Goal: Task Accomplishment & Management: Manage account settings

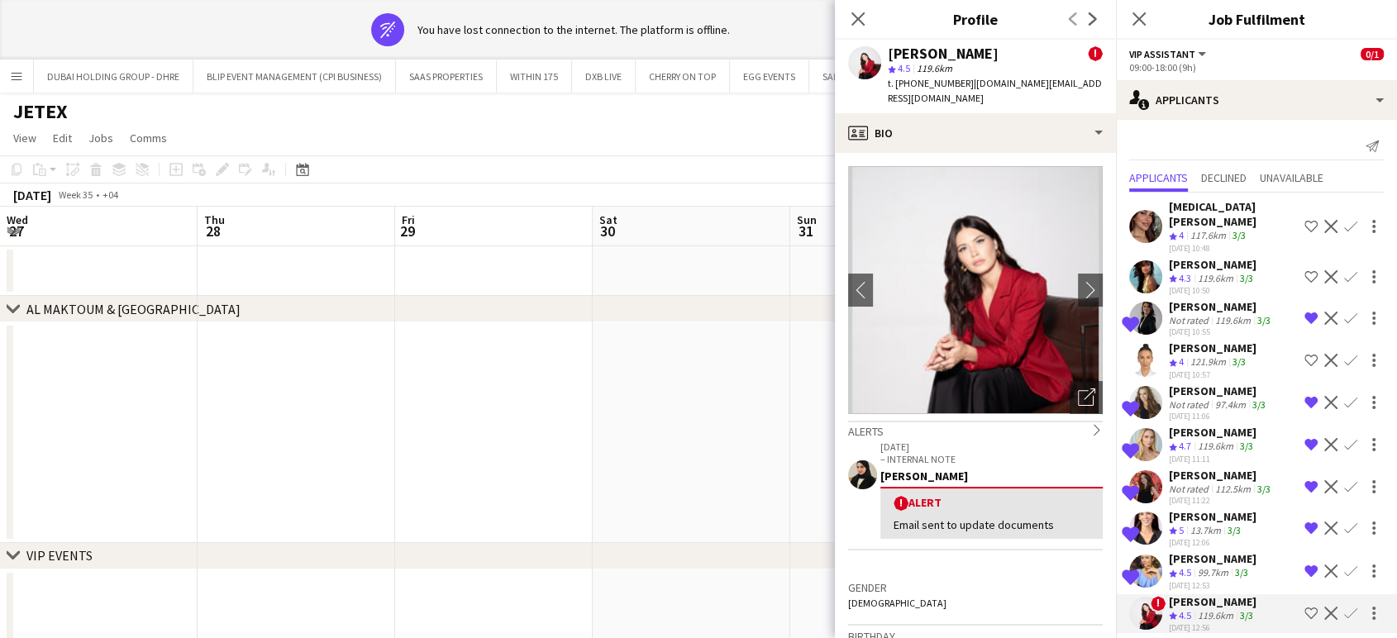
scroll to position [1010, 0]
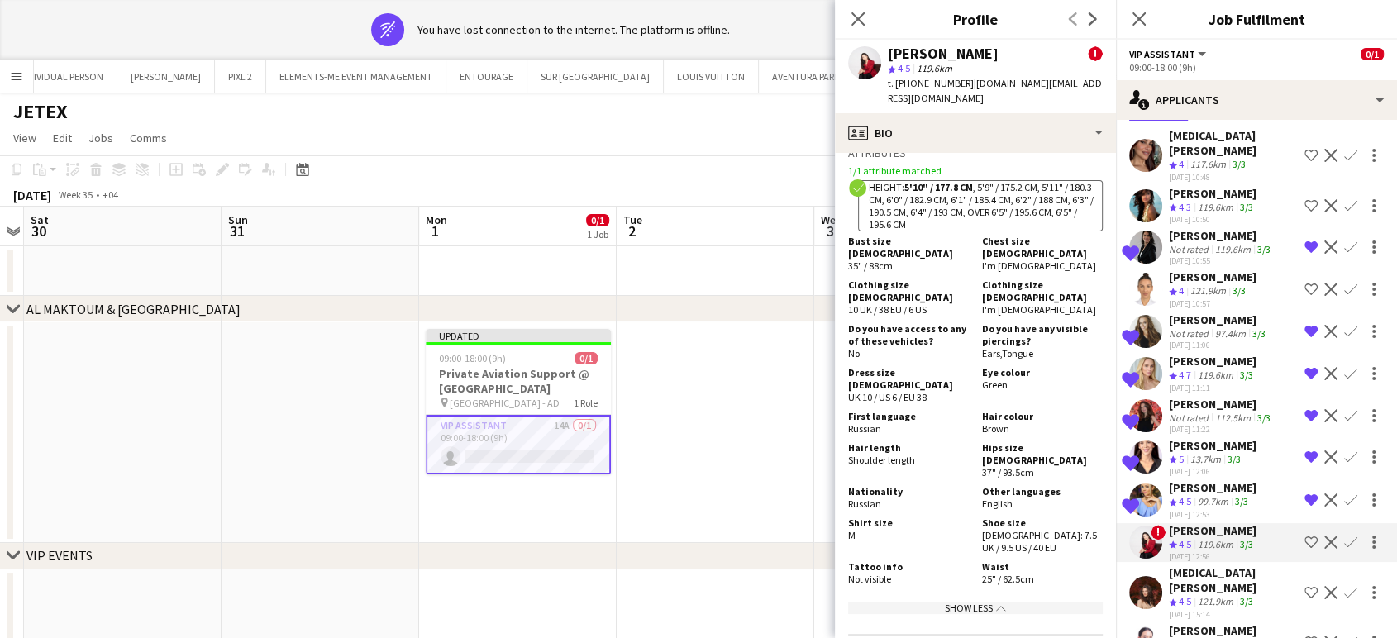
click at [1208, 538] on div "119.6km" at bounding box center [1216, 545] width 42 height 14
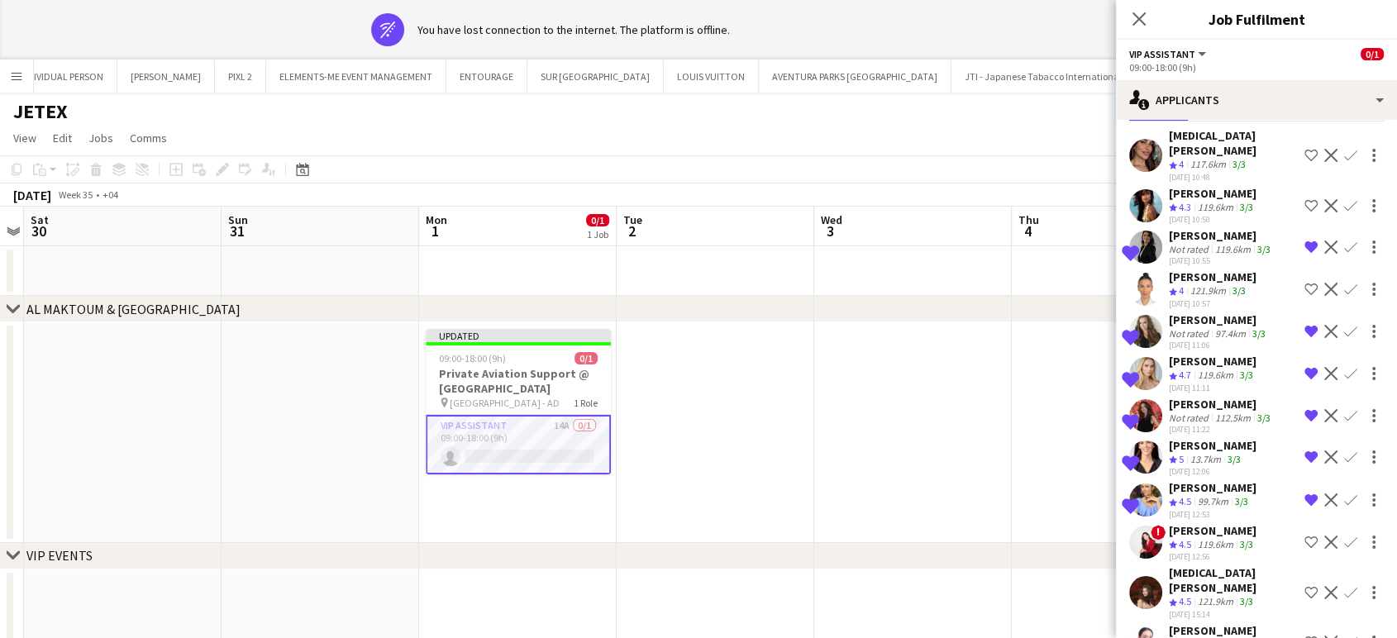
click at [1191, 523] on div "Valeriia Mitina" at bounding box center [1213, 530] width 88 height 15
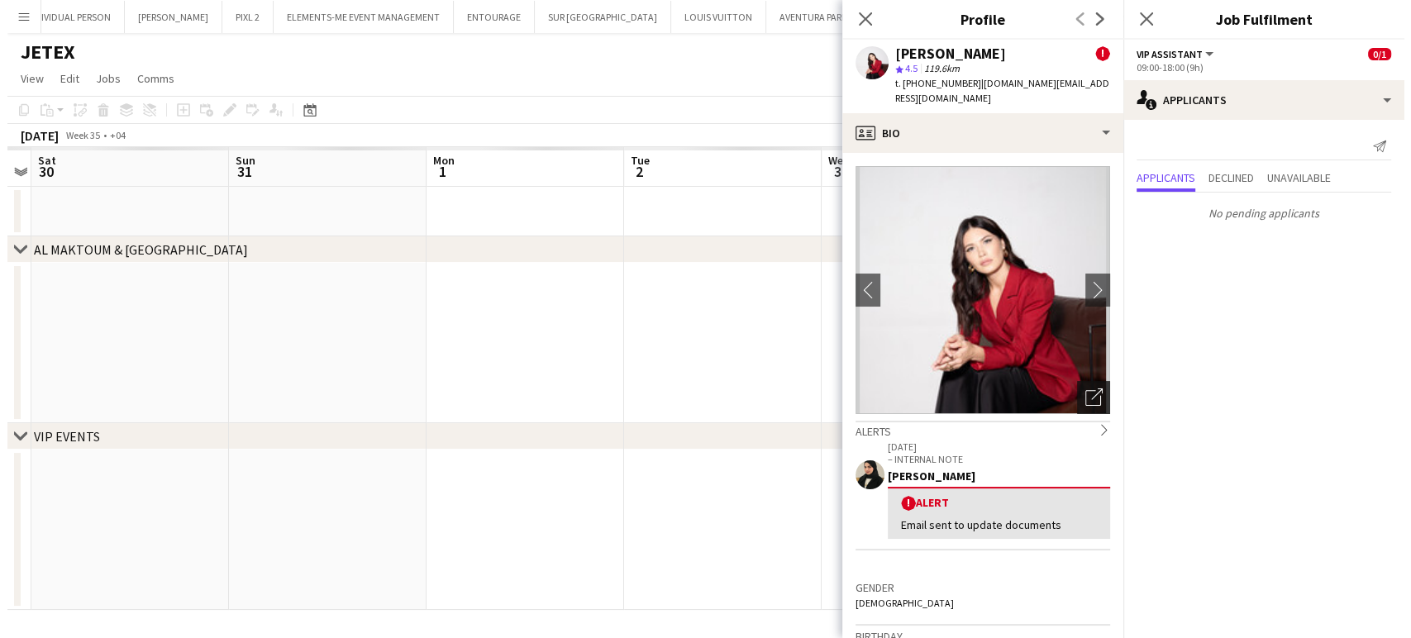
scroll to position [0, 0]
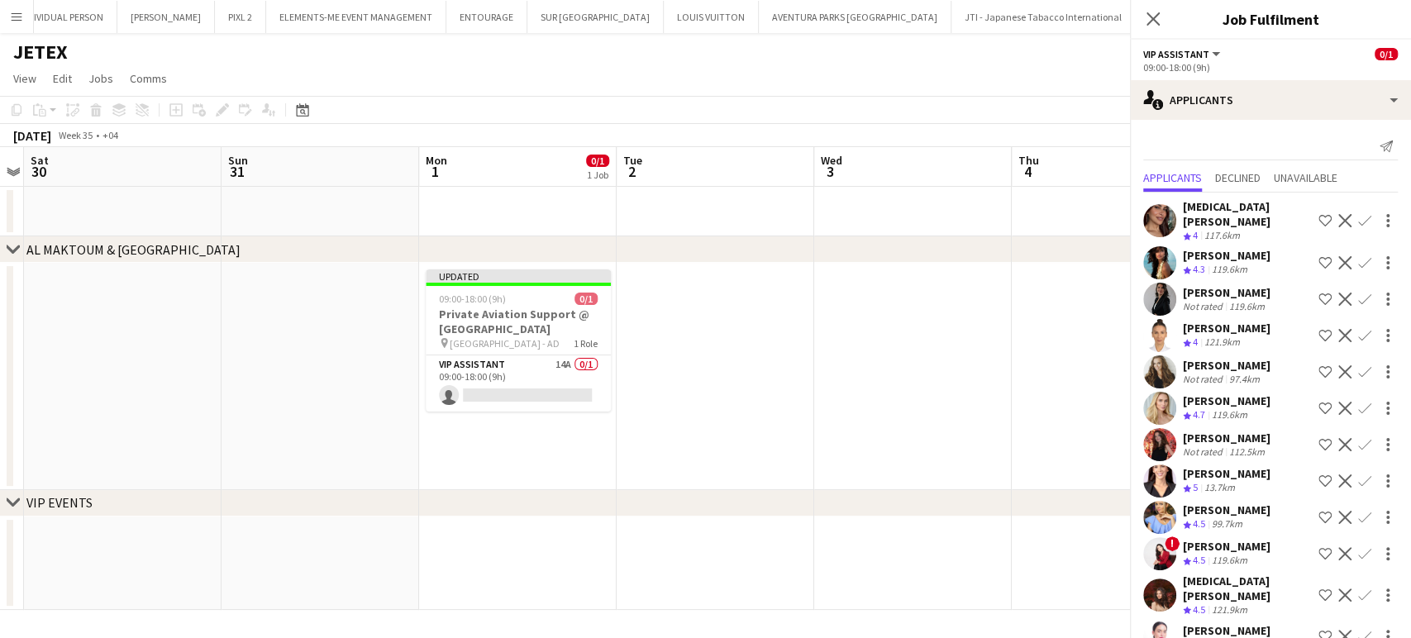
click at [1205, 554] on span "4.5" at bounding box center [1199, 560] width 12 height 12
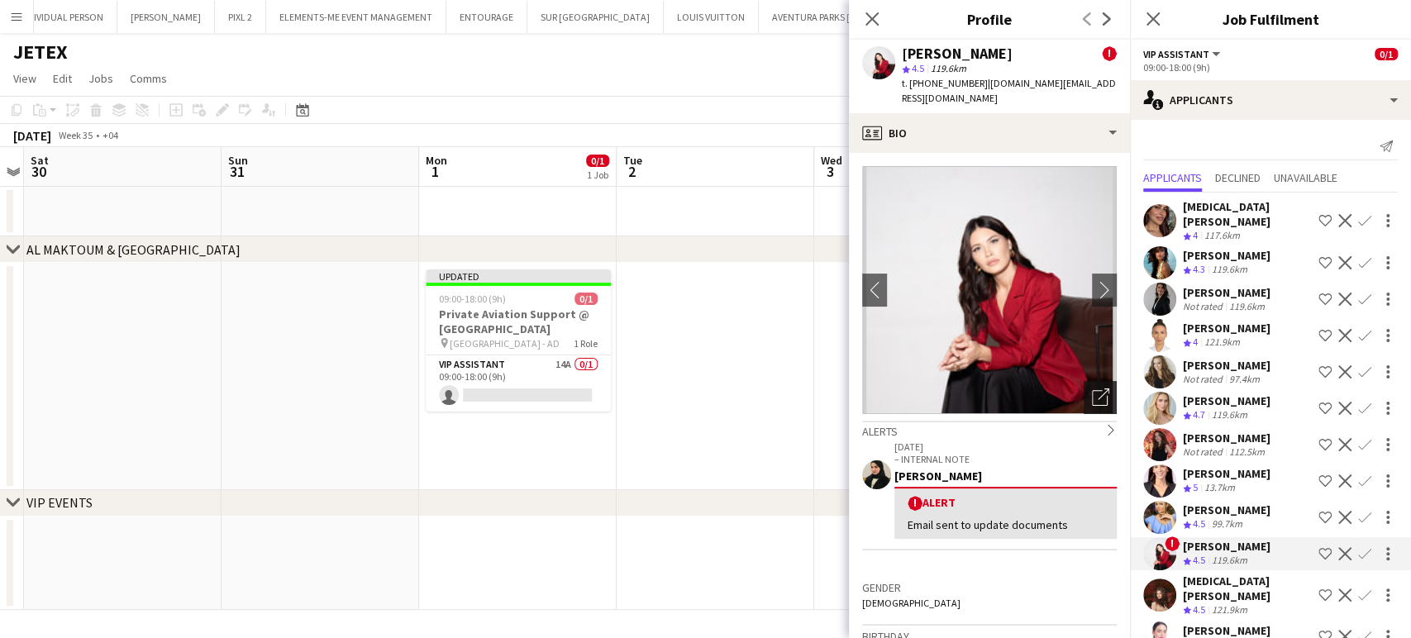
click at [1092, 389] on icon "Open photos pop-in" at bounding box center [1100, 397] width 17 height 17
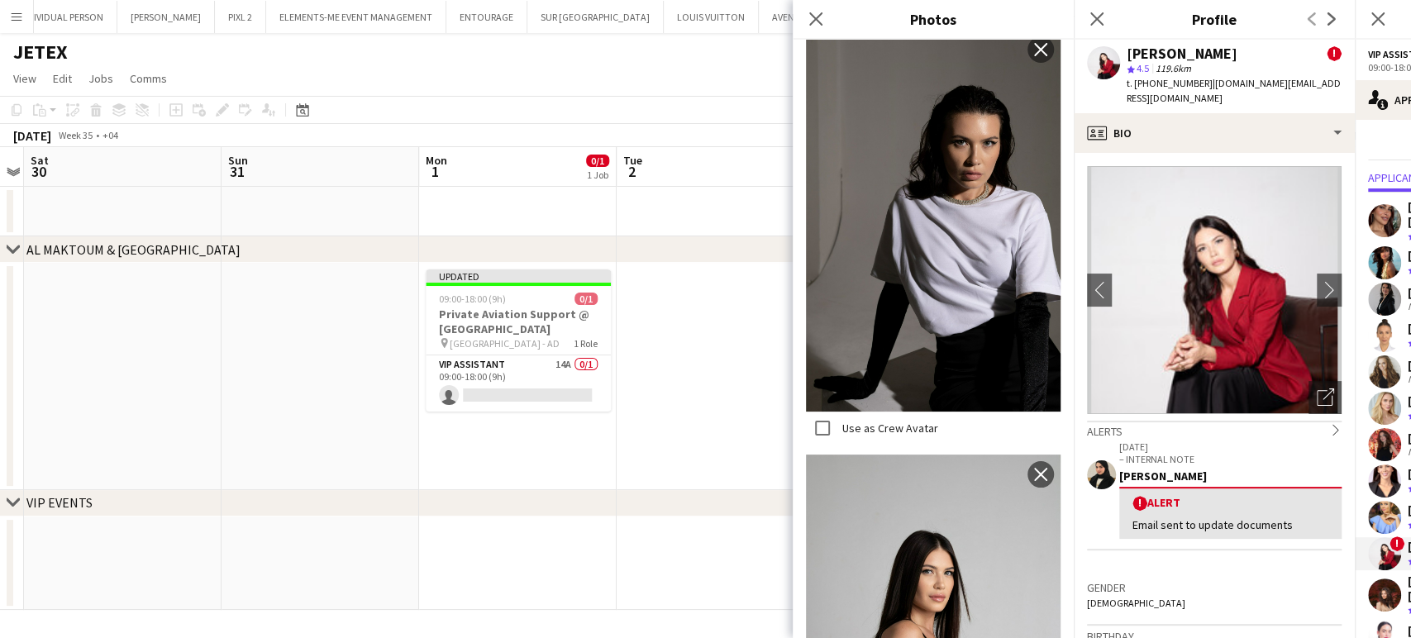
scroll to position [3837, 0]
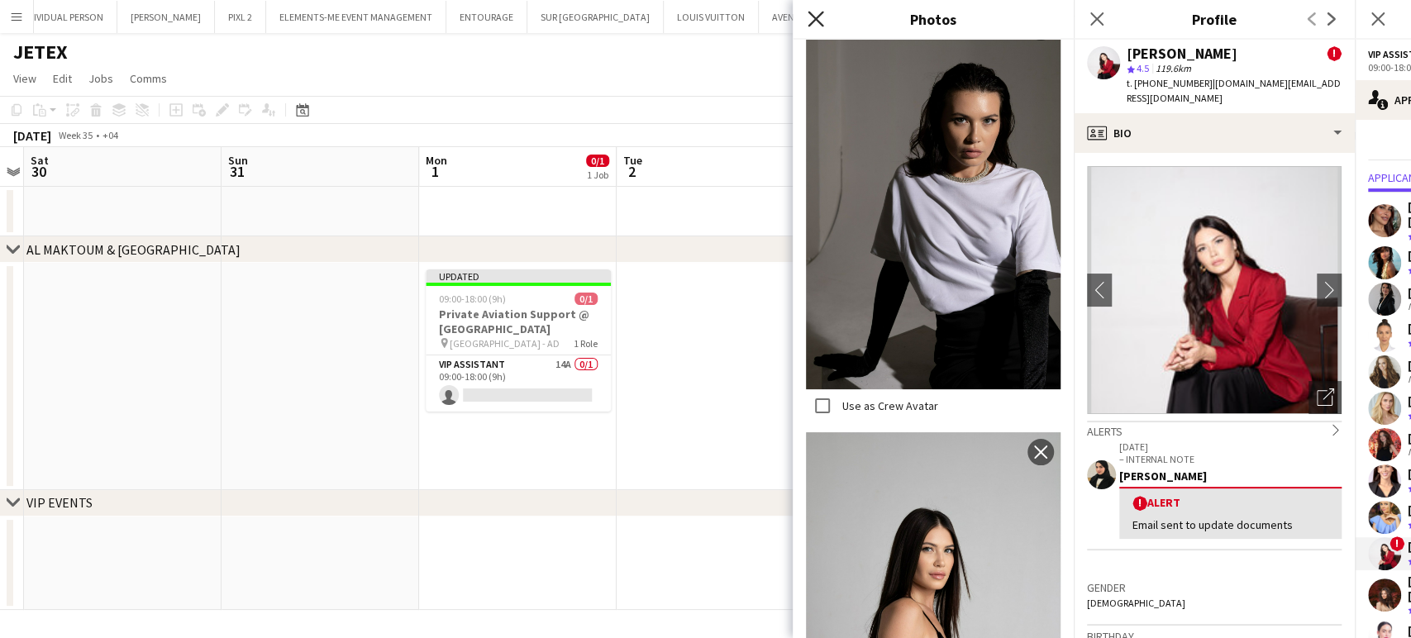
click at [816, 18] on icon at bounding box center [816, 19] width 16 height 16
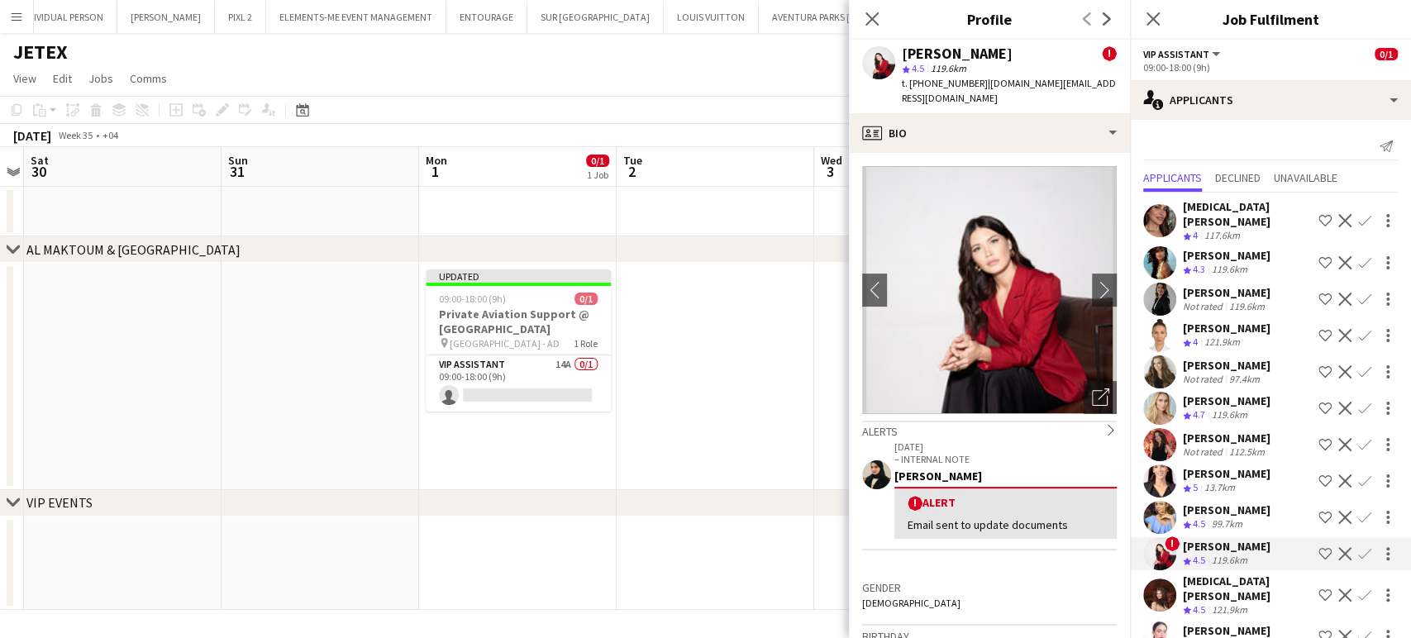
click at [1239, 604] on div "121.9km" at bounding box center [1230, 611] width 42 height 14
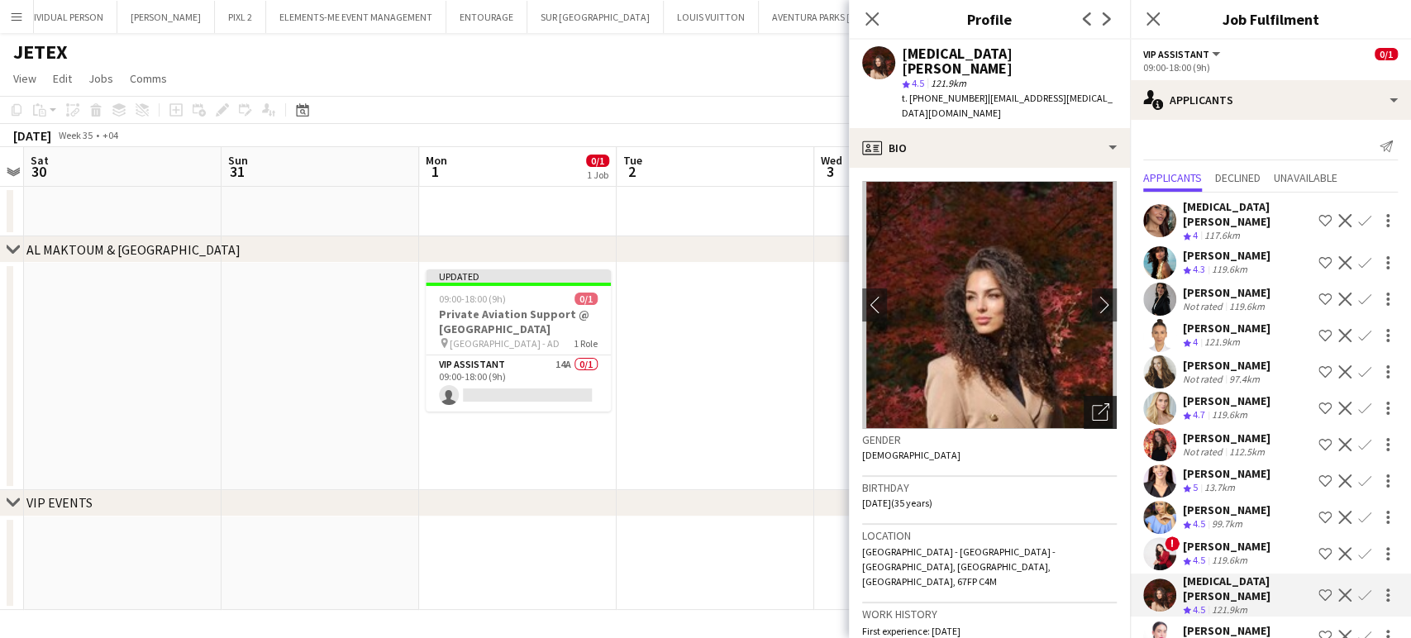
click at [1092, 405] on icon at bounding box center [1100, 413] width 16 height 16
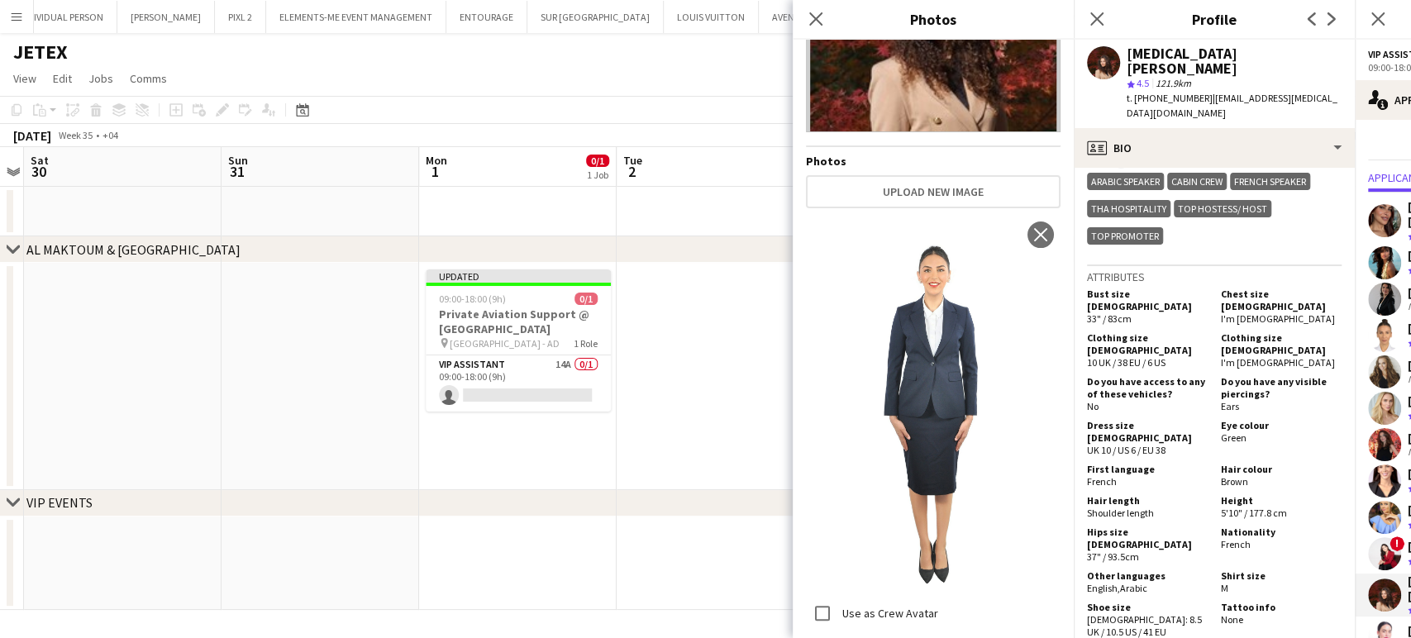
scroll to position [0, 0]
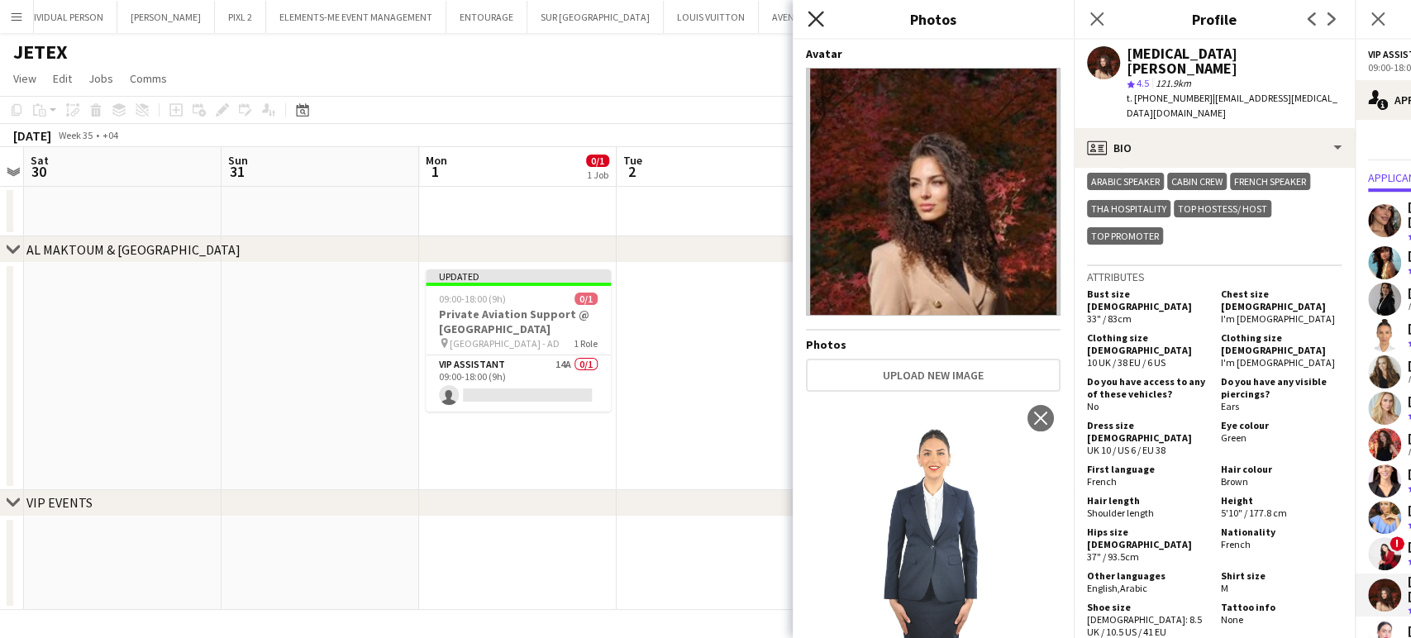
drag, startPoint x: 818, startPoint y: 17, endPoint x: 838, endPoint y: 19, distance: 19.9
click at [819, 17] on icon at bounding box center [816, 19] width 16 height 16
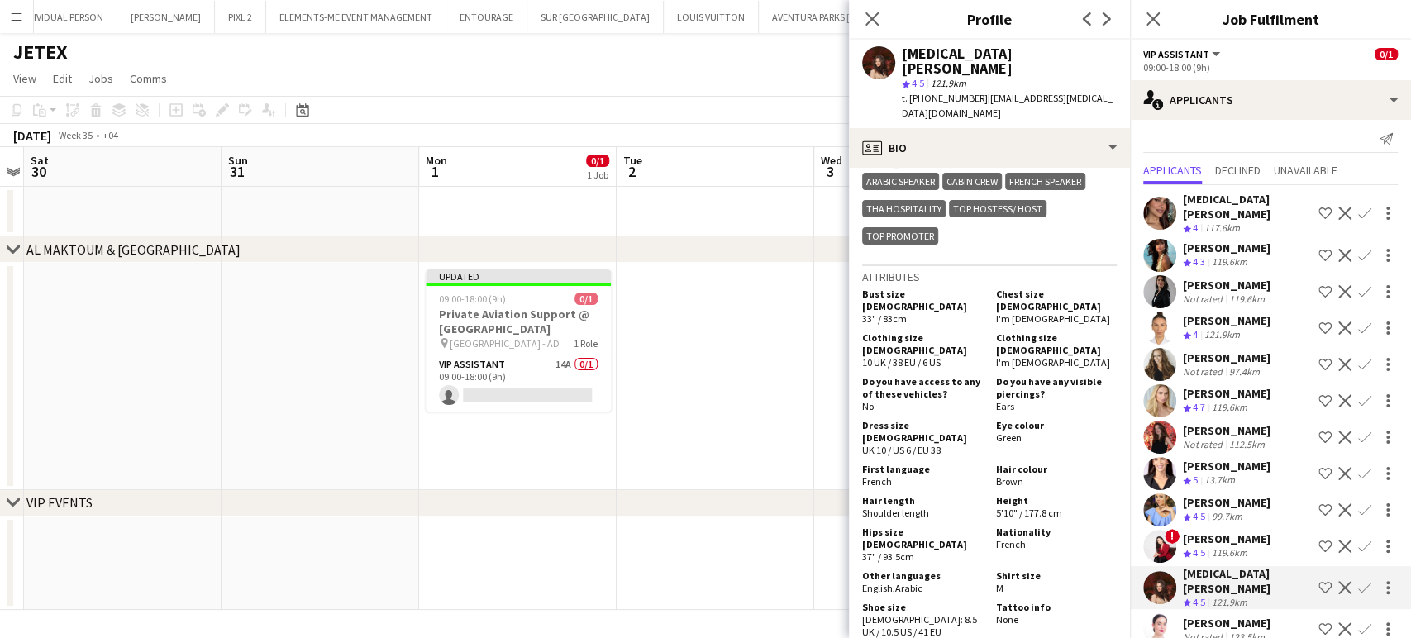
scroll to position [10, 0]
click at [1193, 613] on div "Daniela Amorim" at bounding box center [1227, 620] width 88 height 15
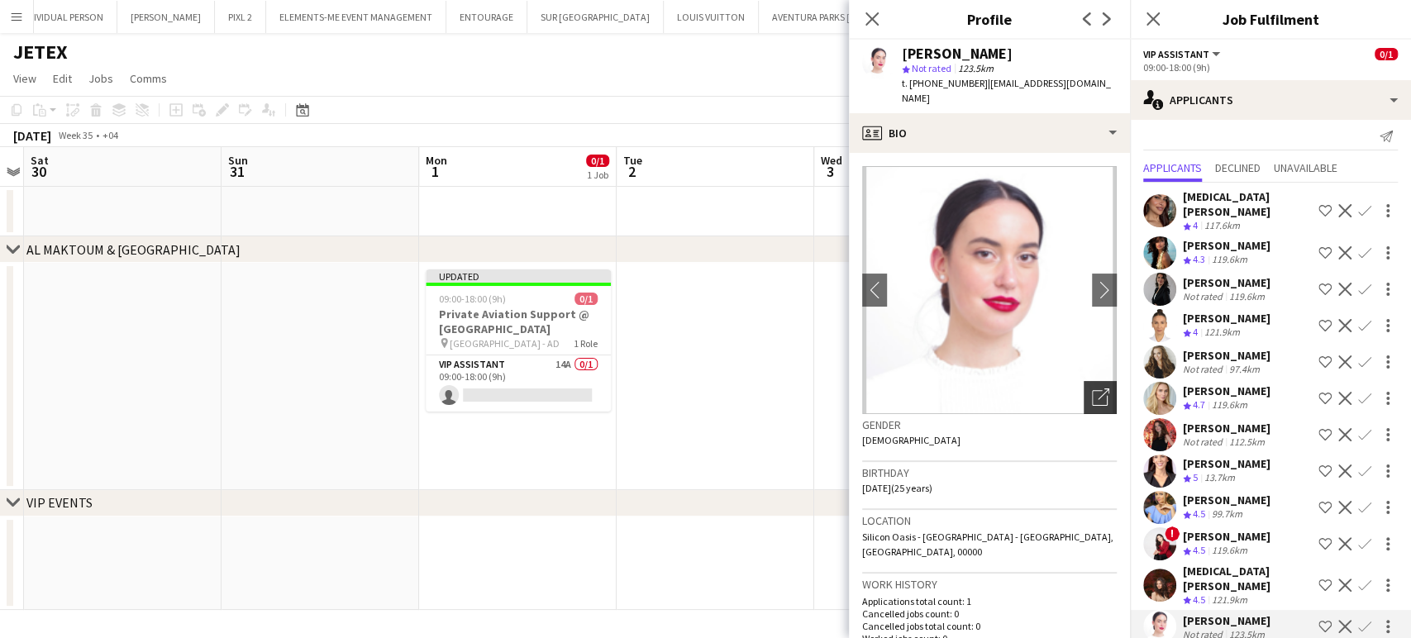
click at [1092, 389] on icon "Open photos pop-in" at bounding box center [1100, 397] width 17 height 17
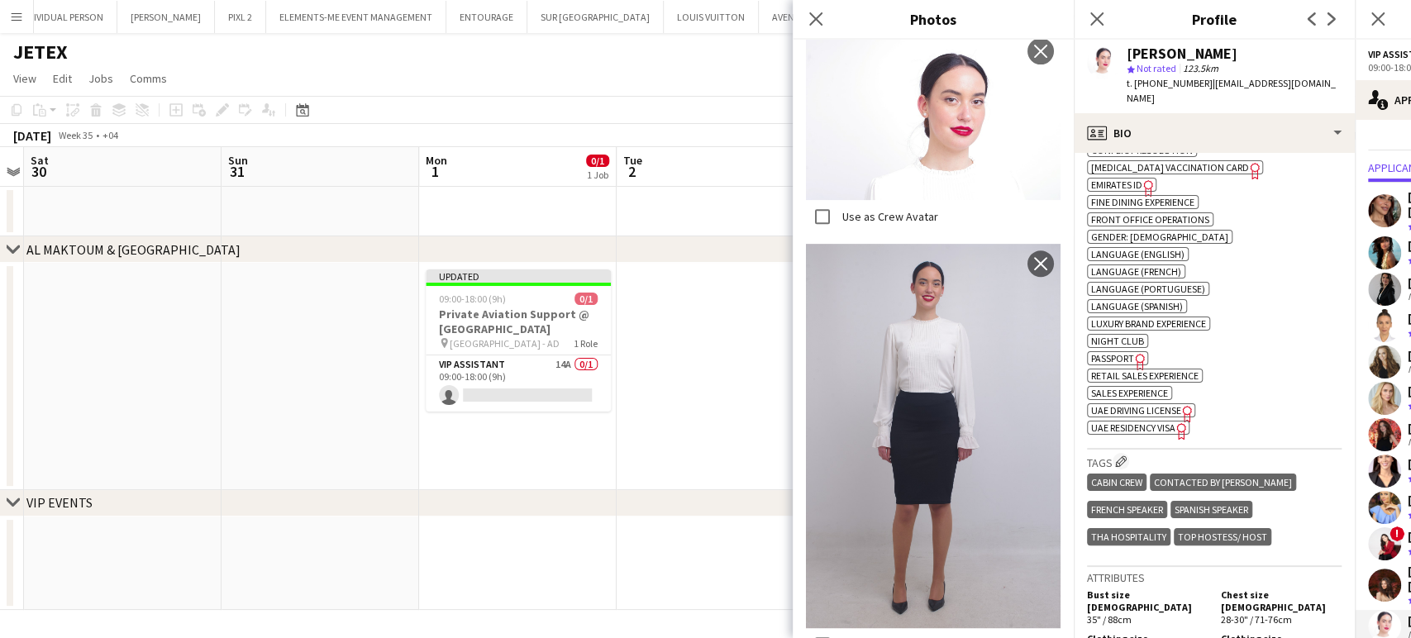
scroll to position [827, 0]
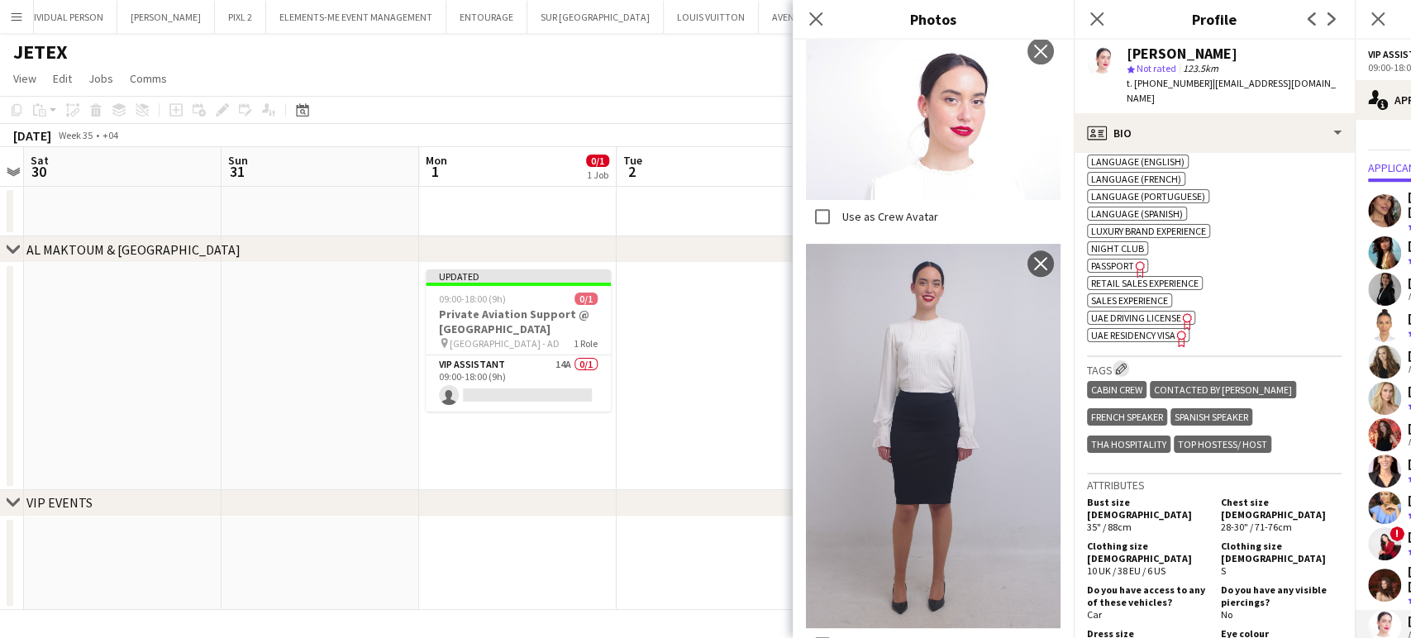
click at [1119, 363] on app-icon "Edit crew company tags" at bounding box center [1121, 369] width 12 height 12
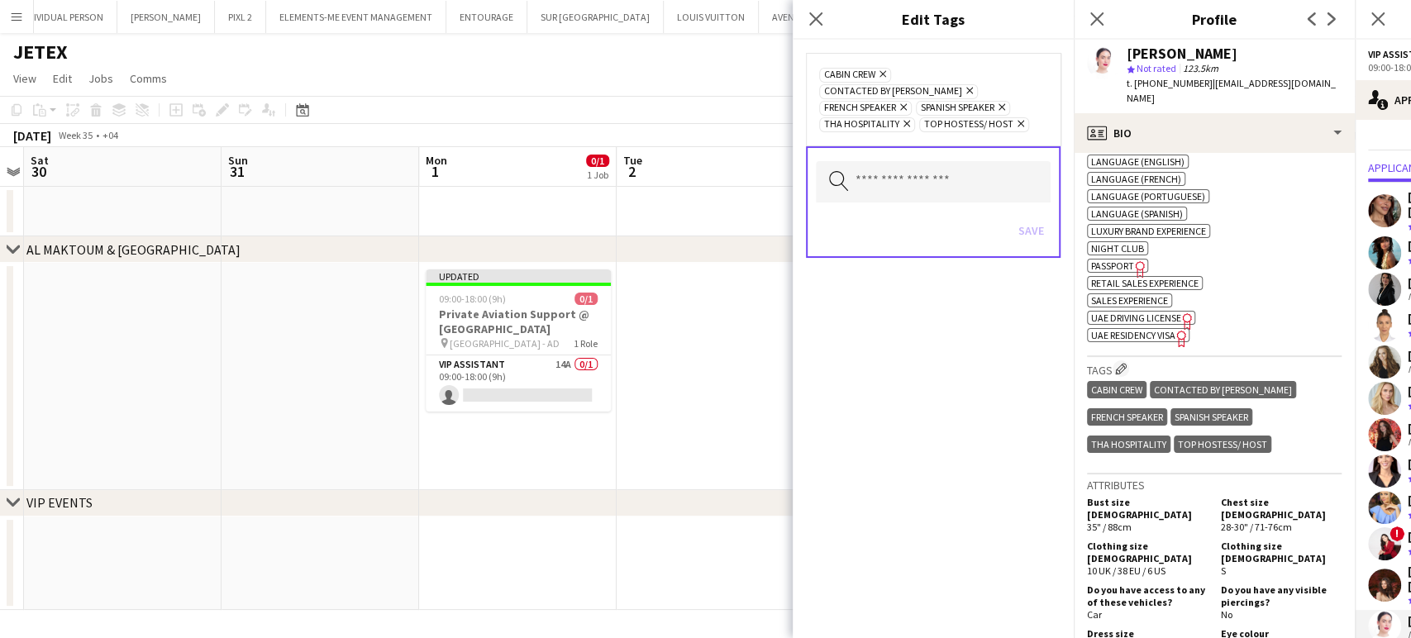
click at [973, 85] on icon "Remove" at bounding box center [967, 90] width 11 height 11
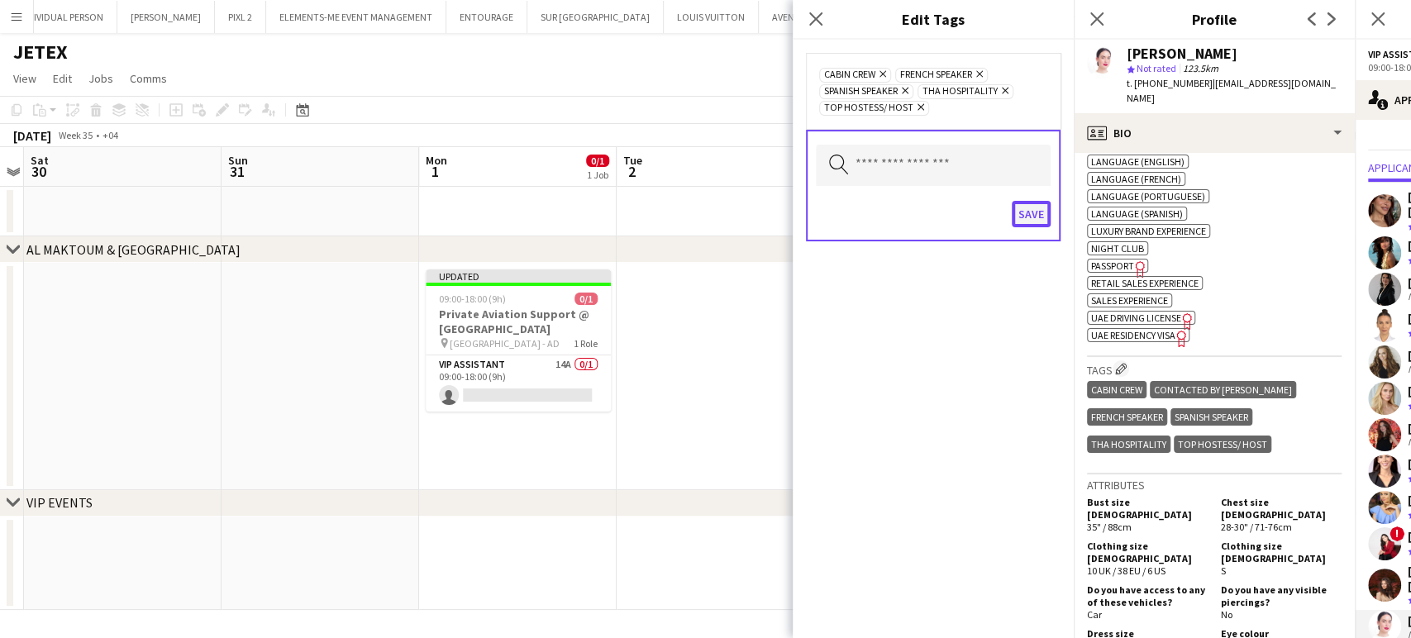
click at [1038, 217] on button "Save" at bounding box center [1031, 214] width 39 height 26
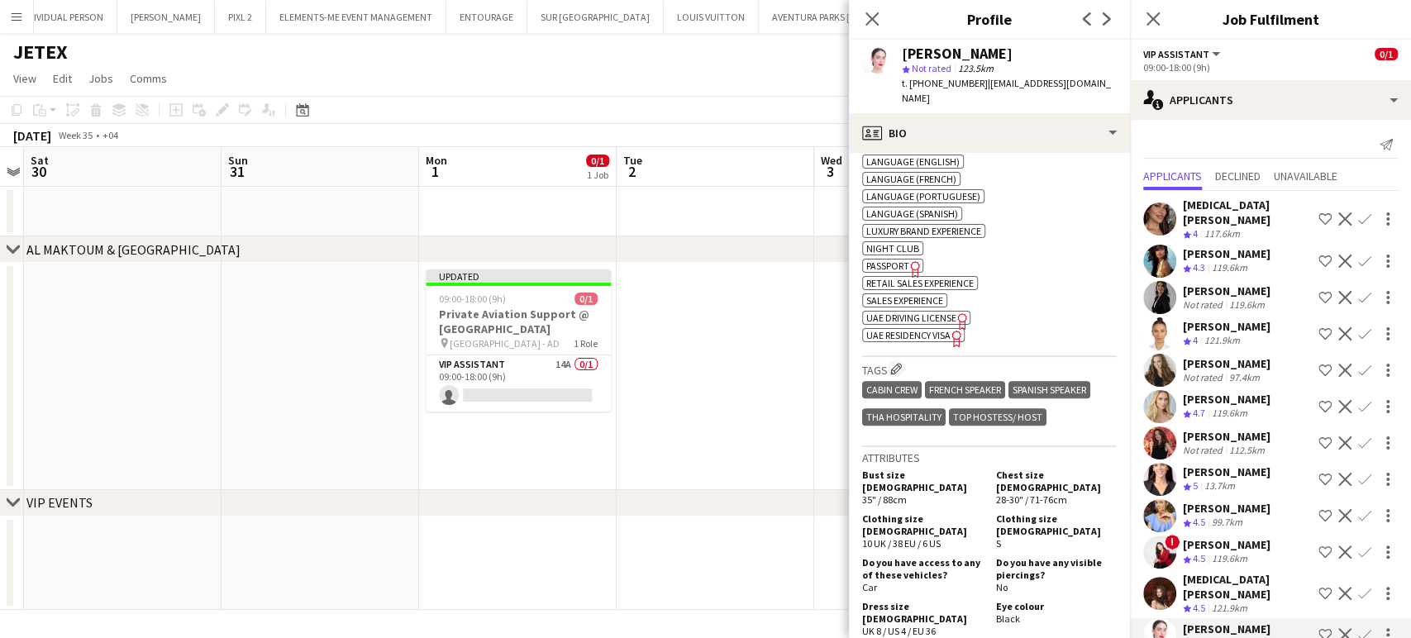
scroll to position [0, 0]
click at [761, 374] on app-date-cell at bounding box center [716, 376] width 198 height 227
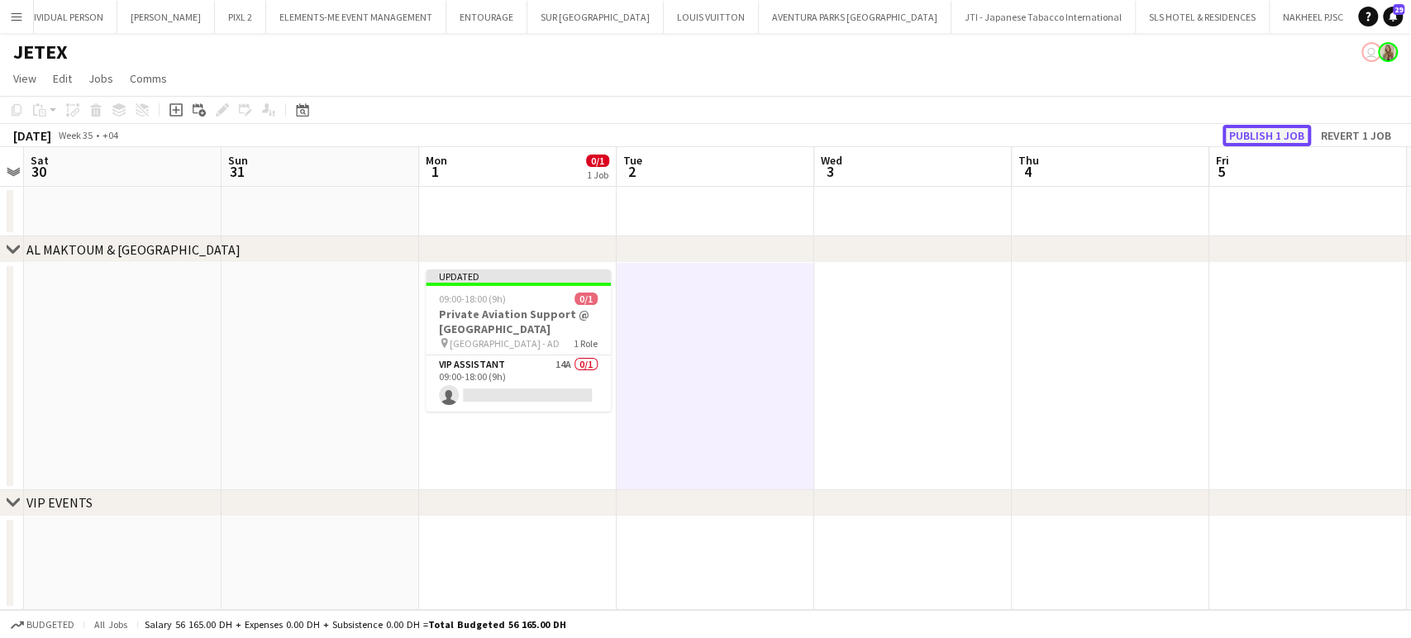
click at [1251, 136] on button "Publish 1 job" at bounding box center [1267, 135] width 88 height 21
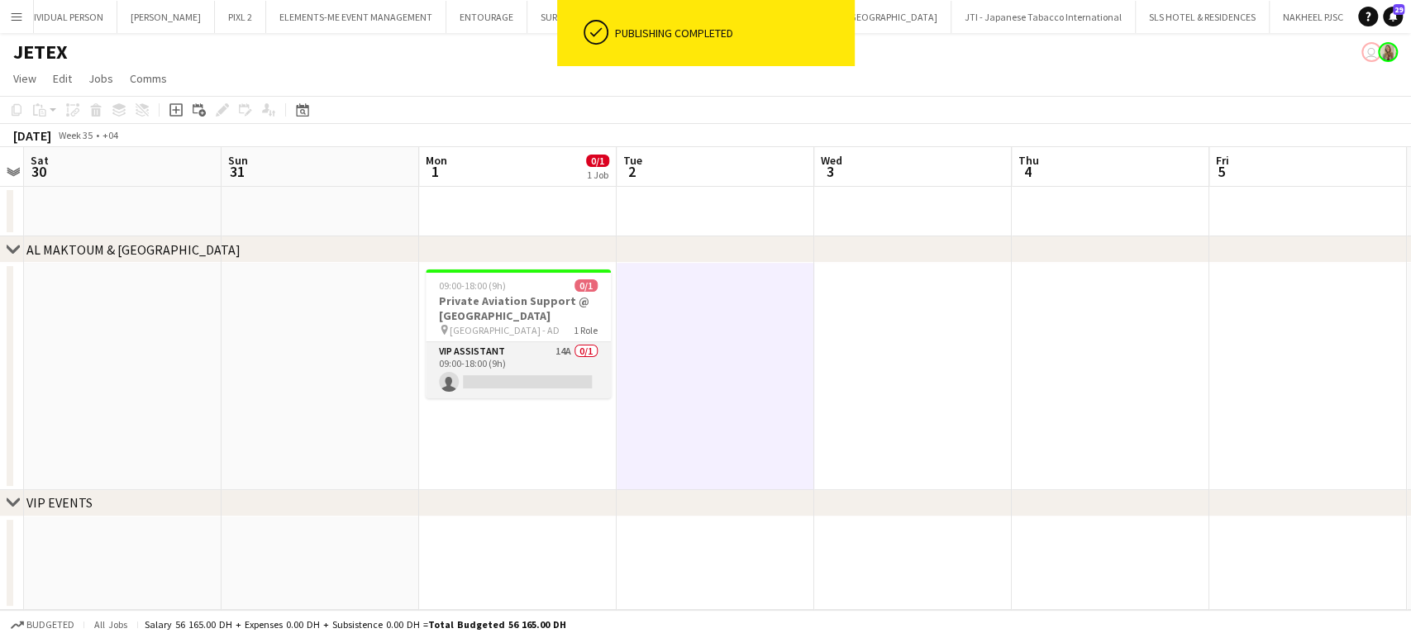
click at [491, 366] on app-card-role "VIP Assistant 14A 0/1 09:00-18:00 (9h) single-neutral-actions" at bounding box center [518, 370] width 185 height 56
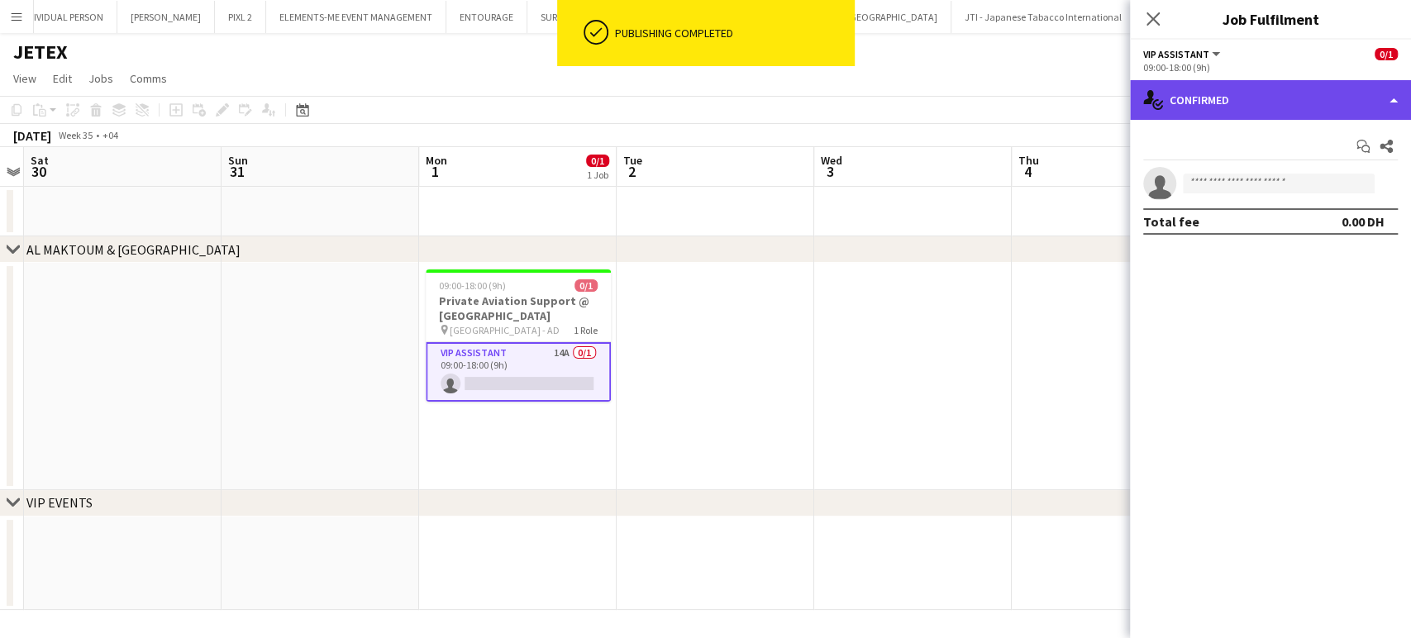
click at [1376, 104] on div "single-neutral-actions-check-2 Confirmed" at bounding box center [1270, 100] width 281 height 40
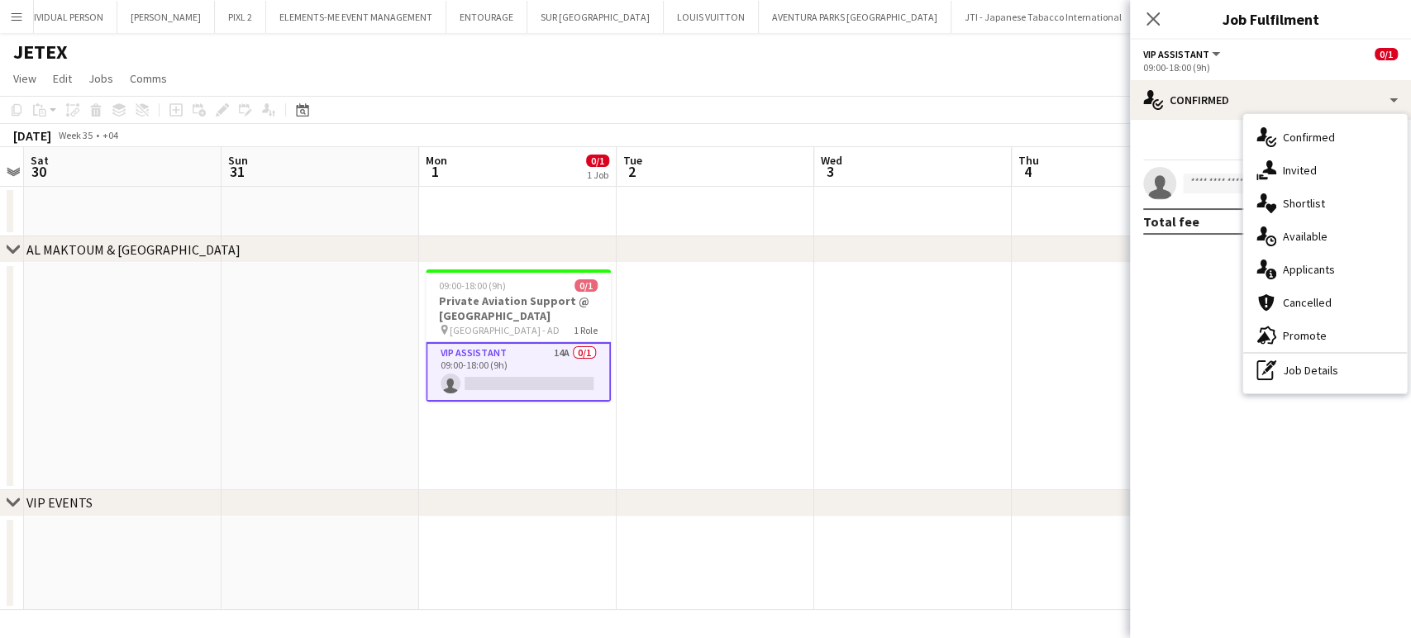
drag, startPoint x: 1314, startPoint y: 260, endPoint x: 1329, endPoint y: 285, distance: 28.9
click at [1312, 263] on div "single-neutral-actions-information Applicants" at bounding box center [1325, 269] width 164 height 33
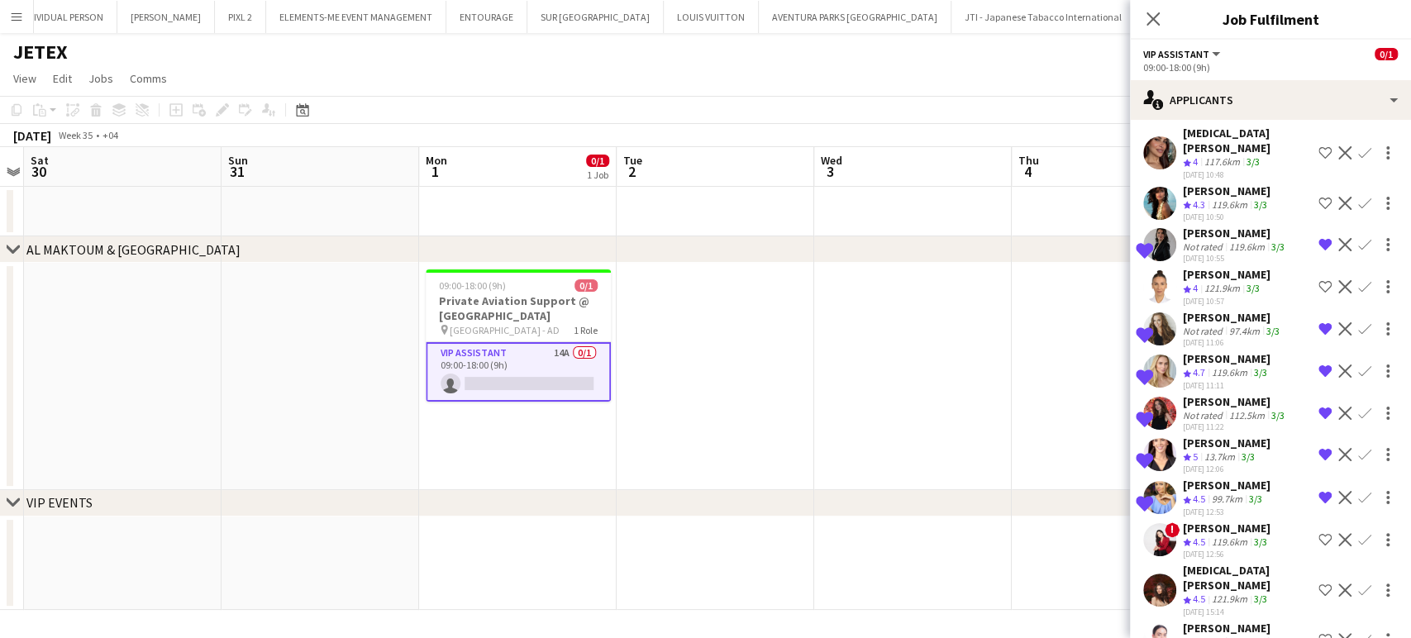
scroll to position [123, 0]
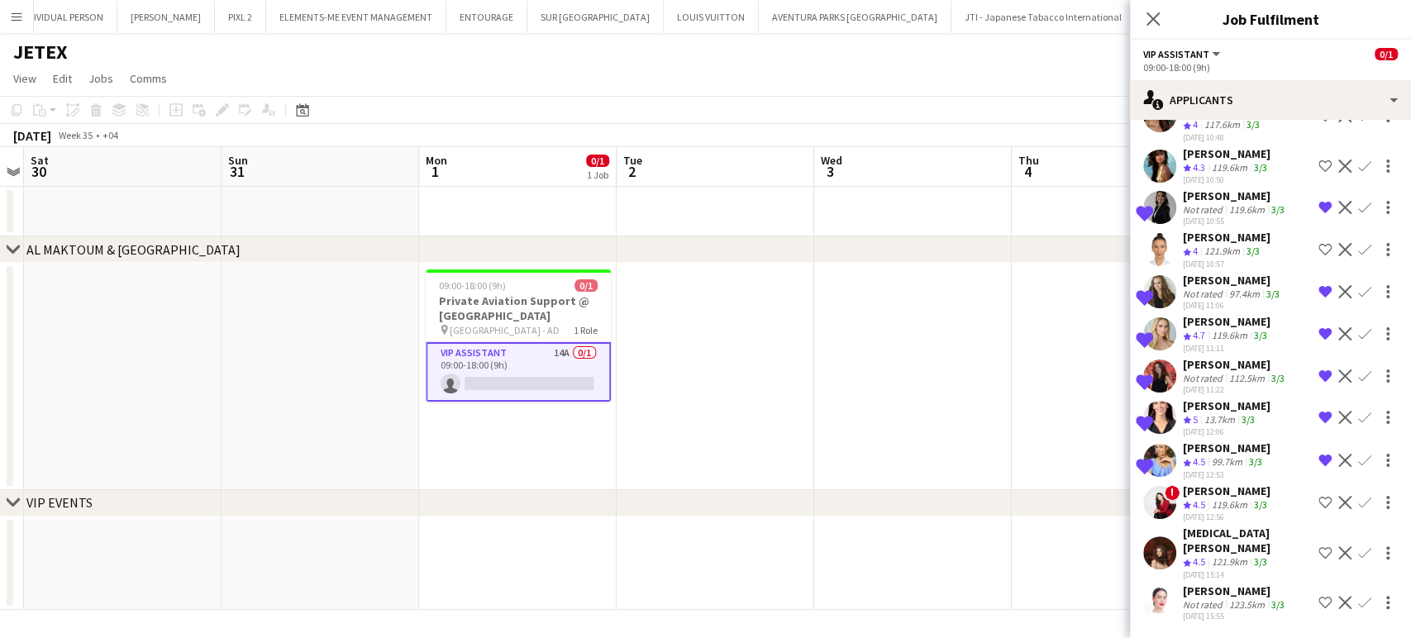
click at [1319, 596] on app-icon "Shortlist crew" at bounding box center [1325, 602] width 13 height 13
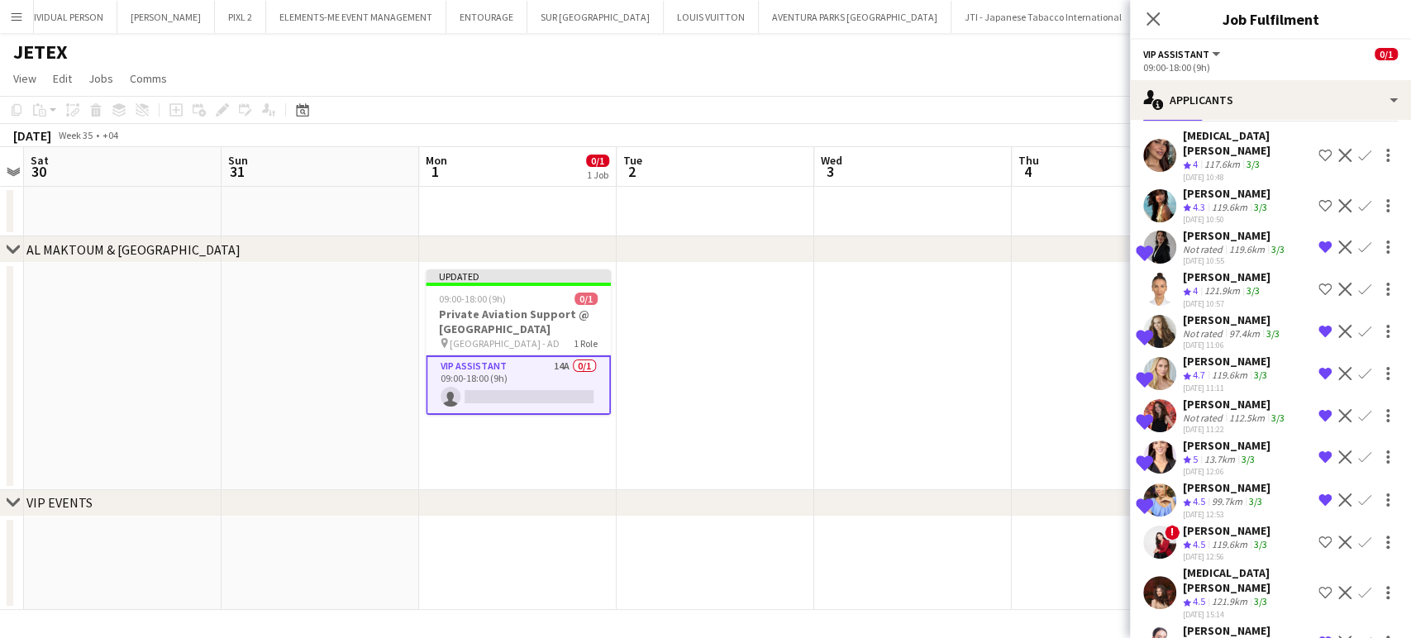
click at [1205, 538] on span "4.5" at bounding box center [1199, 544] width 12 height 12
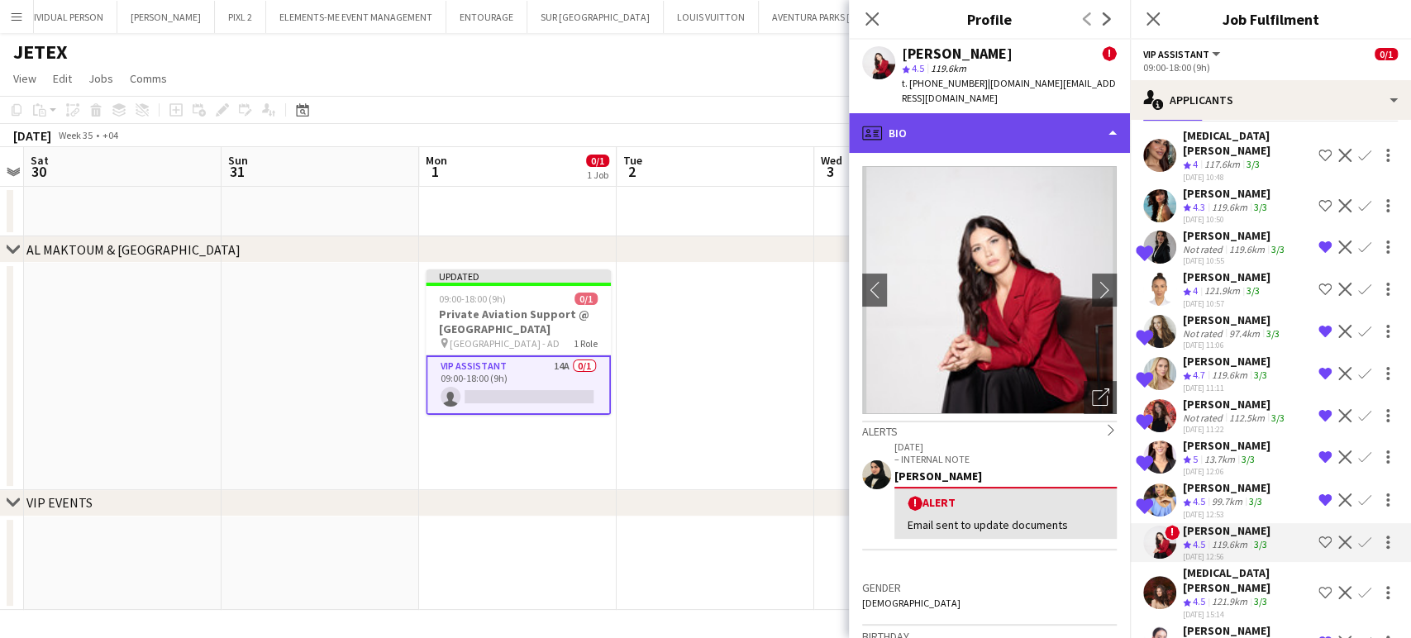
click at [1098, 113] on div "profile Bio" at bounding box center [989, 133] width 281 height 40
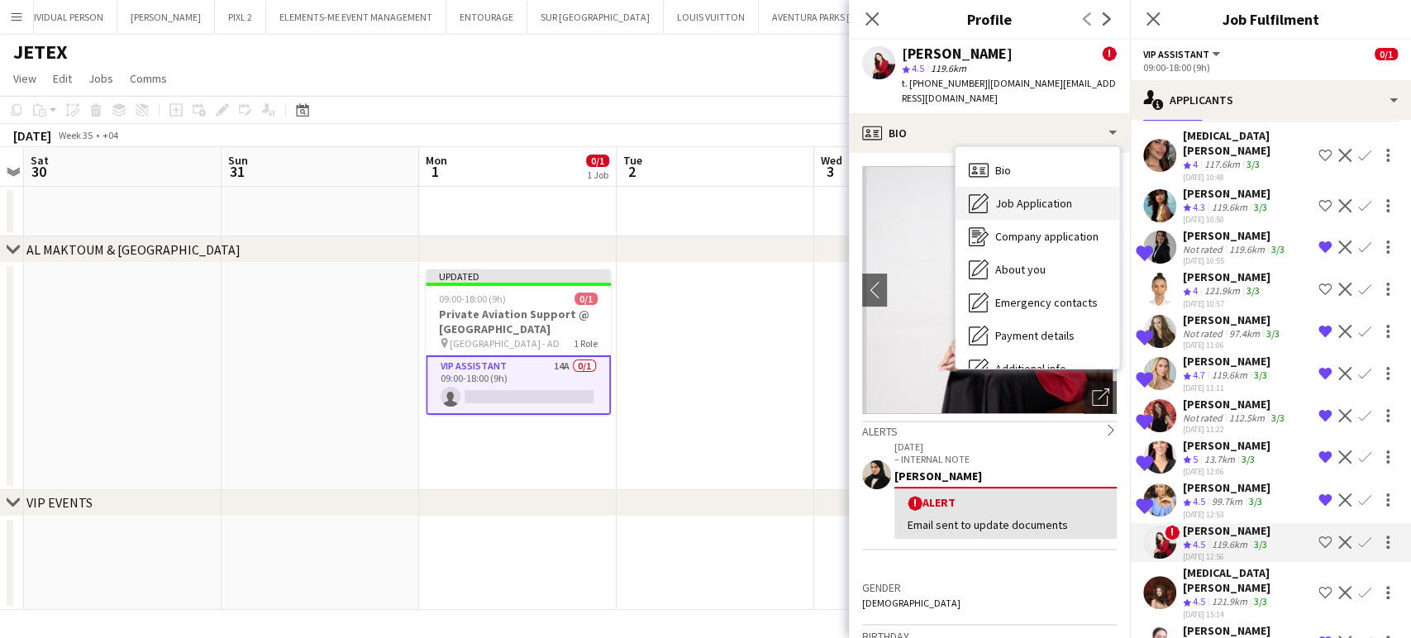
click at [1031, 196] on span "Job Application" at bounding box center [1033, 203] width 77 height 15
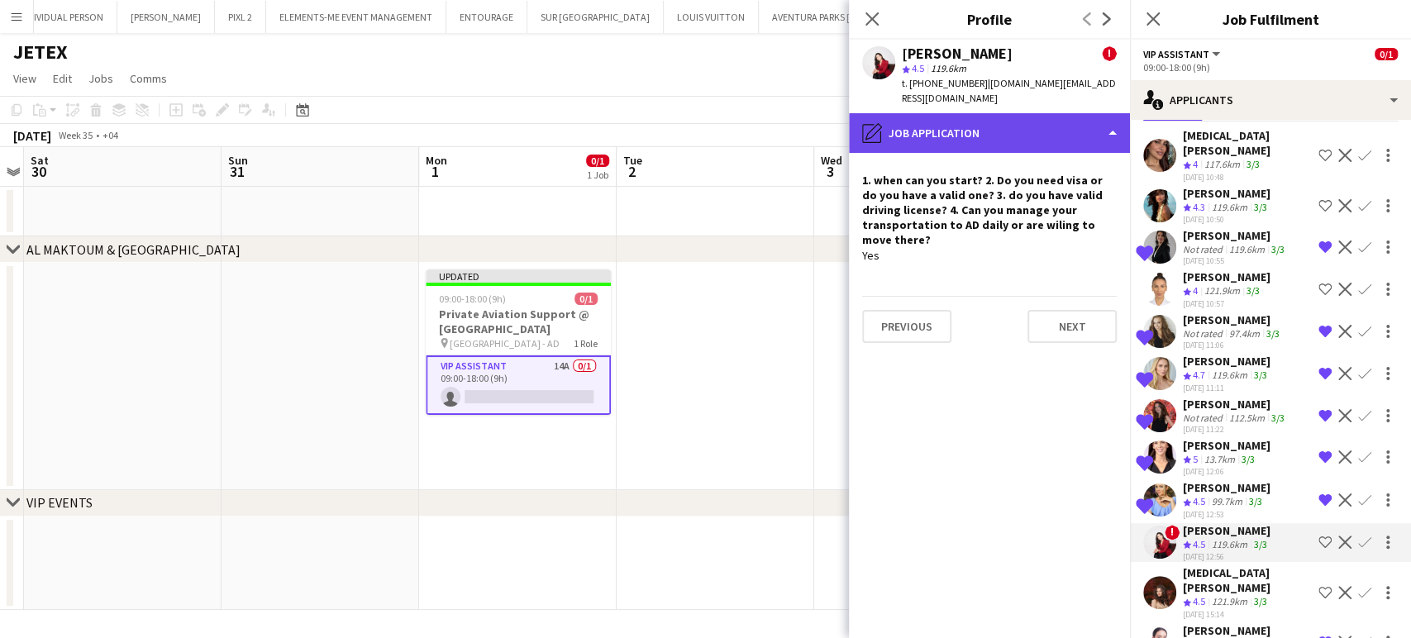
click at [1064, 113] on div "pencil4 Job Application" at bounding box center [989, 133] width 281 height 40
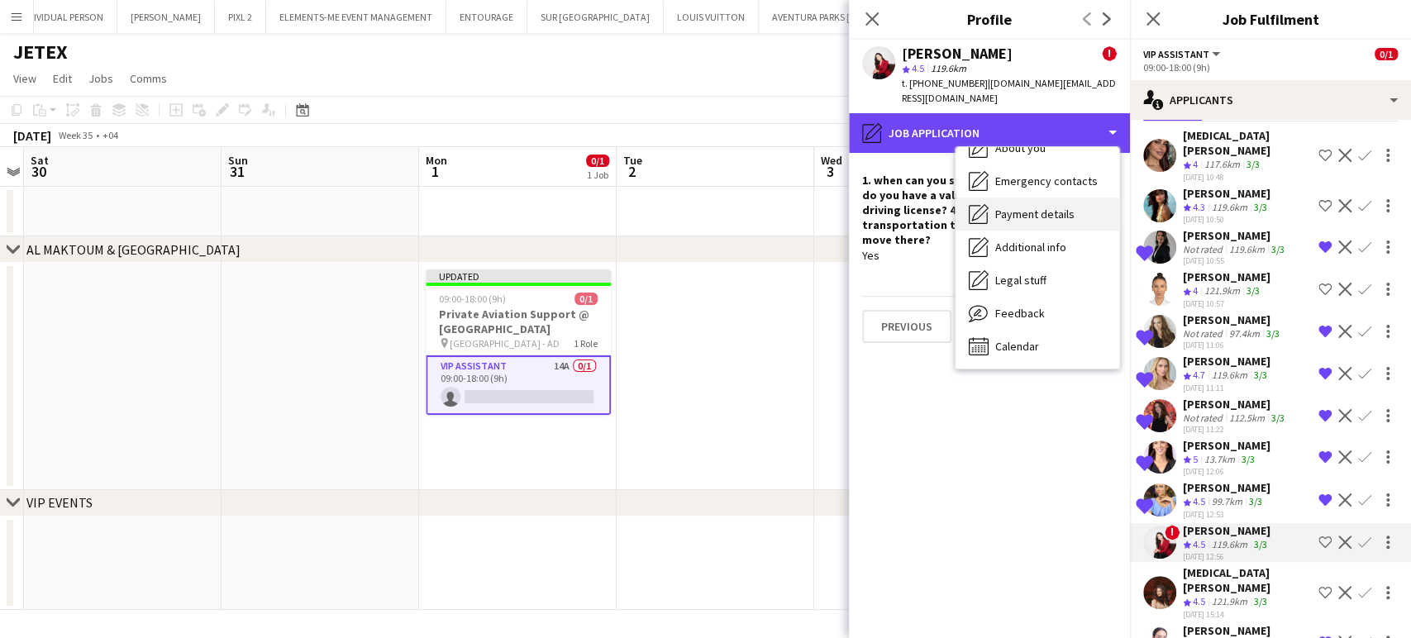
scroll to position [30, 0]
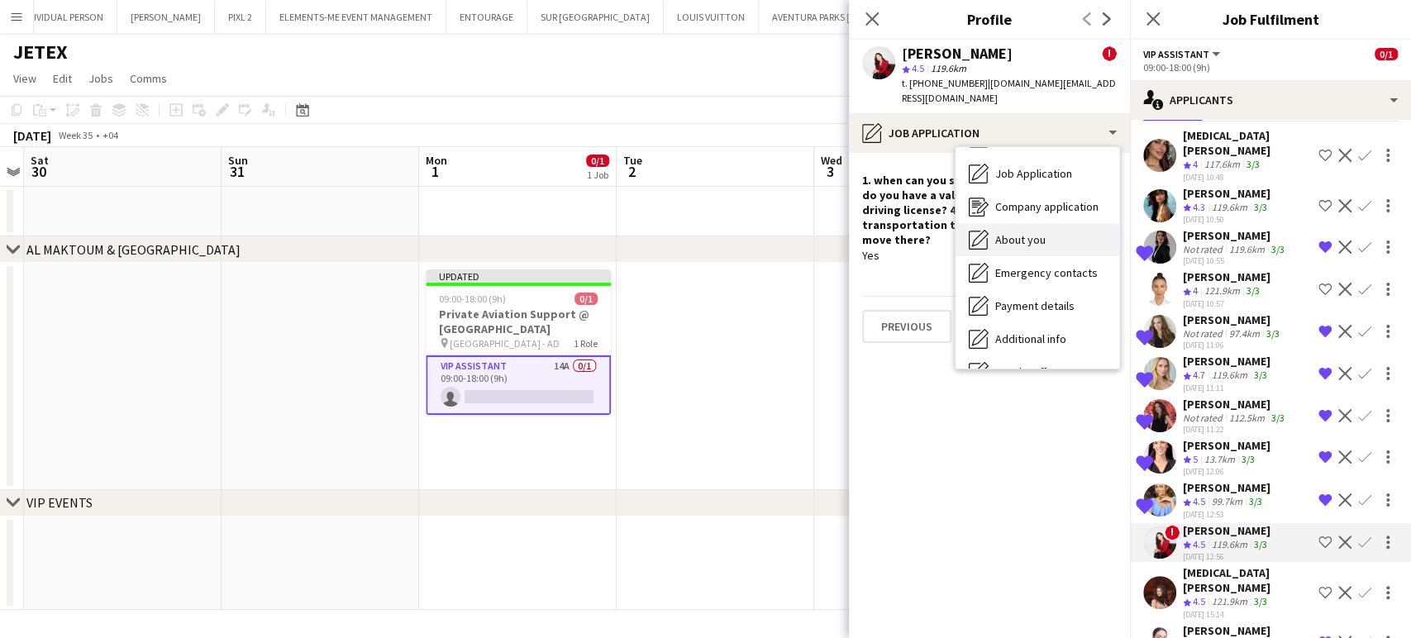
click at [1037, 232] on span "About you" at bounding box center [1020, 239] width 50 height 15
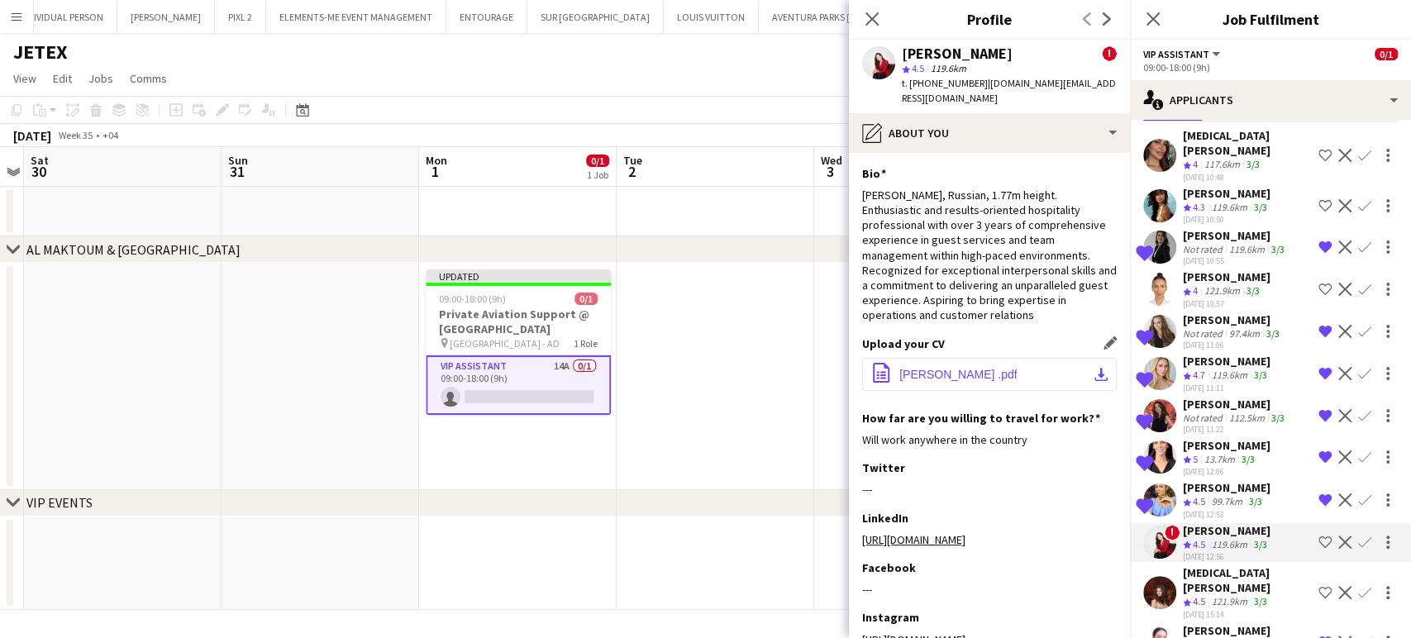
click at [948, 368] on span "Mitina Valeriia .pdf" at bounding box center [958, 374] width 117 height 13
click at [702, 381] on app-date-cell at bounding box center [716, 376] width 198 height 227
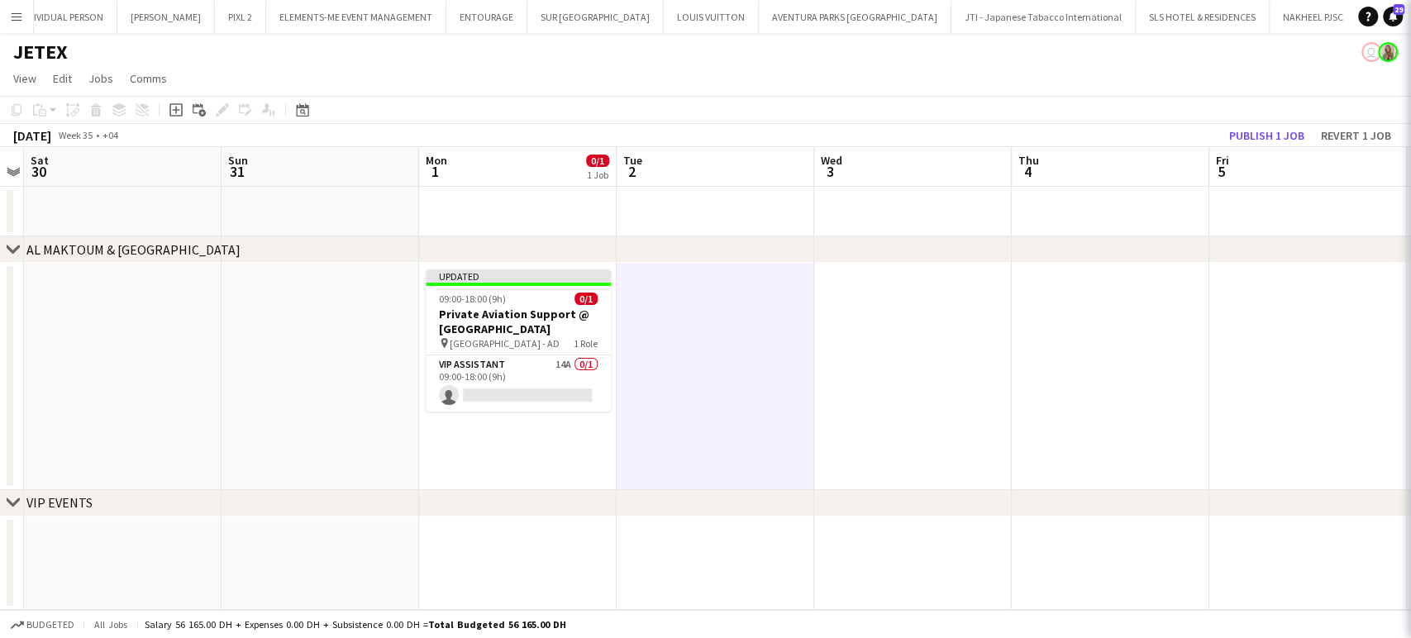
scroll to position [0, 0]
click at [1277, 126] on button "Publish 1 job" at bounding box center [1267, 135] width 88 height 21
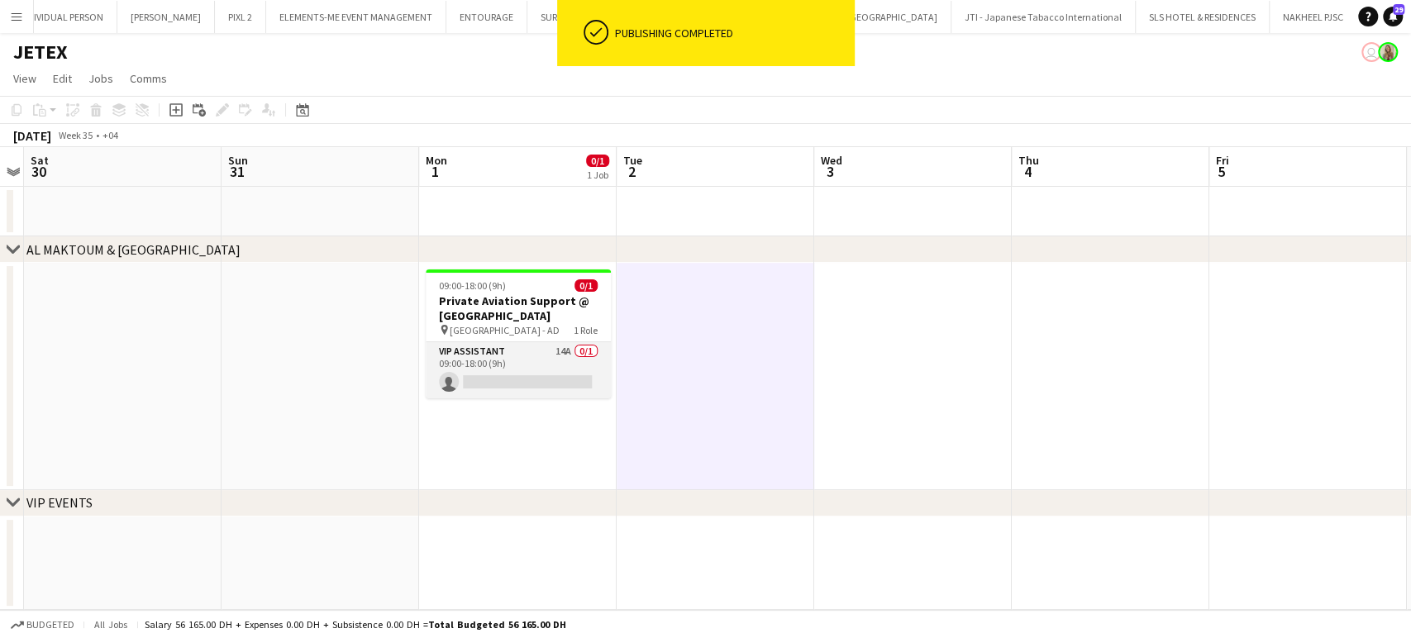
click at [505, 354] on app-card-role "VIP Assistant 14A 0/1 09:00-18:00 (9h) single-neutral-actions" at bounding box center [518, 370] width 185 height 56
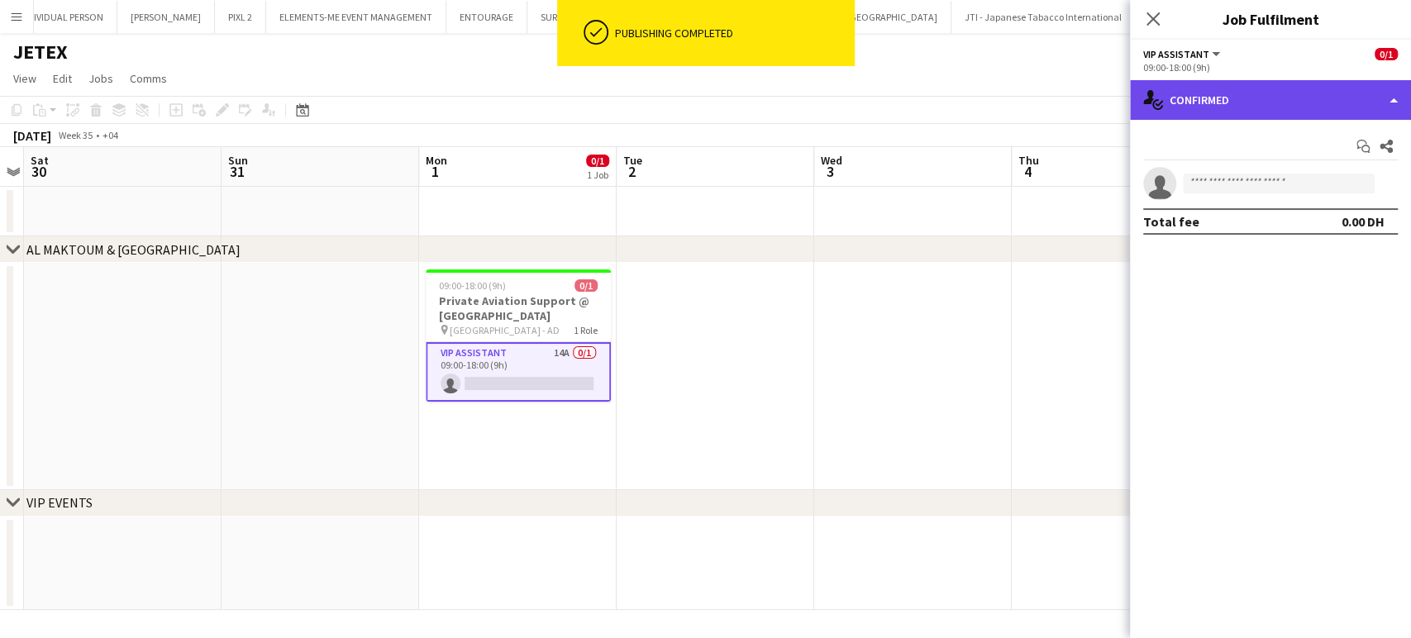
click at [1382, 98] on div "single-neutral-actions-check-2 Confirmed" at bounding box center [1270, 100] width 281 height 40
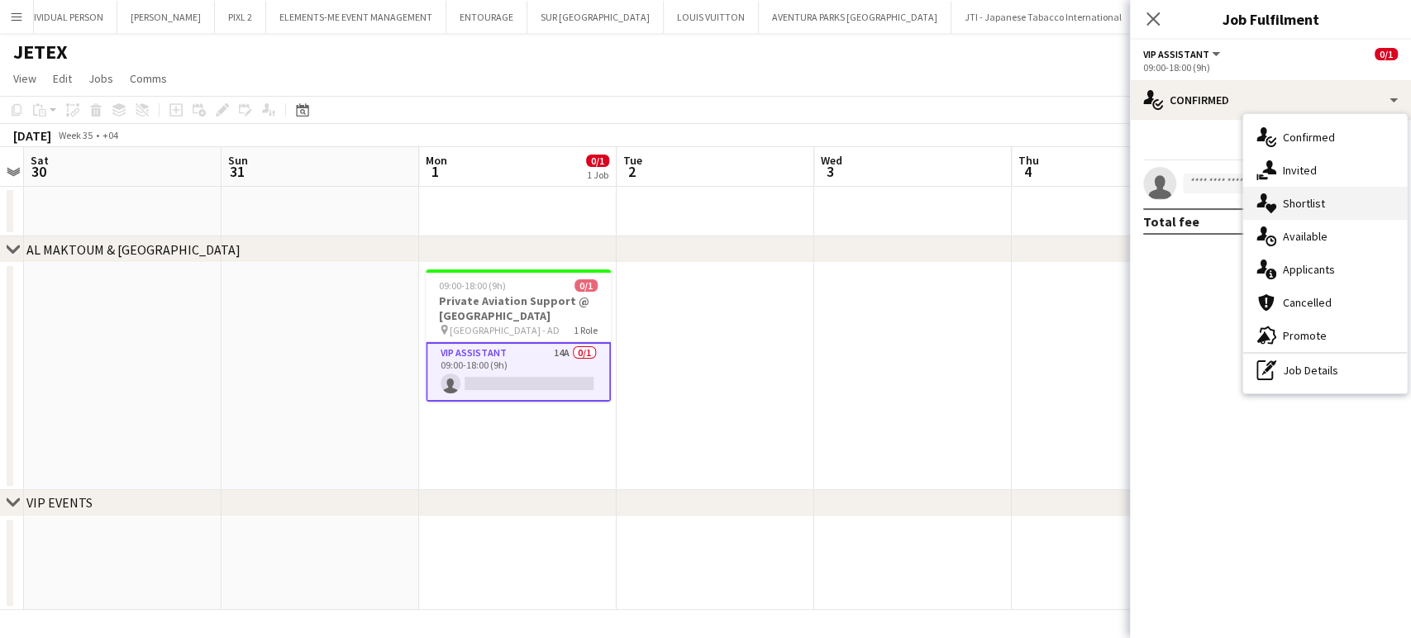
click at [1315, 198] on div "single-neutral-actions-heart Shortlist" at bounding box center [1325, 203] width 164 height 33
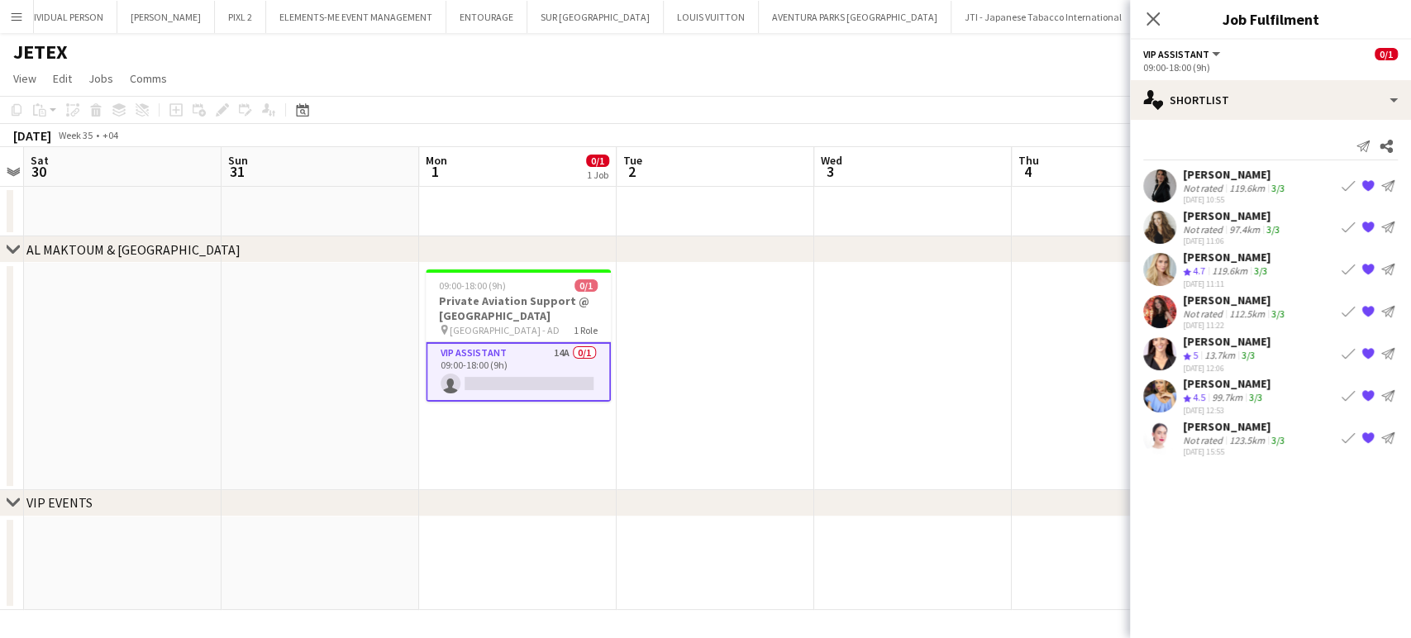
click at [1224, 349] on div "13.7km" at bounding box center [1219, 356] width 37 height 14
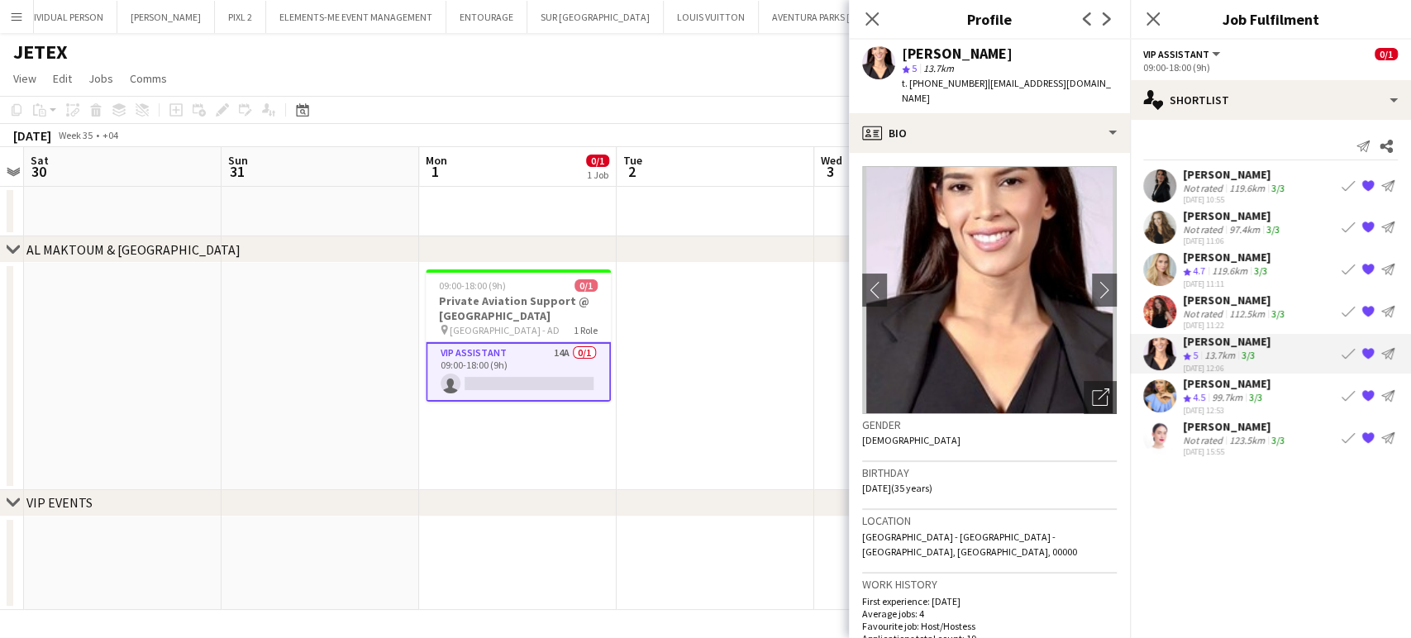
click at [742, 373] on app-date-cell at bounding box center [716, 376] width 198 height 227
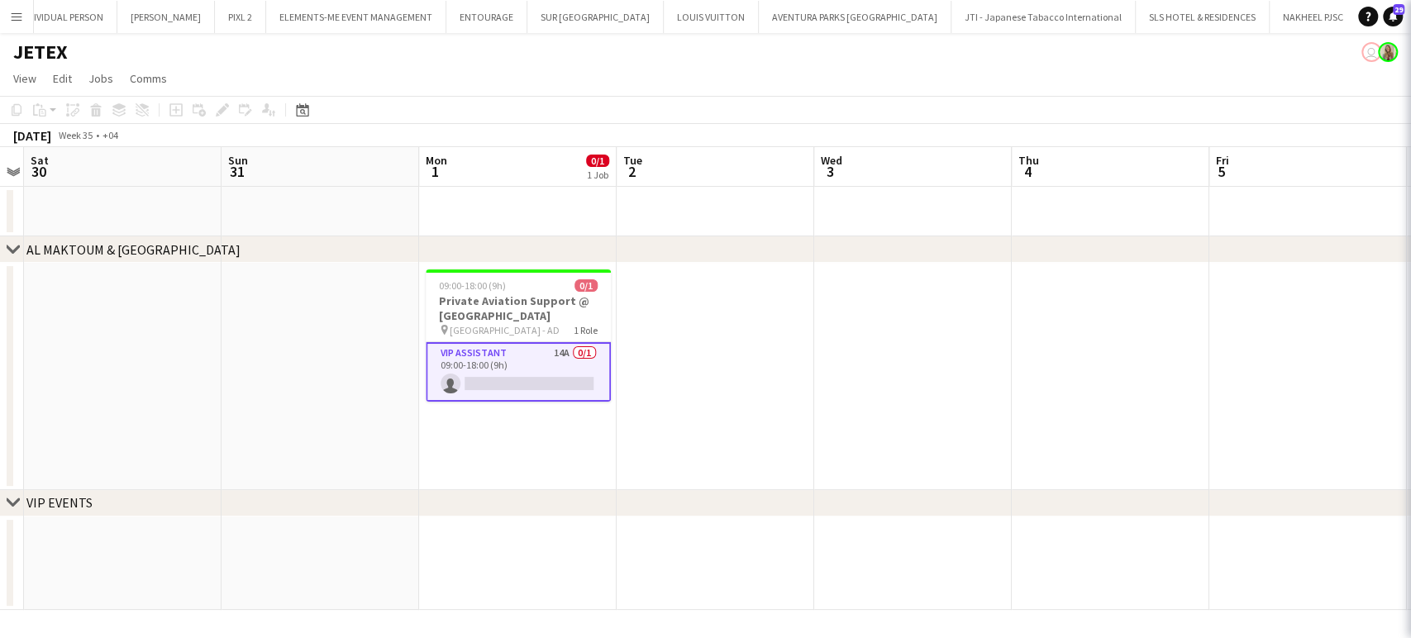
scroll to position [0, 570]
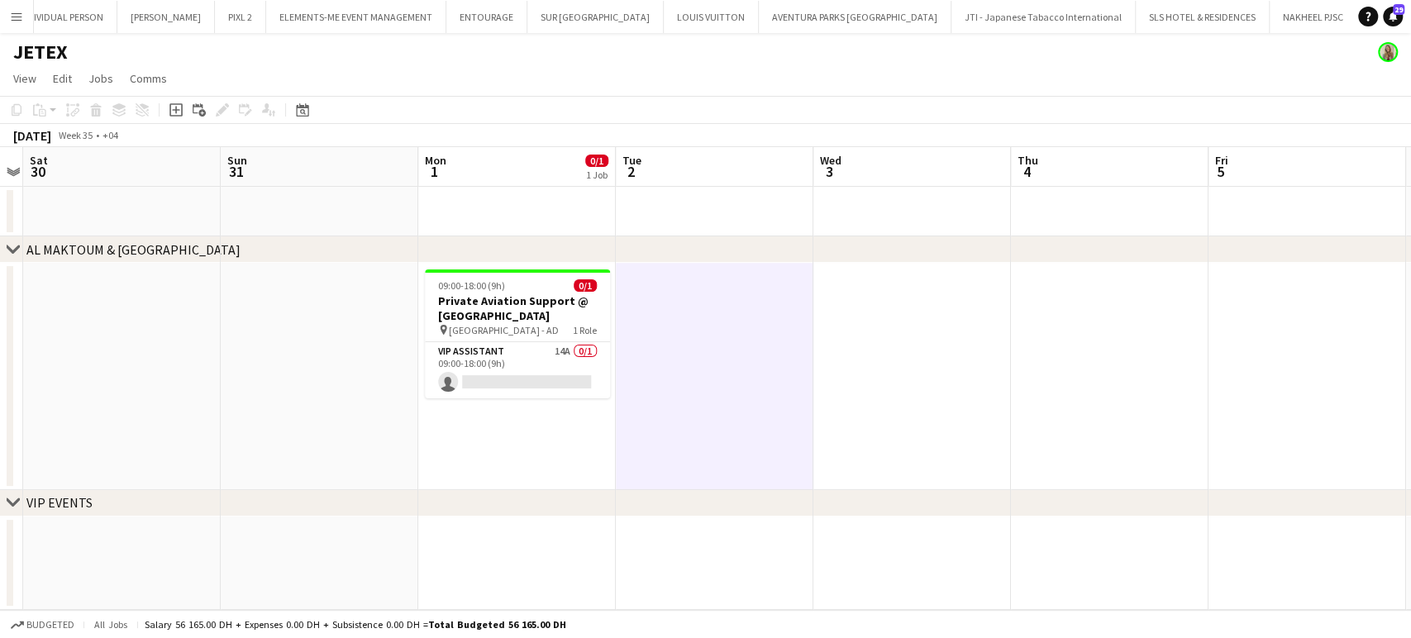
click at [13, 17] on app-icon "Menu" at bounding box center [16, 16] width 13 height 13
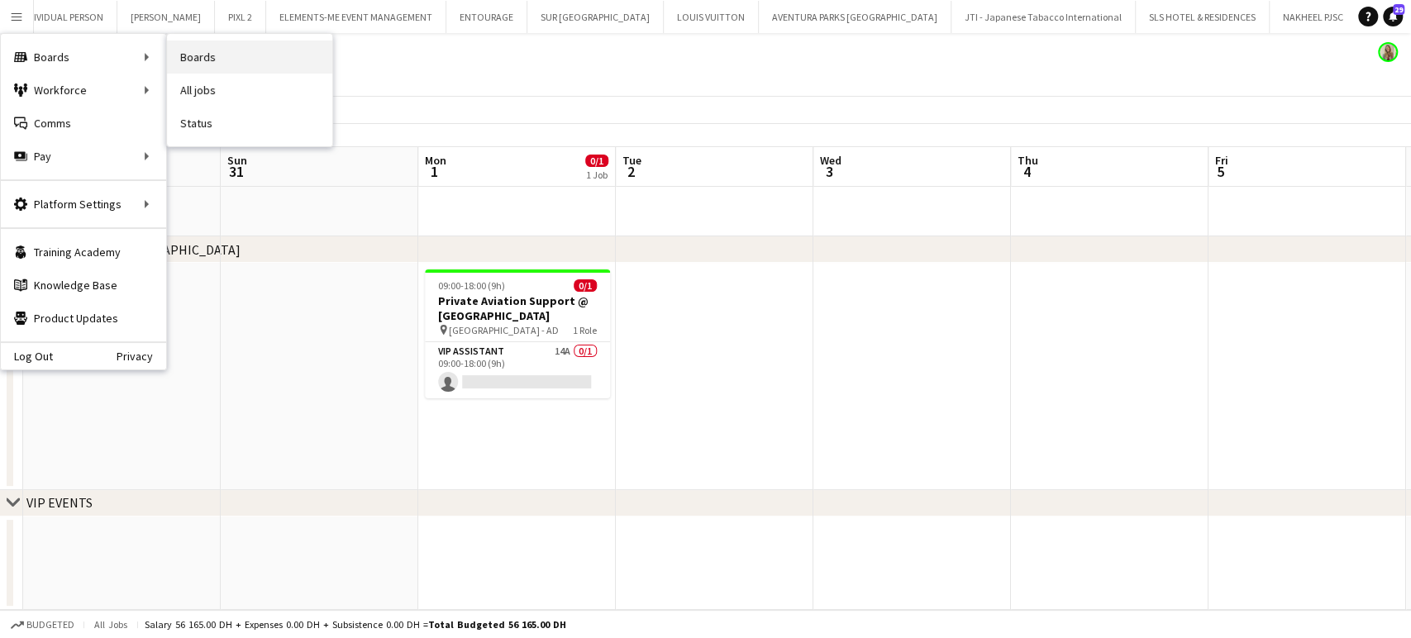
click at [222, 55] on link "Boards" at bounding box center [249, 57] width 165 height 33
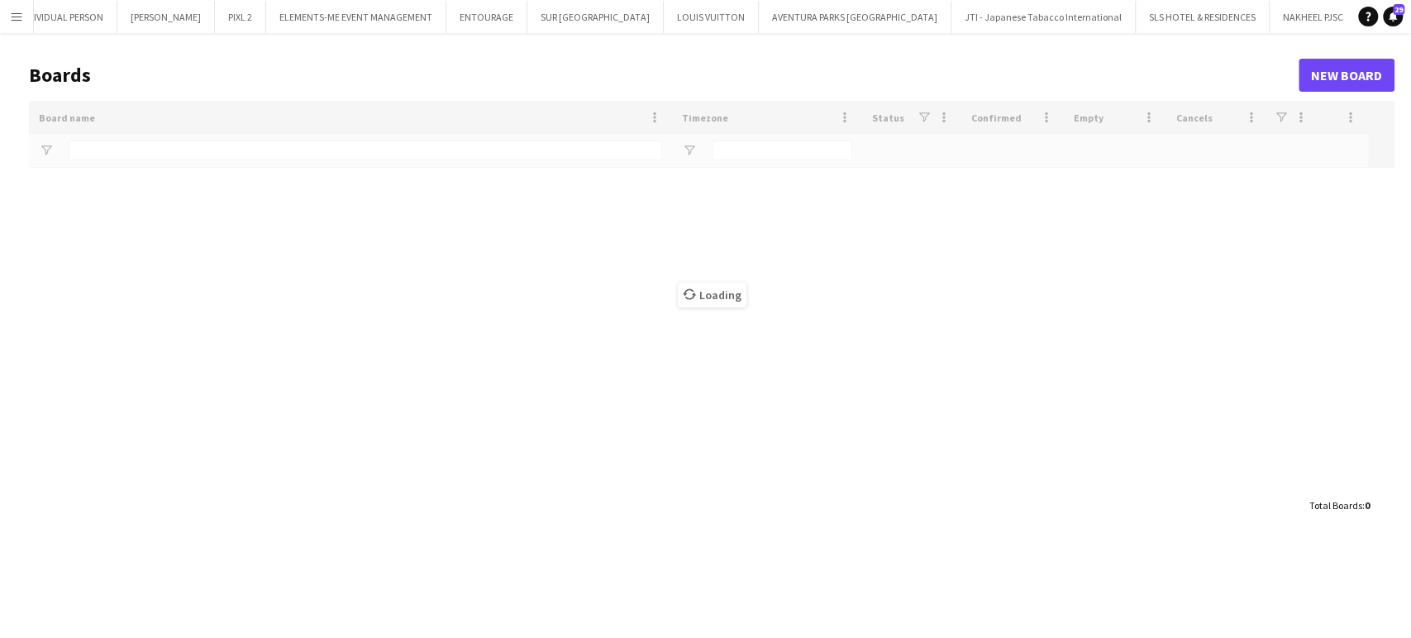
scroll to position [0, 2940]
type input "***"
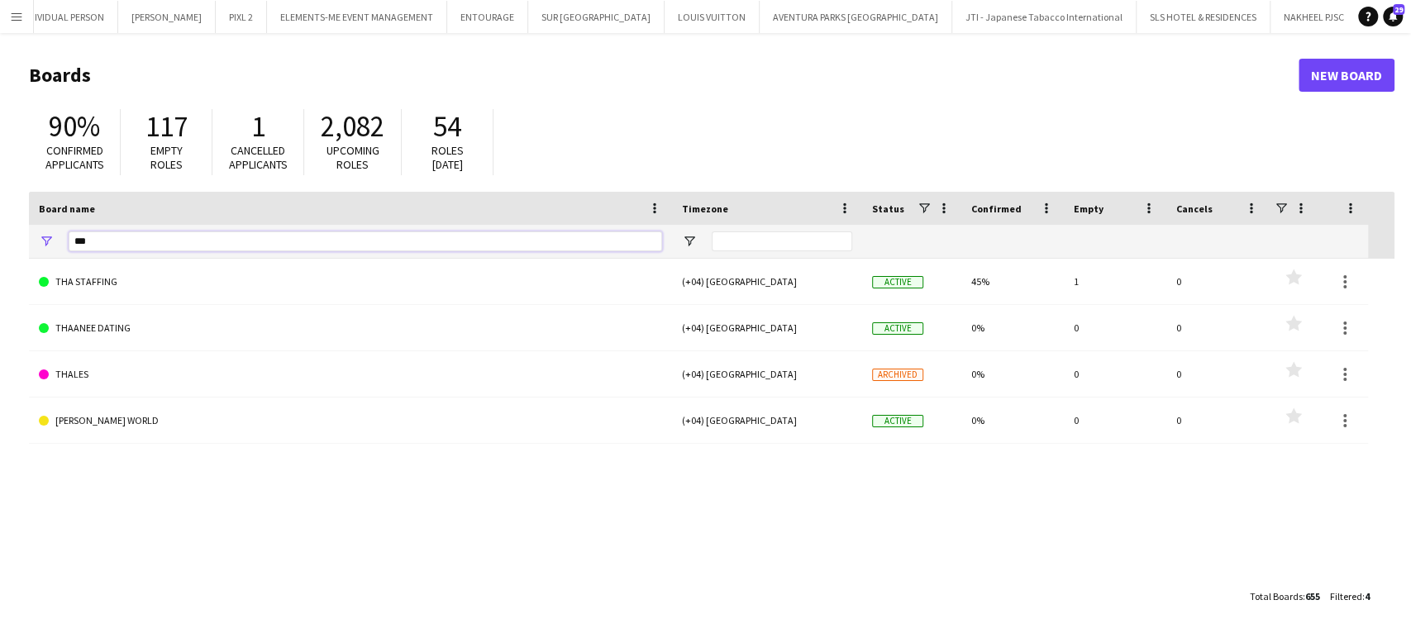
drag, startPoint x: 0, startPoint y: 227, endPoint x: 12, endPoint y: 214, distance: 17.6
click at [0, 227] on main "Boards New Board 90% Confirmed applicants 117 Empty roles 1 Cancelled applicant…" at bounding box center [705, 335] width 1411 height 604
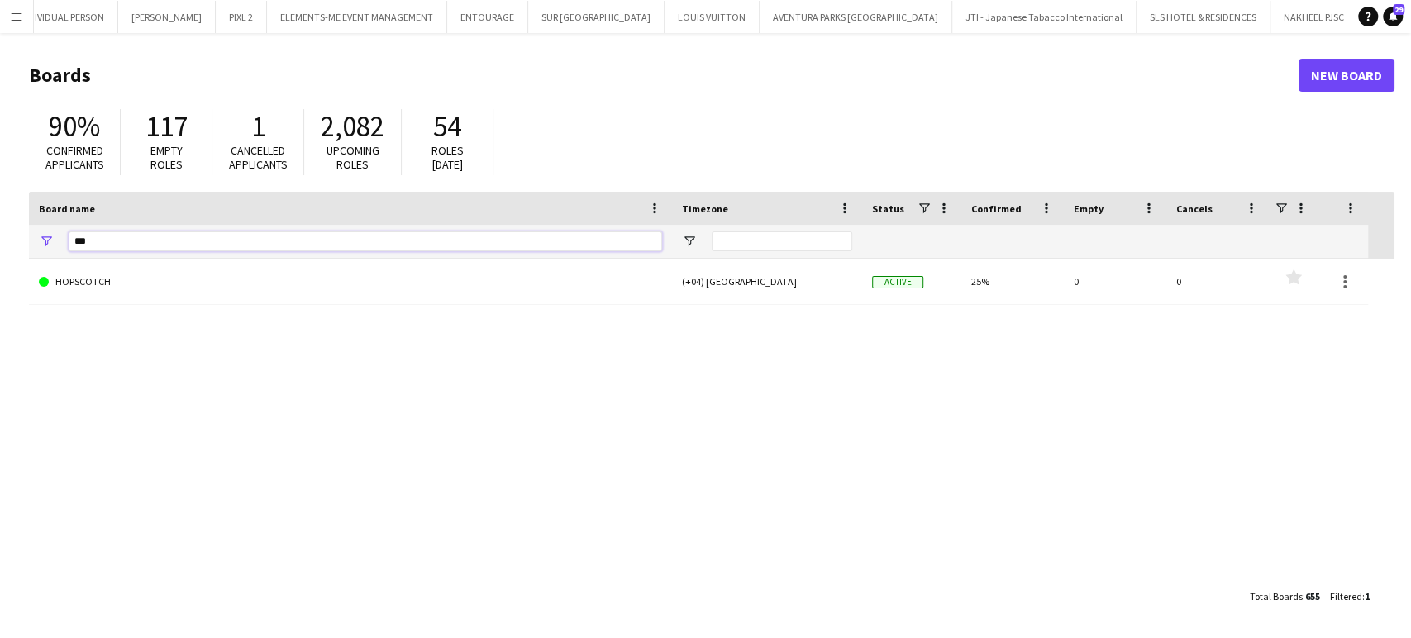
type input "***"
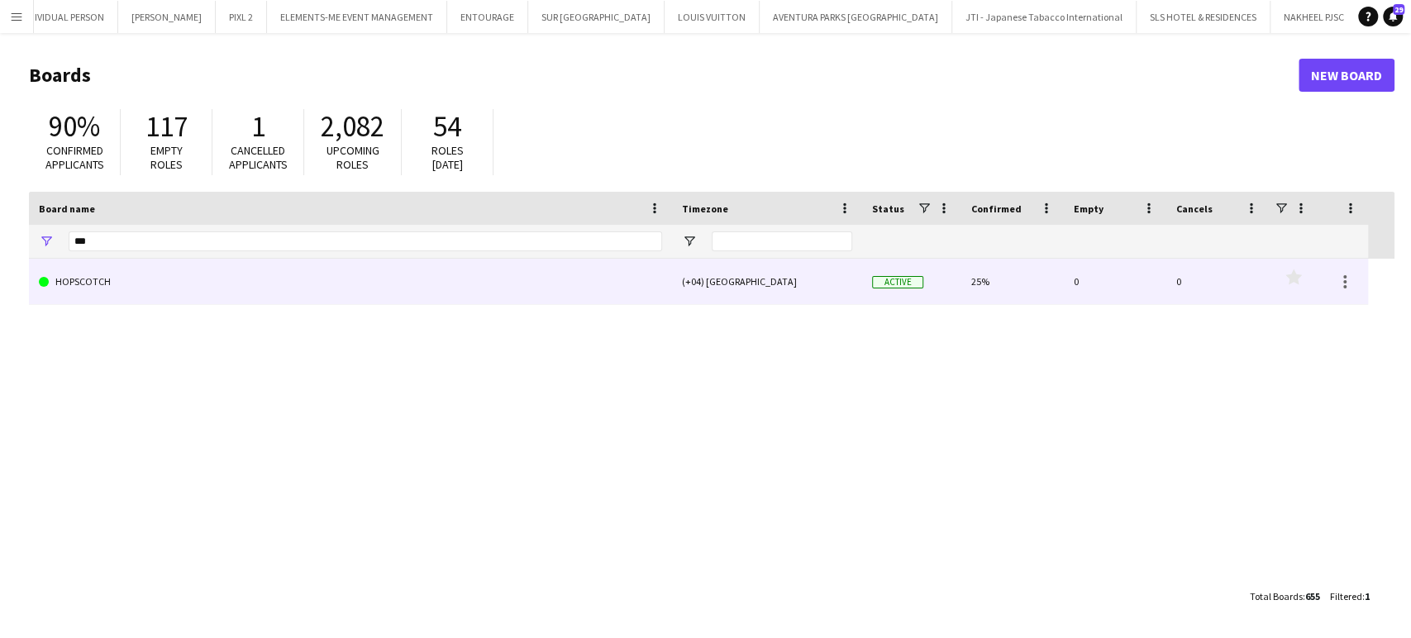
click at [104, 270] on link "HOPSCOTCH" at bounding box center [350, 282] width 623 height 46
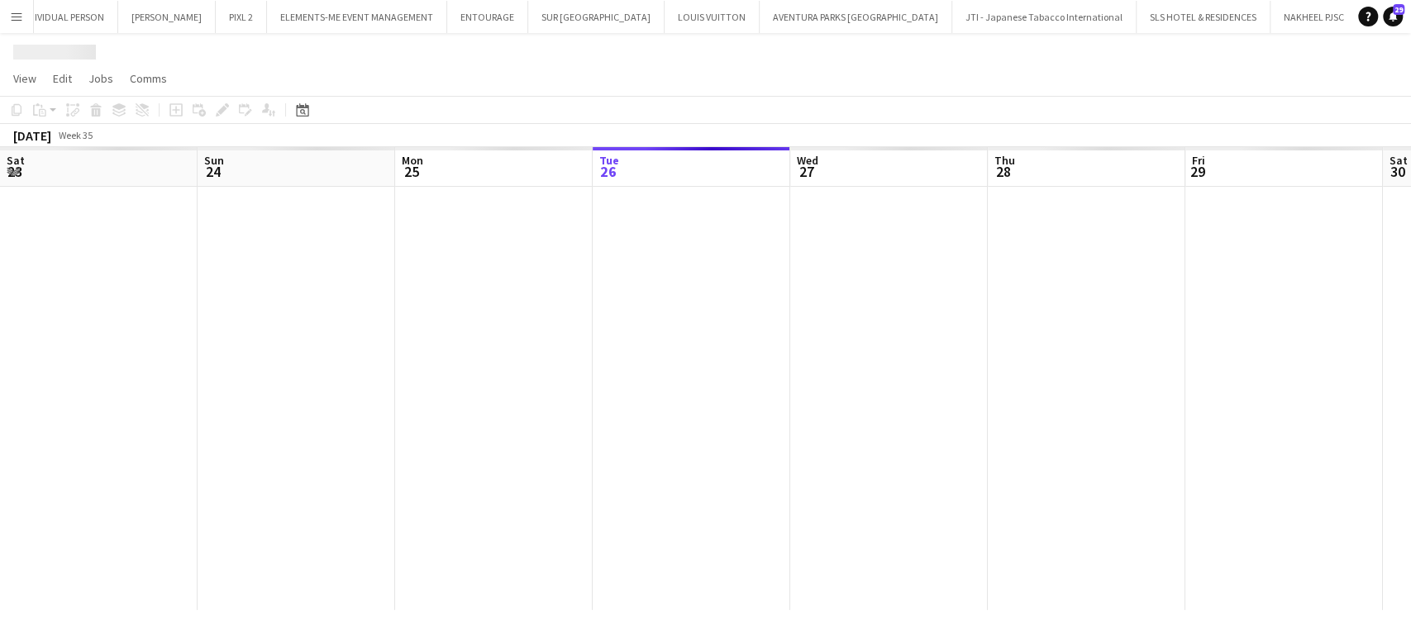
scroll to position [0, 3021]
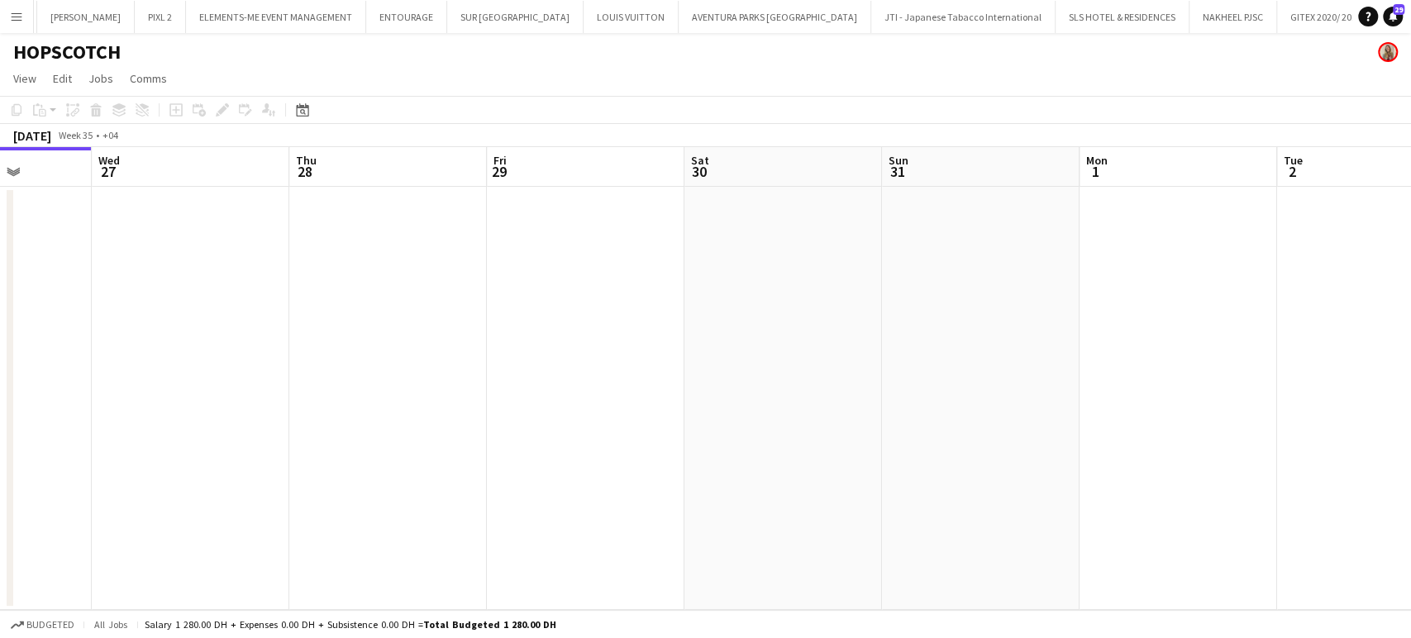
drag, startPoint x: 1049, startPoint y: 357, endPoint x: 512, endPoint y: 370, distance: 537.6
click at [513, 370] on app-calendar-viewport "Sat 23 Sun 24 Mon 25 Tue 26 Wed 27 Thu 28 Fri 29 Sat 30 Sun 31 Mon 1 Tue 2 Wed …" at bounding box center [705, 378] width 1411 height 463
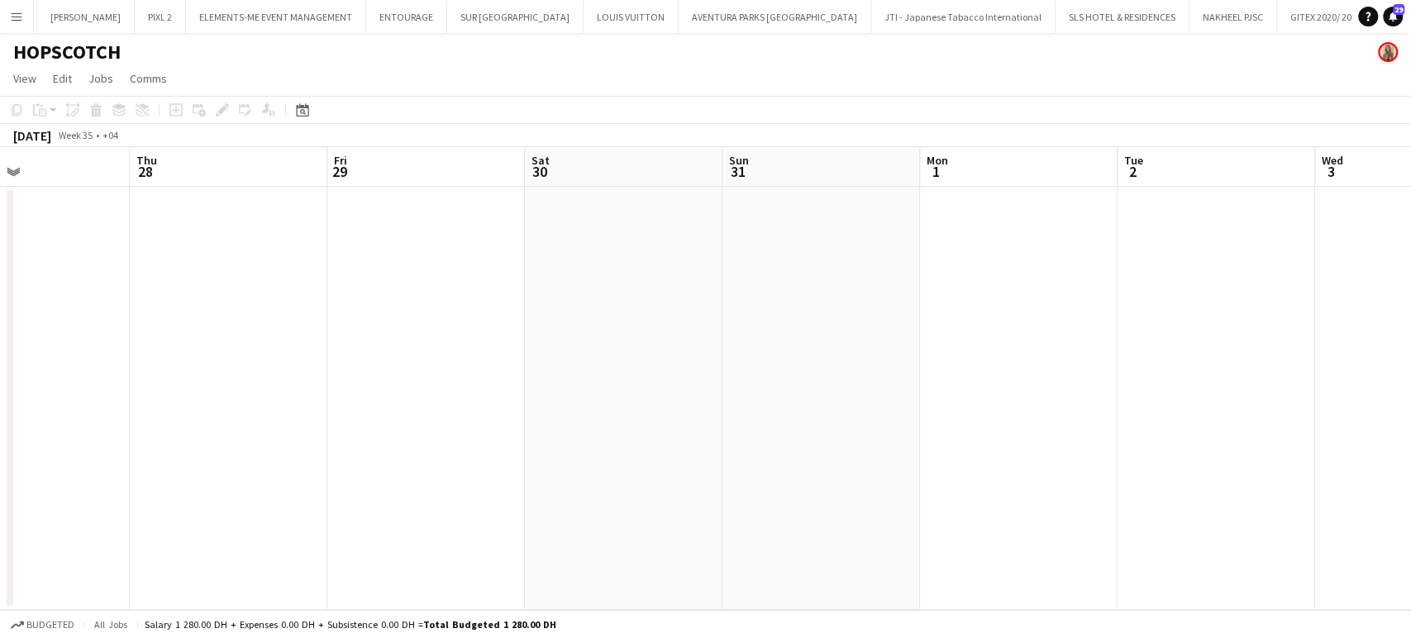
drag, startPoint x: 437, startPoint y: 356, endPoint x: 384, endPoint y: 356, distance: 52.9
click at [384, 356] on app-calendar-viewport "Mon 25 Tue 26 Wed 27 Thu 28 Fri 29 Sat 30 Sun 31 Mon 1 Tue 2 Wed 3 Thu 4 1/4 1 …" at bounding box center [705, 378] width 1411 height 463
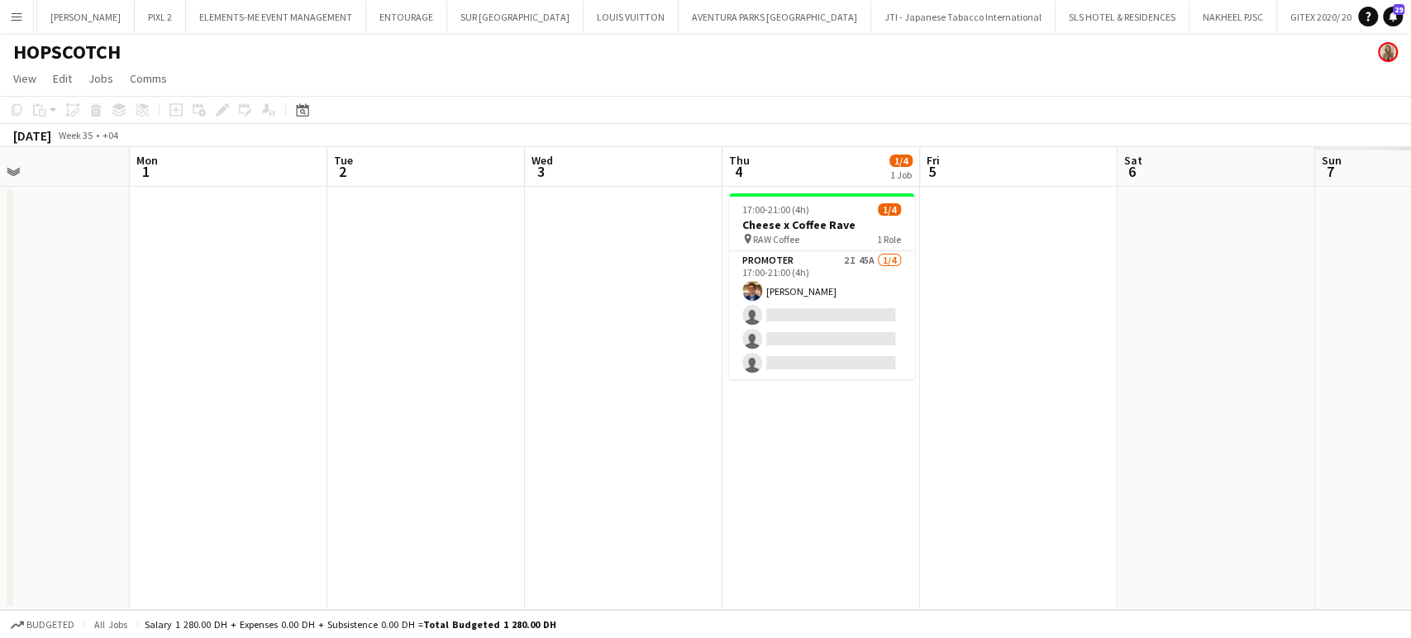
scroll to position [0, 562]
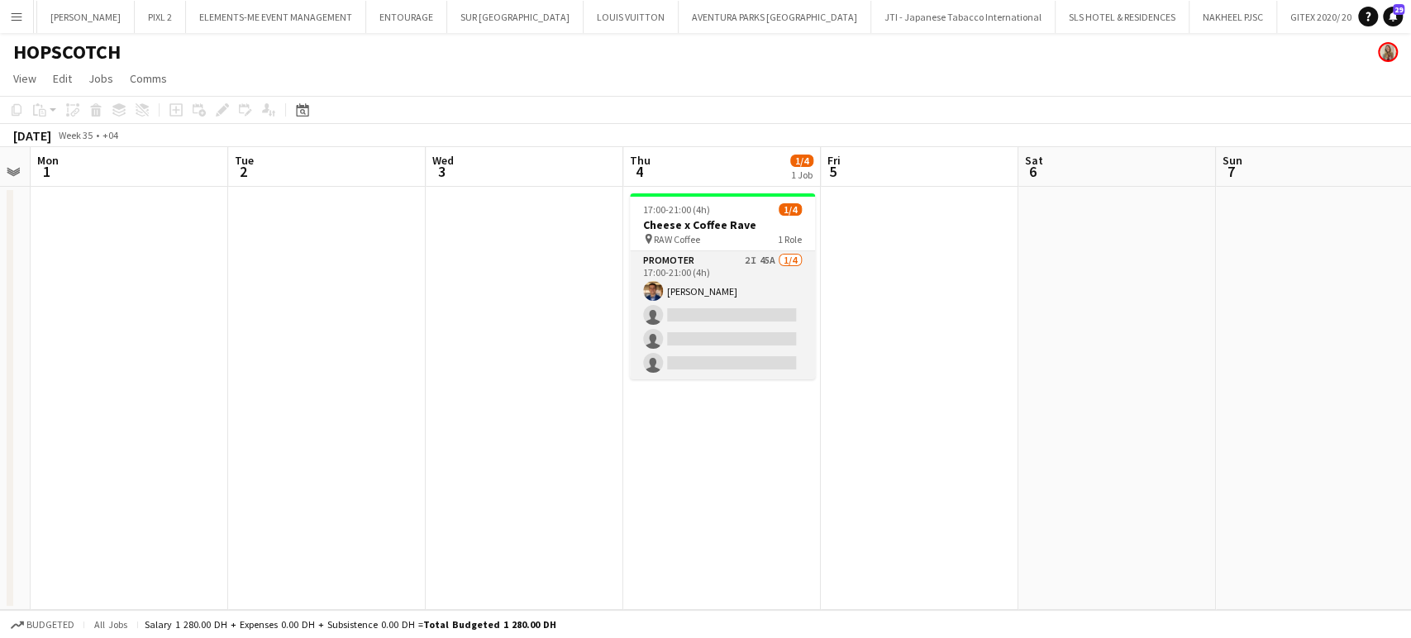
click at [737, 300] on app-card-role "Promoter 2I 45A 1/4 17:00-21:00 (4h) Ahmed Mostafa single-neutral-actions singl…" at bounding box center [722, 315] width 185 height 128
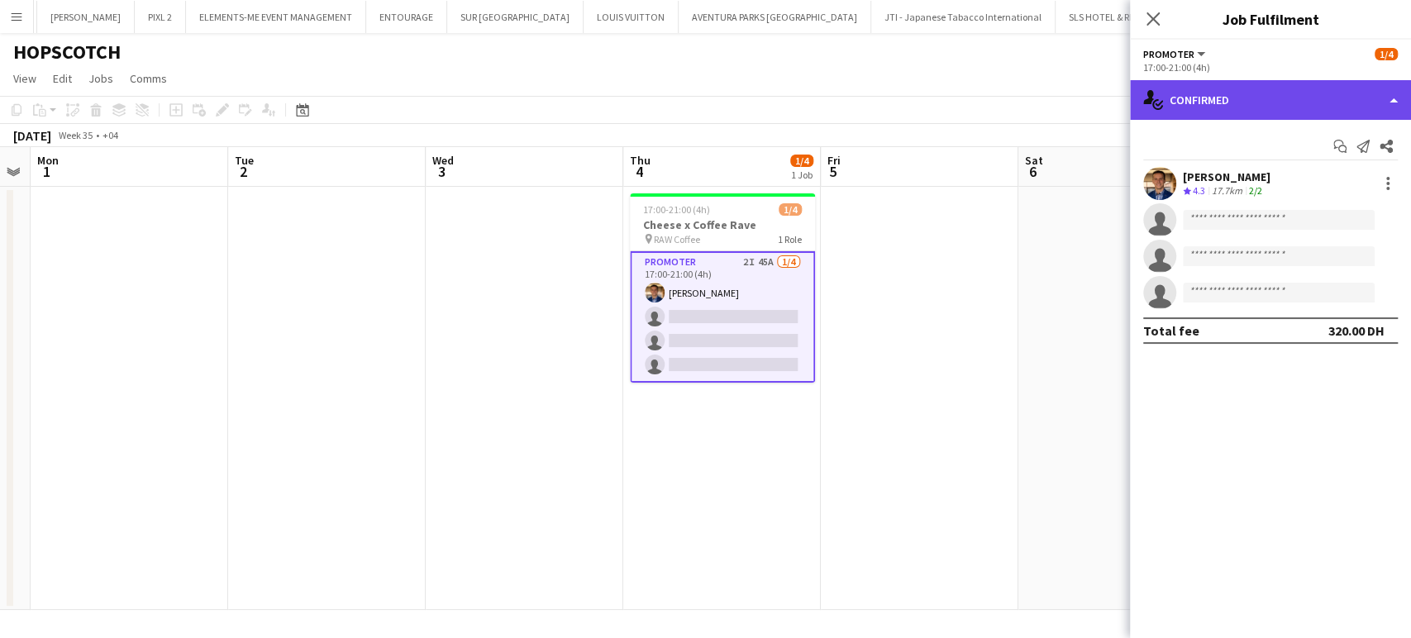
click at [1389, 95] on div "single-neutral-actions-check-2 Confirmed" at bounding box center [1270, 100] width 281 height 40
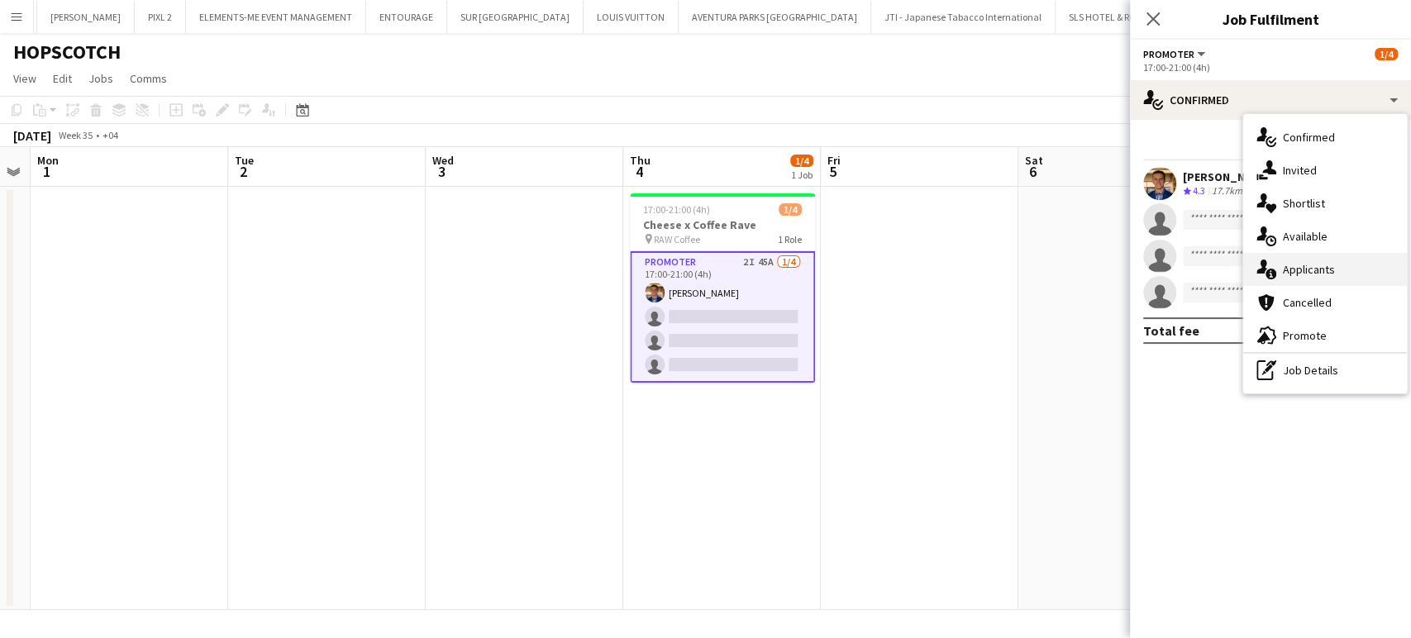
click at [1319, 273] on div "single-neutral-actions-information Applicants" at bounding box center [1325, 269] width 164 height 33
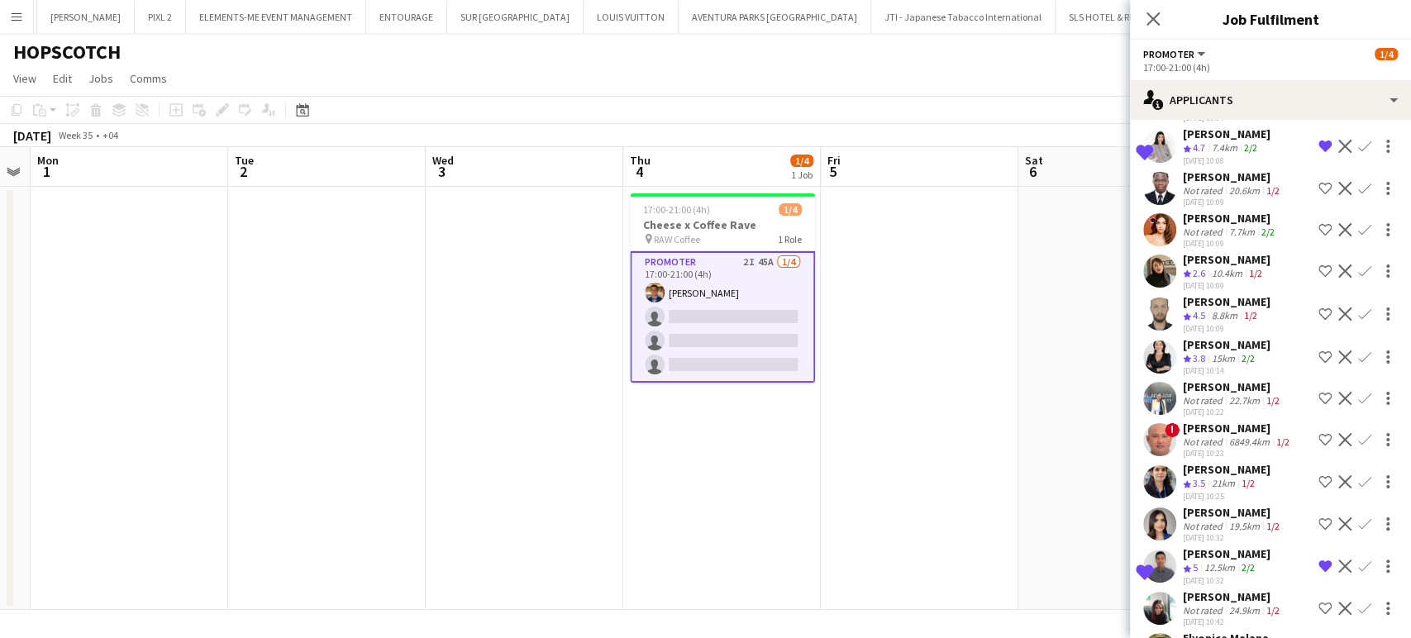
scroll to position [551, 0]
click at [1319, 151] on app-icon "Remove crew from shortlist" at bounding box center [1325, 144] width 13 height 13
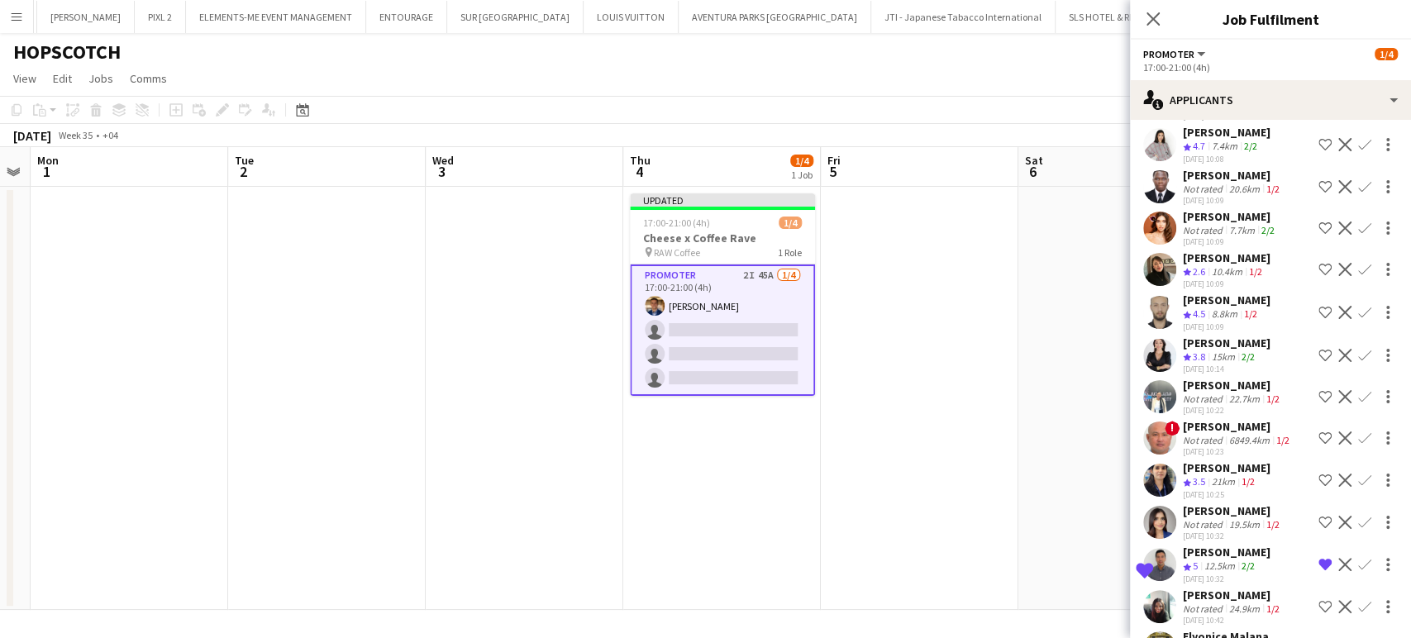
click at [1267, 222] on div "Polina Podkolzina" at bounding box center [1230, 216] width 95 height 15
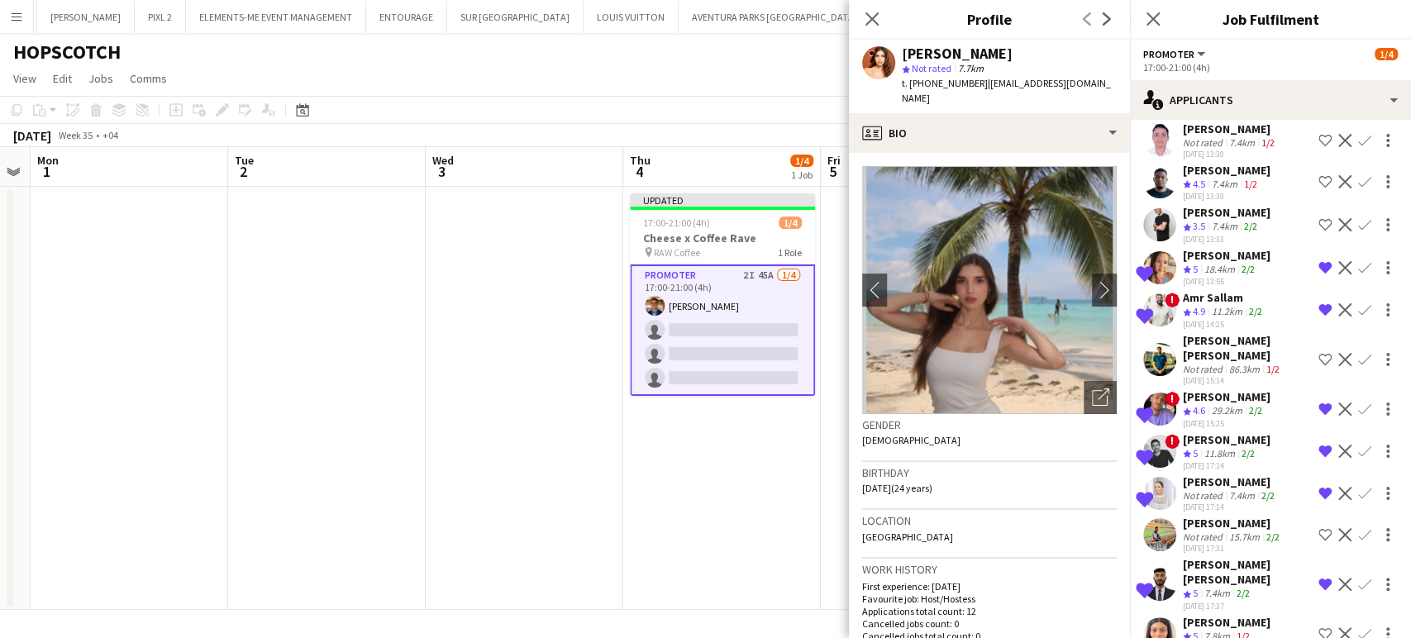
scroll to position [1483, 0]
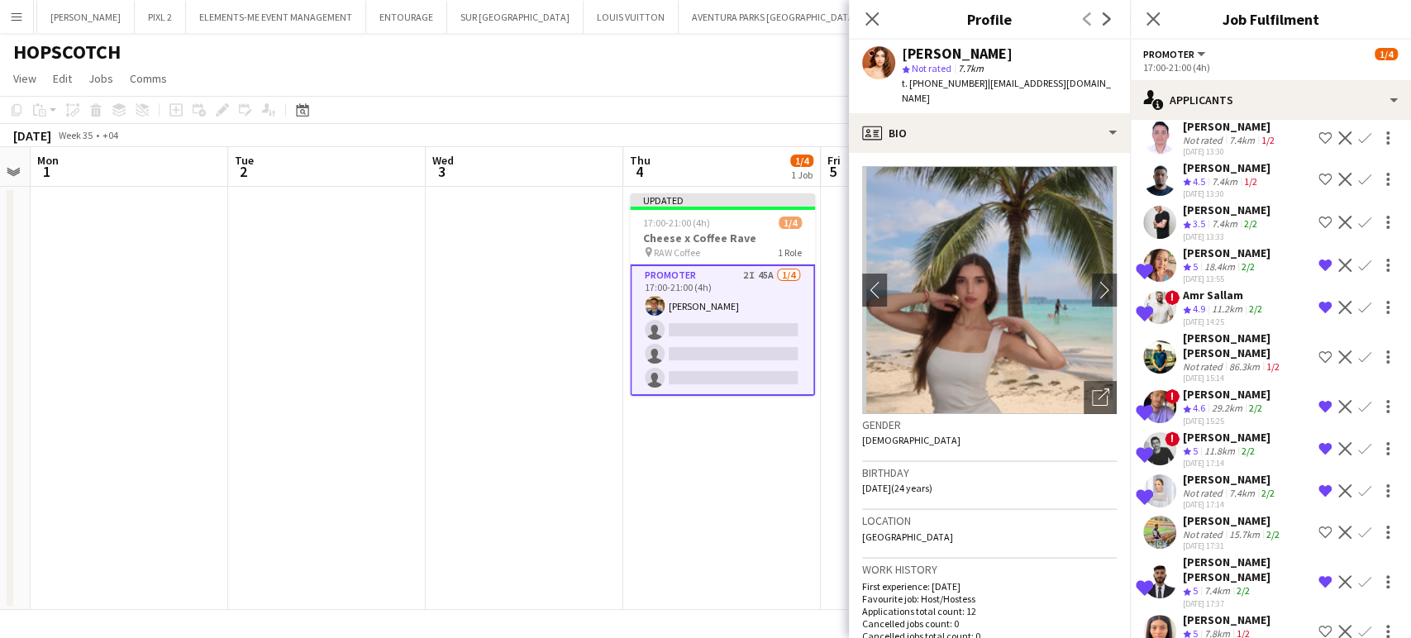
click at [1319, 526] on app-icon "Shortlist crew" at bounding box center [1325, 532] width 13 height 13
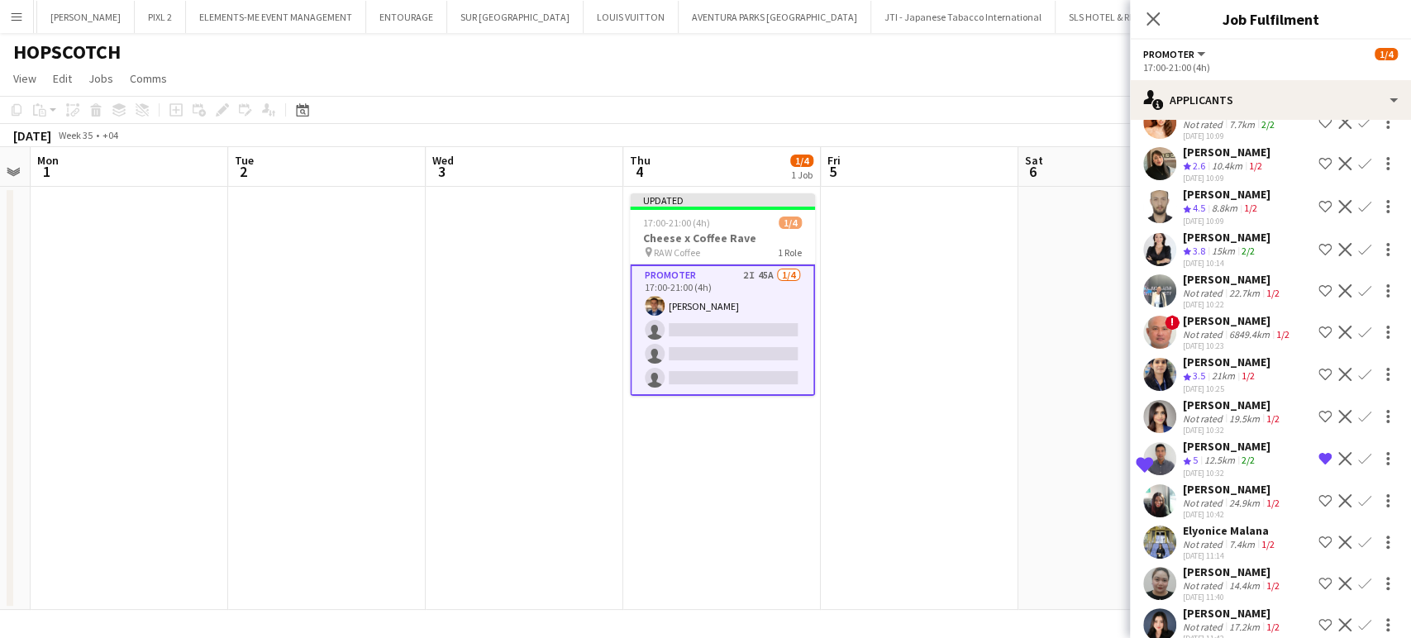
scroll to position [565, 0]
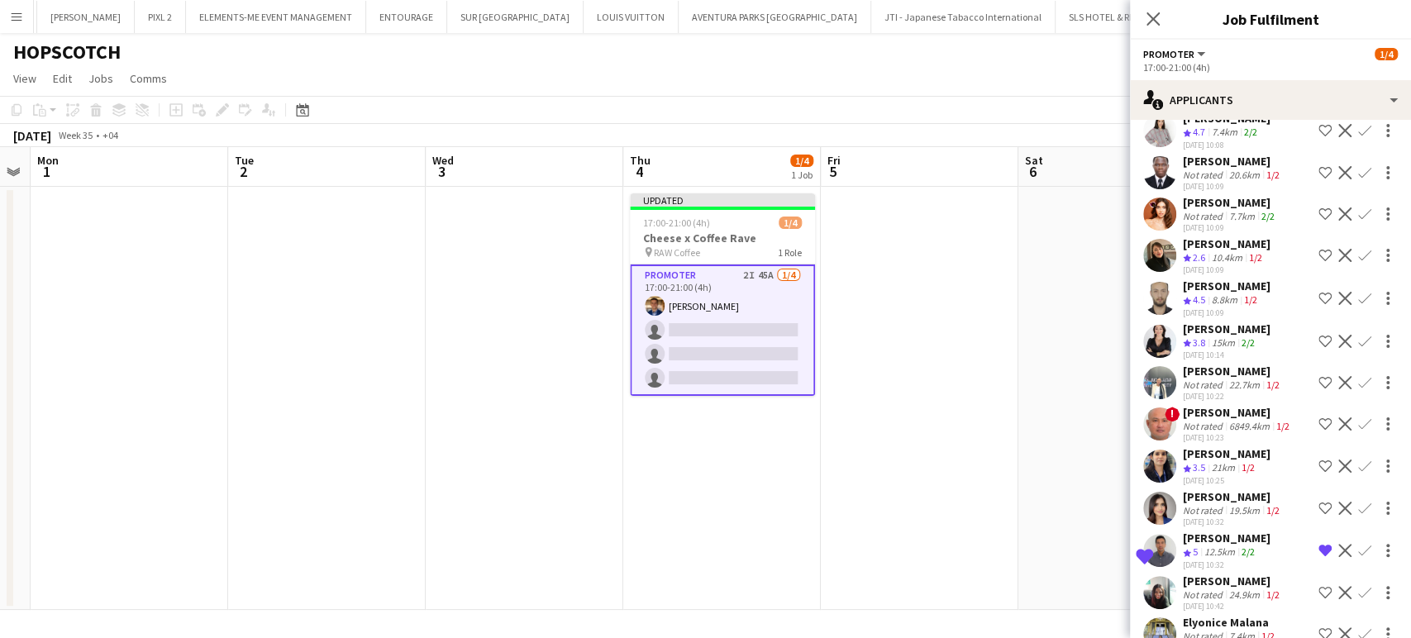
click at [1319, 341] on app-icon "Shortlist crew" at bounding box center [1325, 341] width 13 height 13
click at [1026, 250] on app-date-cell at bounding box center [1118, 398] width 198 height 423
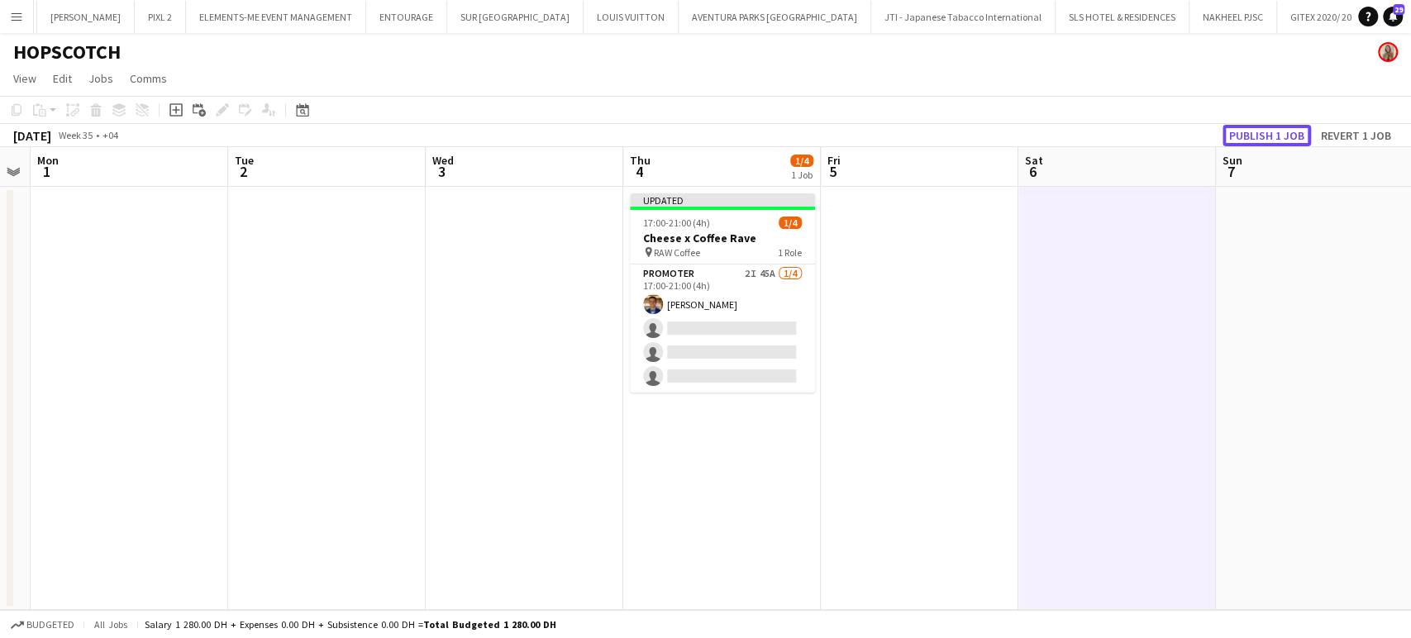
click at [1270, 127] on button "Publish 1 job" at bounding box center [1267, 135] width 88 height 21
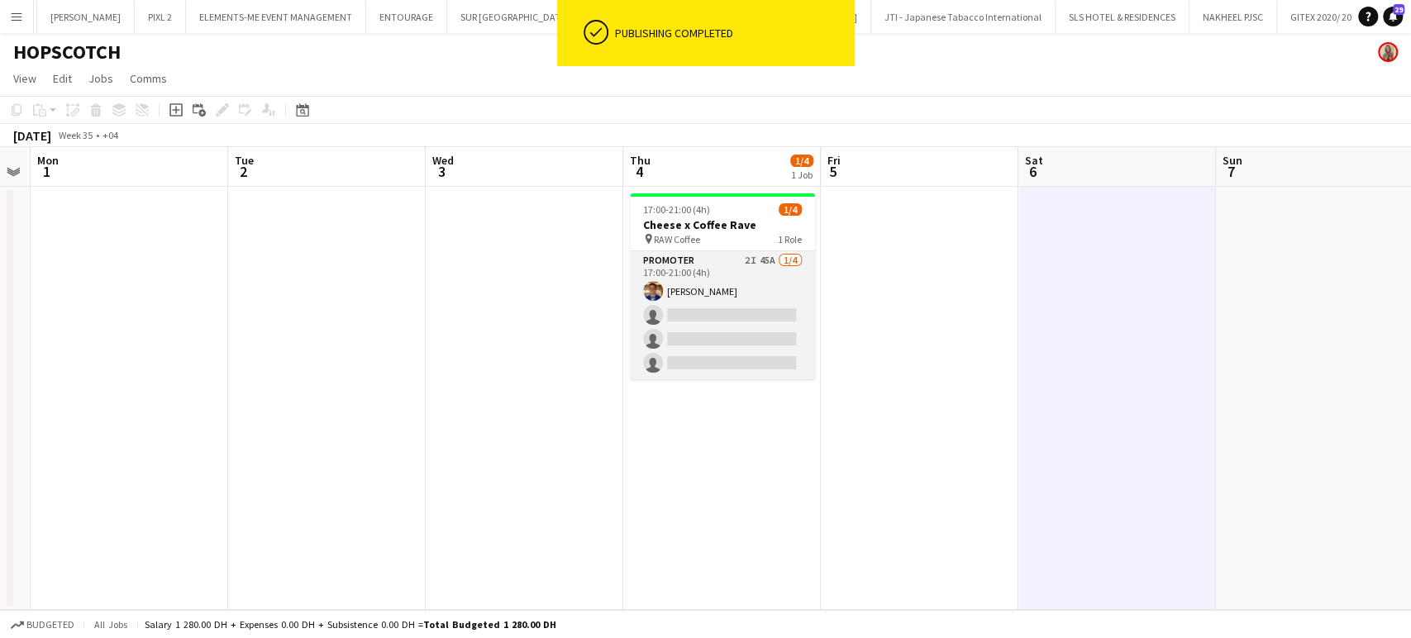
click at [730, 276] on app-card-role "Promoter 2I 45A 1/4 17:00-21:00 (4h) Ahmed Mostafa single-neutral-actions singl…" at bounding box center [722, 315] width 185 height 128
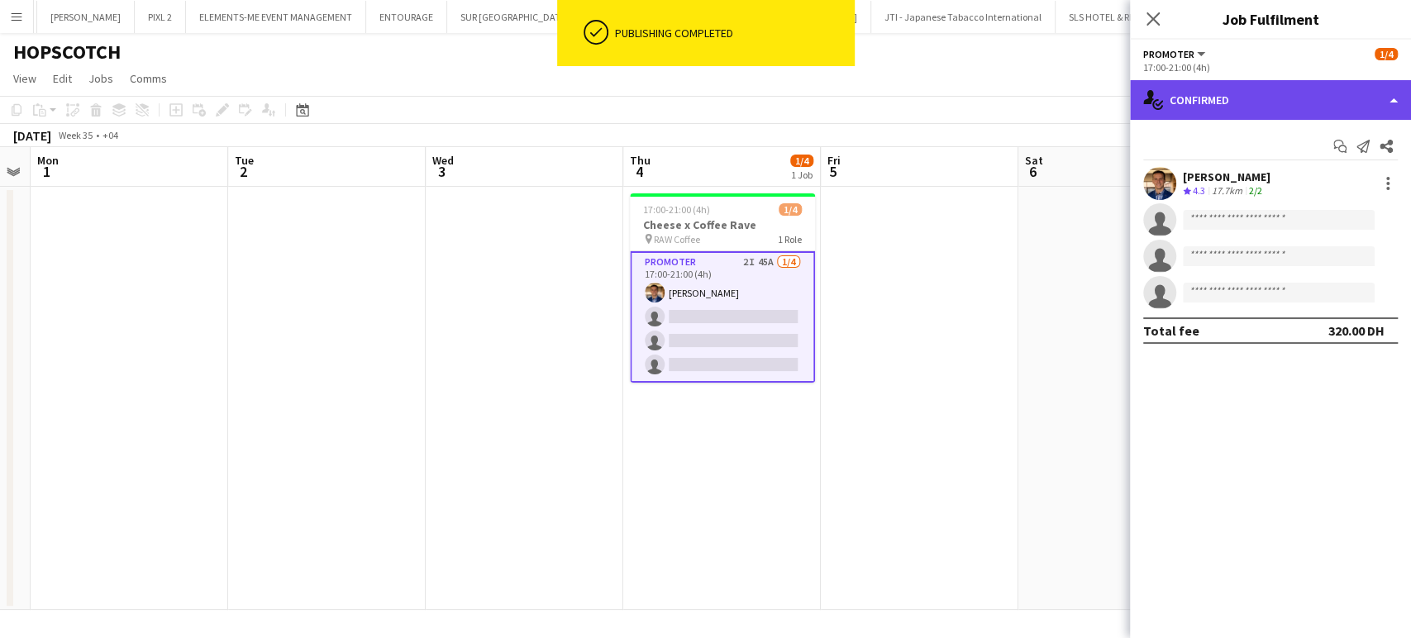
click at [1387, 86] on div "single-neutral-actions-check-2 Confirmed" at bounding box center [1270, 100] width 281 height 40
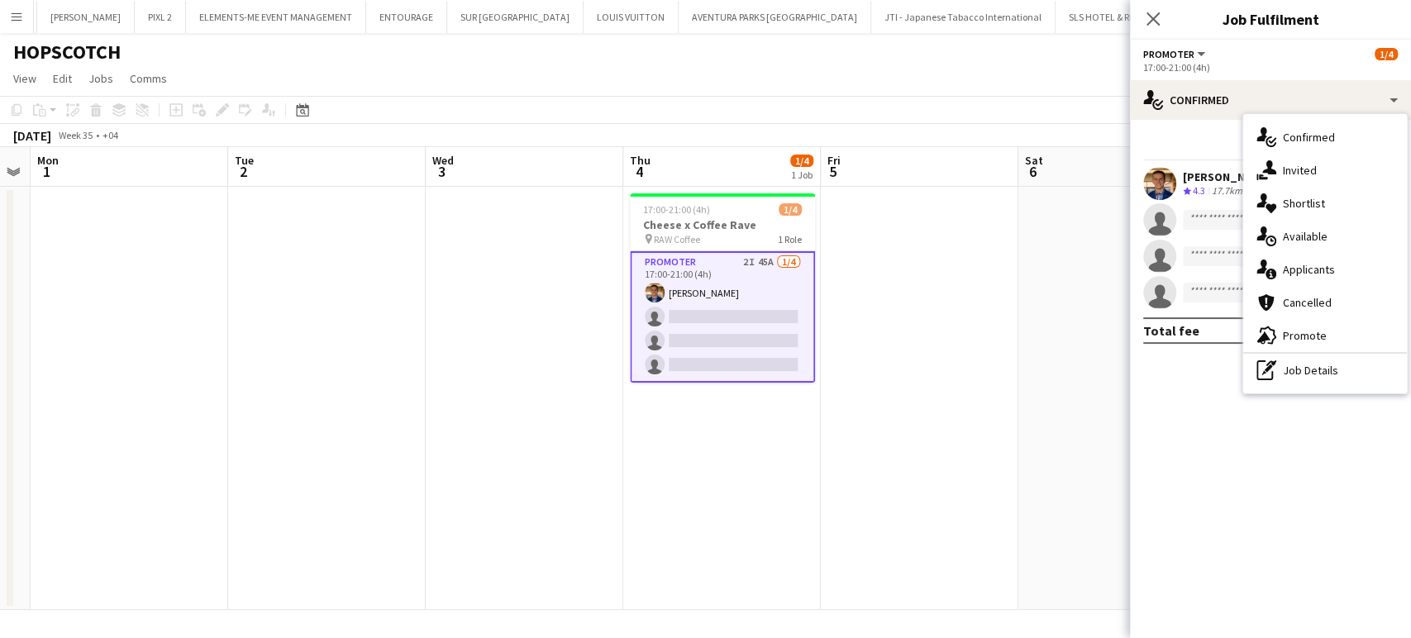
click at [1317, 195] on div "single-neutral-actions-heart Shortlist" at bounding box center [1325, 203] width 164 height 33
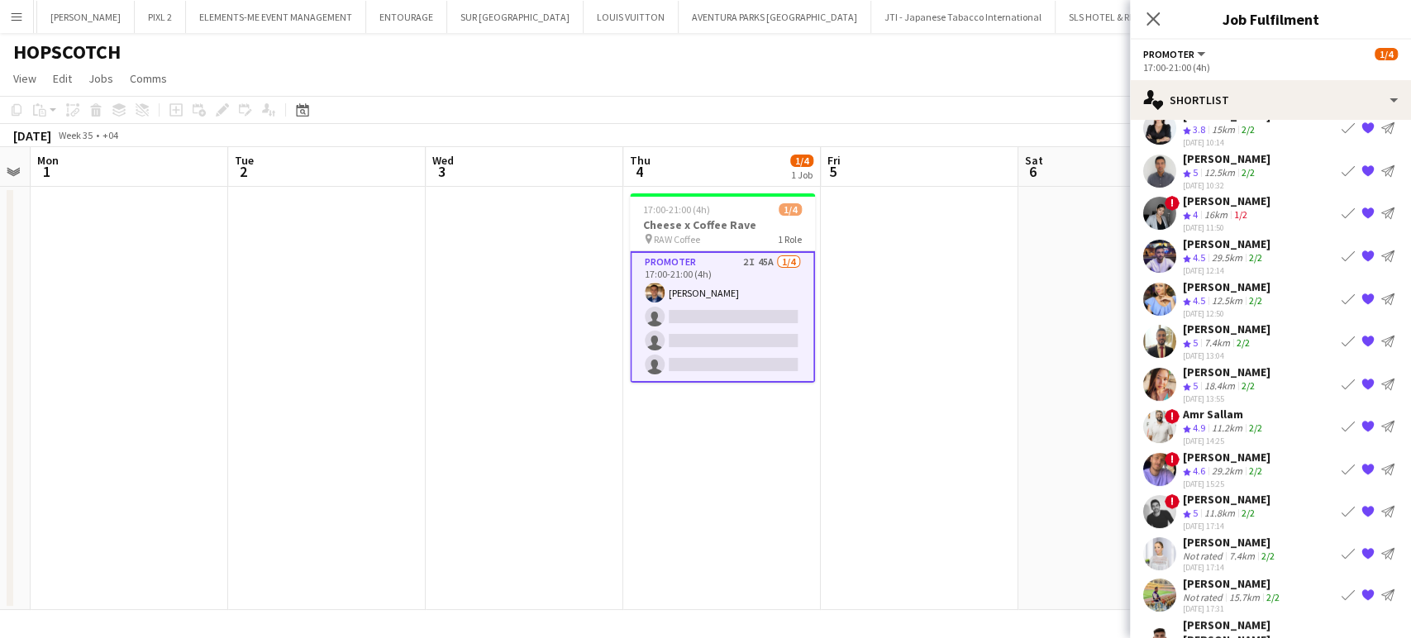
scroll to position [80, 0]
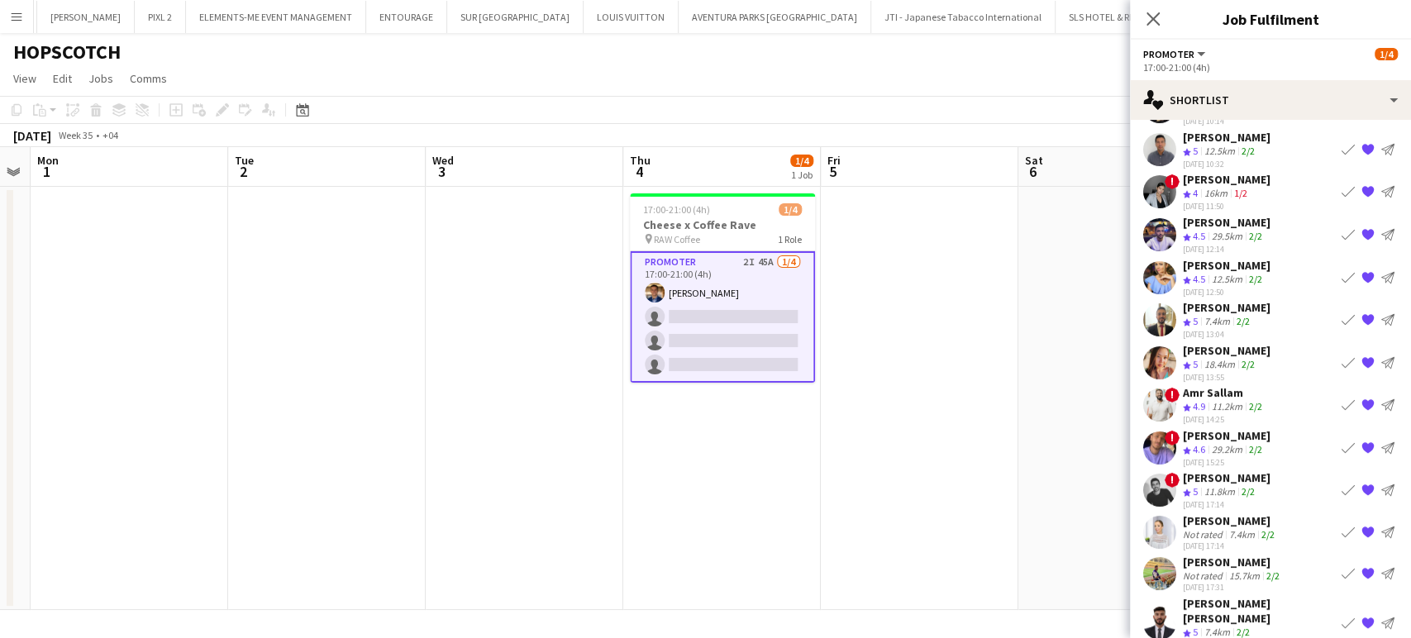
click at [1221, 316] on div "7.4km" at bounding box center [1217, 322] width 32 height 14
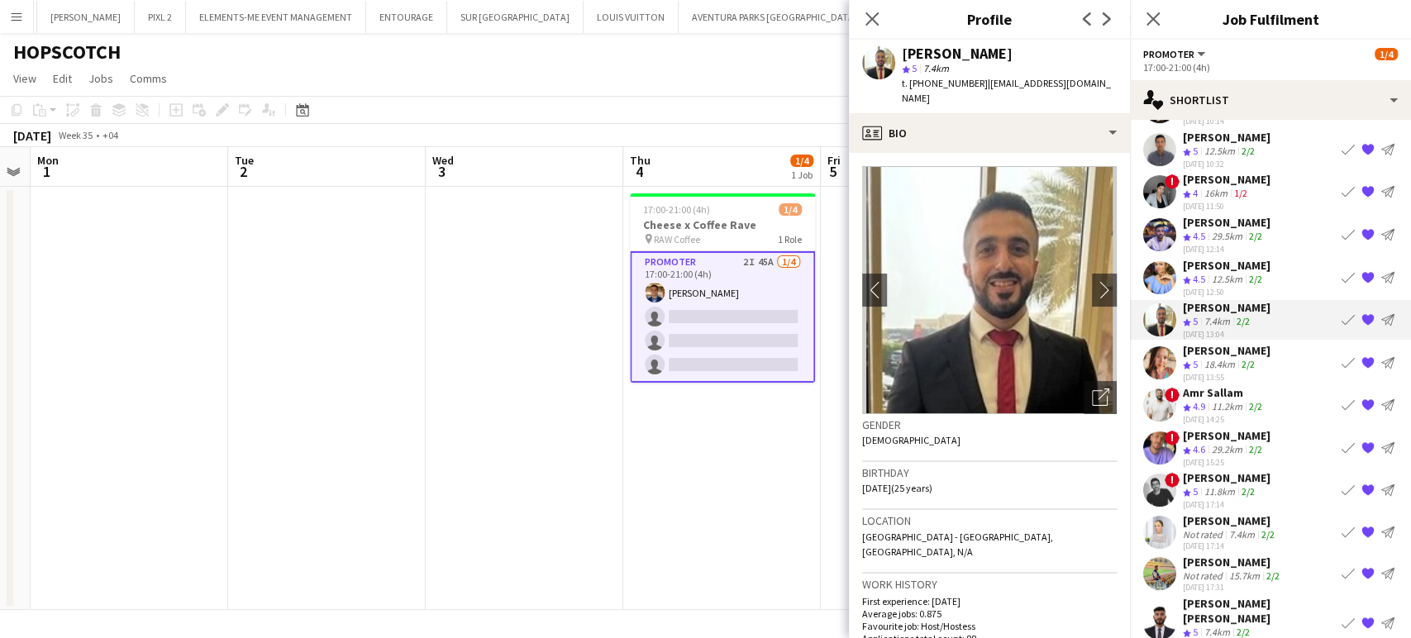
drag, startPoint x: 1086, startPoint y: 376, endPoint x: 1034, endPoint y: 346, distance: 59.3
click at [1092, 389] on icon "Open photos pop-in" at bounding box center [1100, 397] width 17 height 17
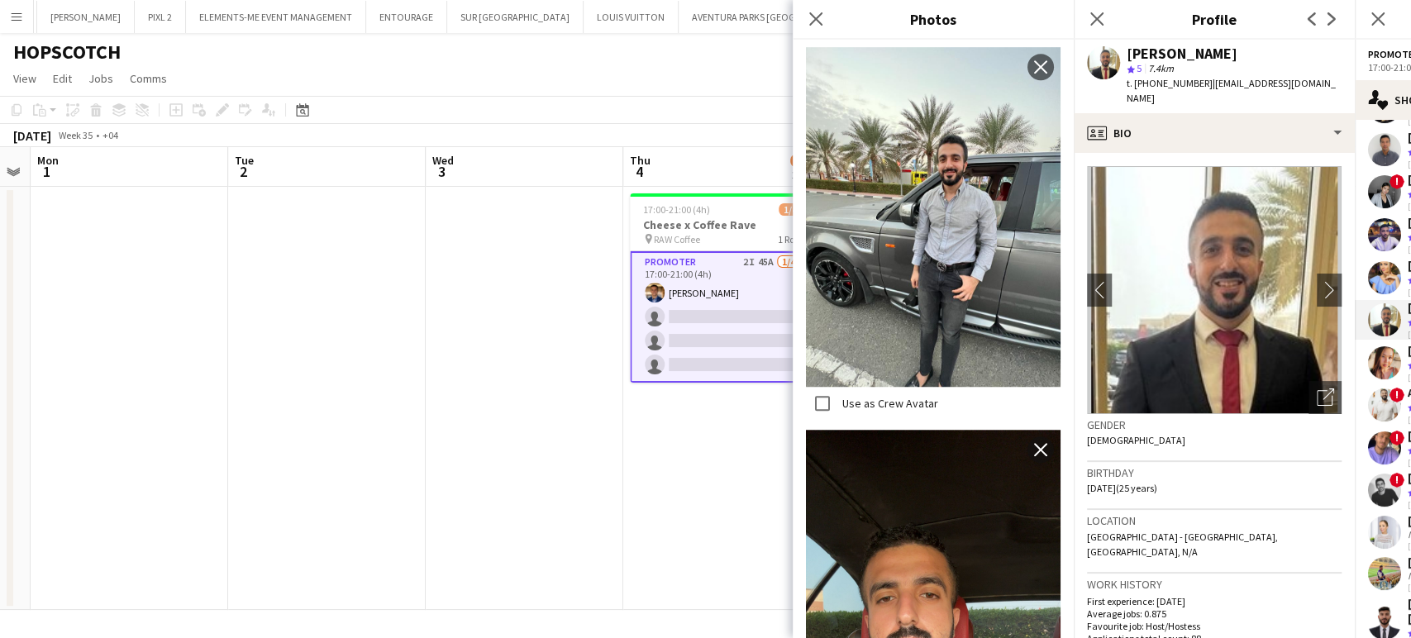
scroll to position [1010, 0]
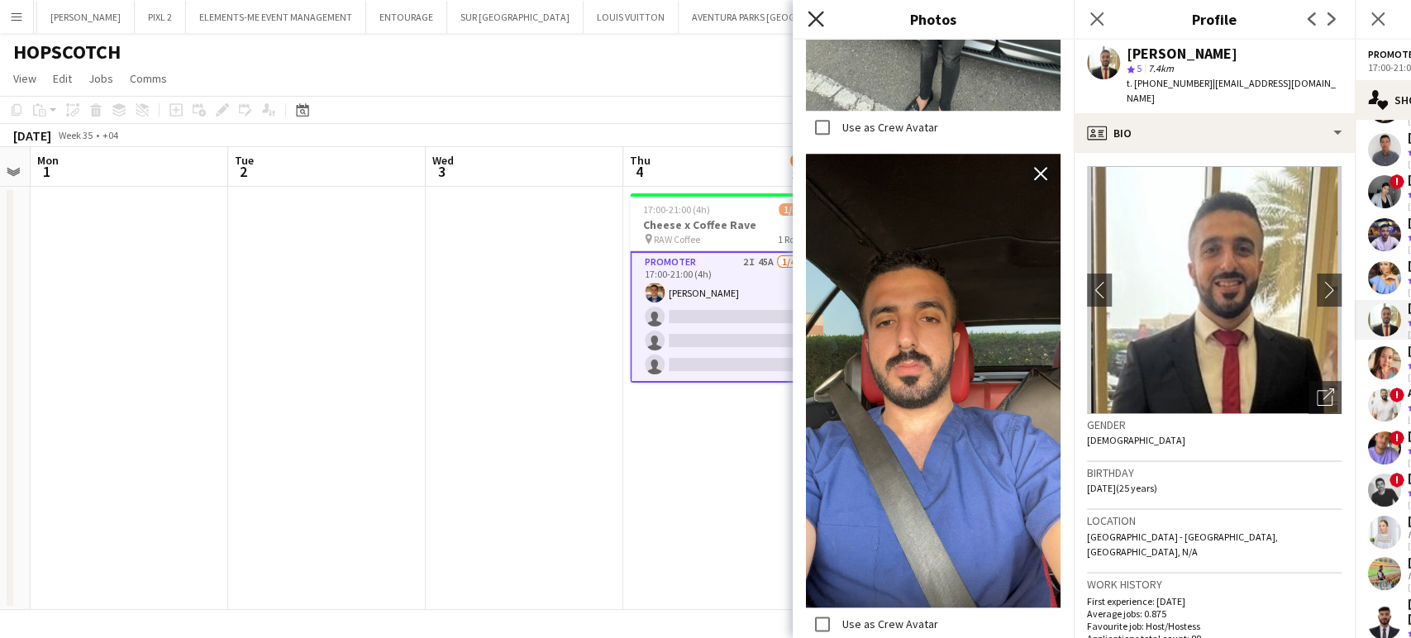
click at [819, 16] on icon at bounding box center [816, 19] width 16 height 16
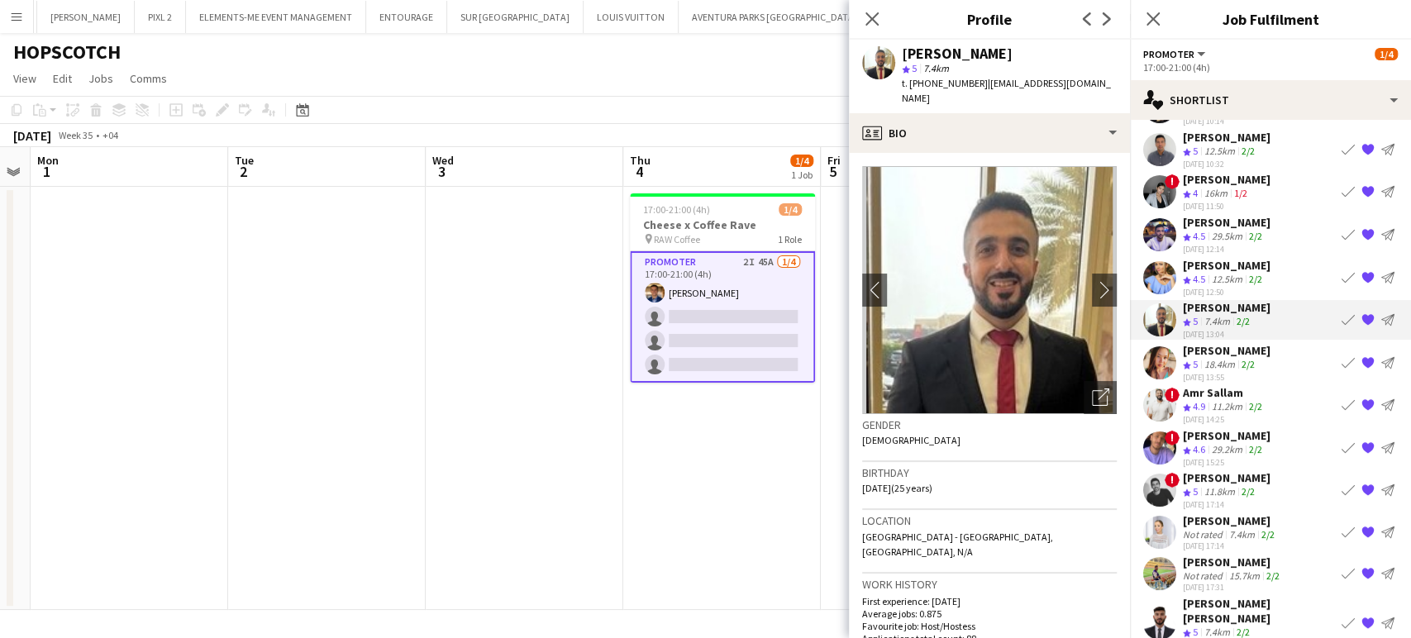
click at [1362, 313] on app-icon "{{ spriteTitle }}" at bounding box center [1368, 319] width 13 height 13
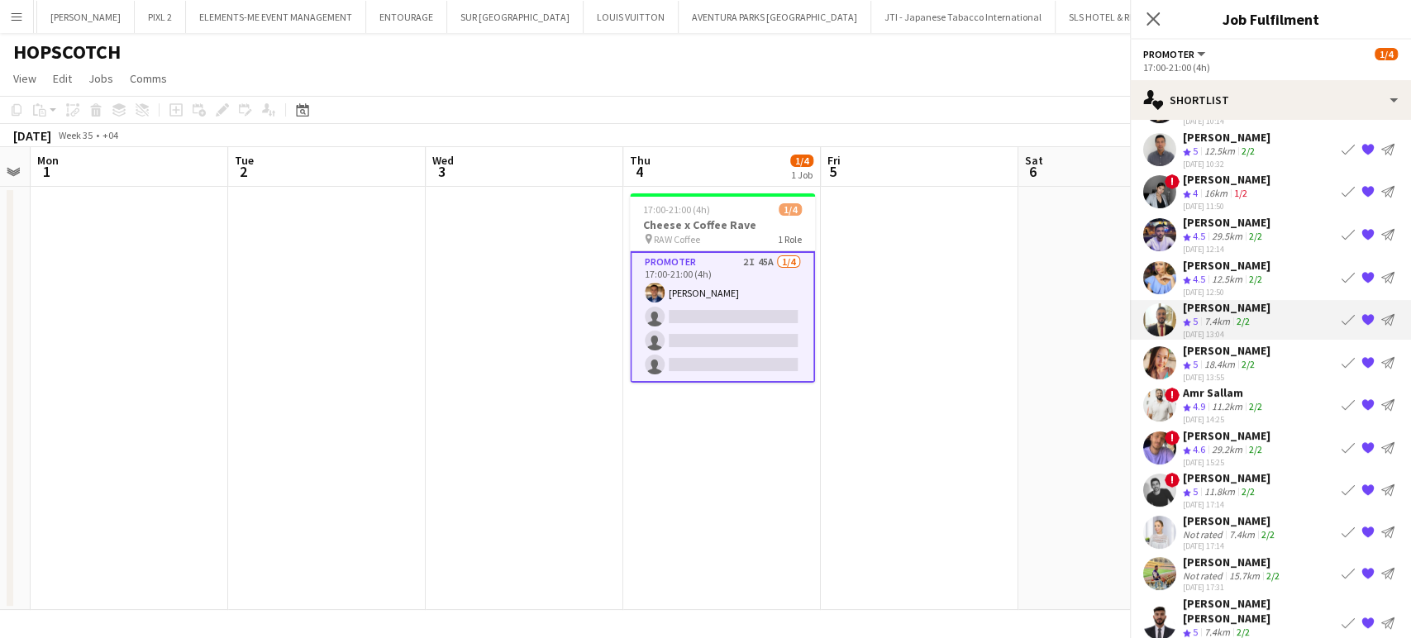
scroll to position [40, 0]
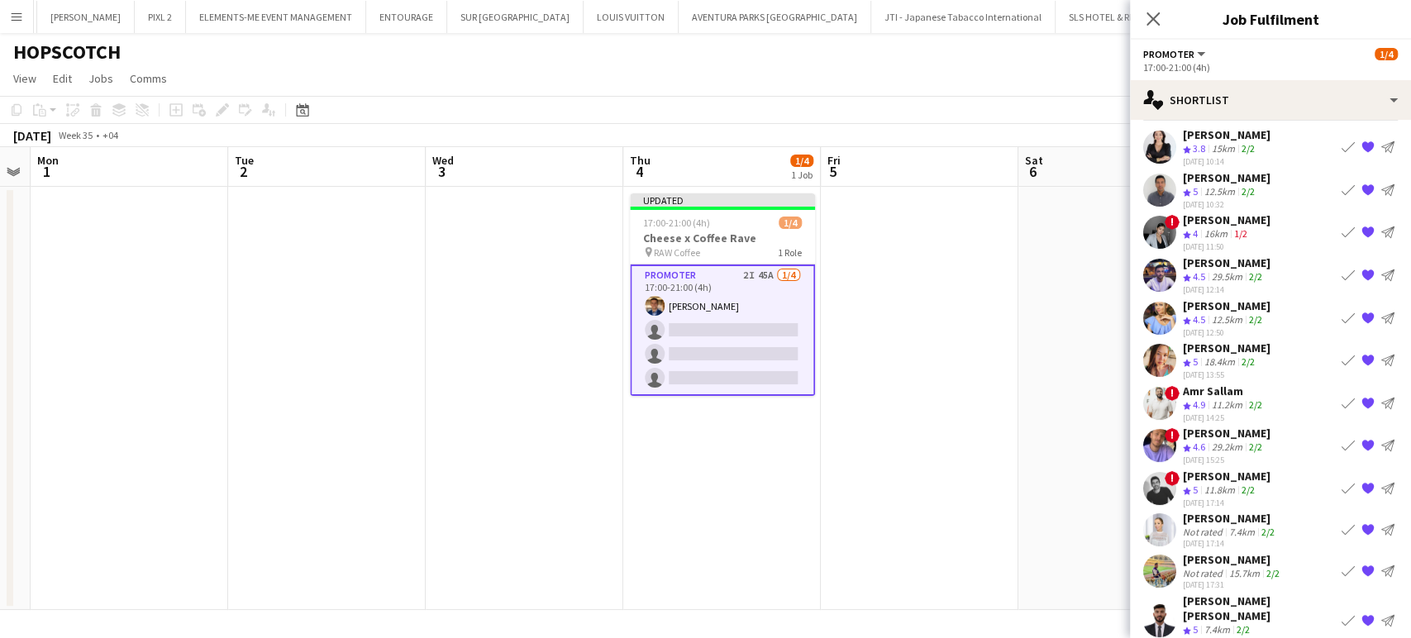
click at [1216, 526] on div "Not rated" at bounding box center [1204, 532] width 43 height 12
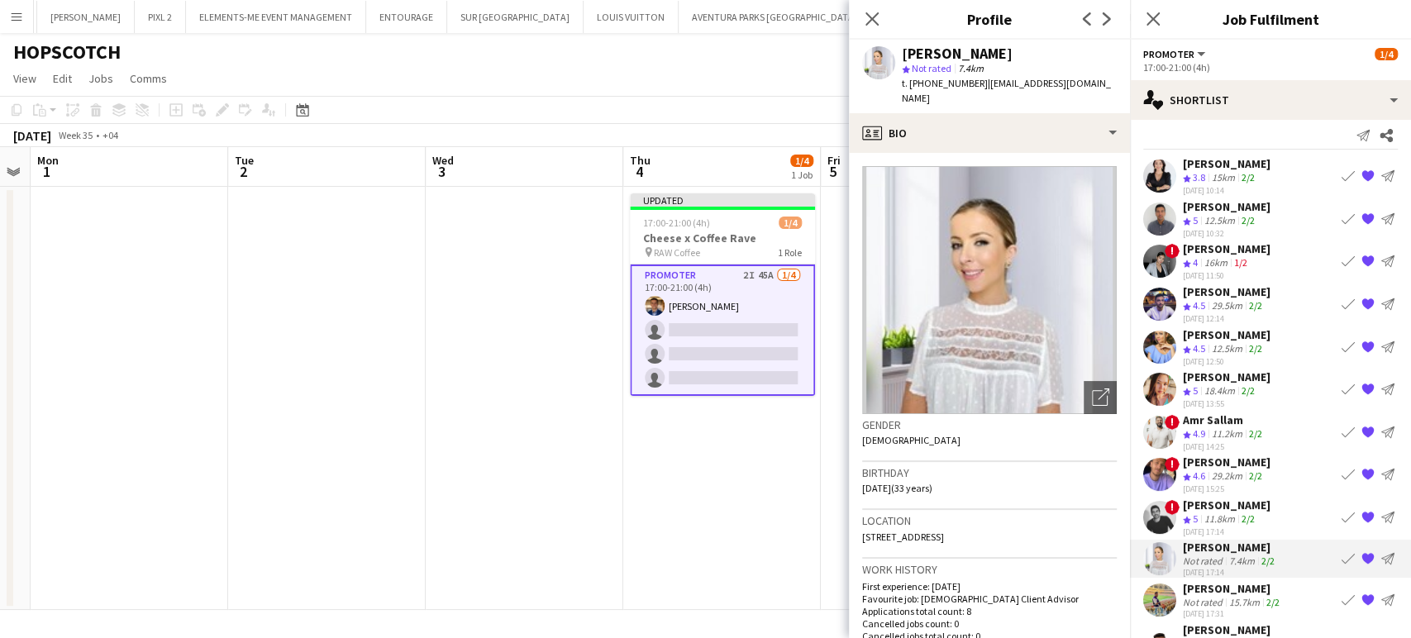
scroll to position [0, 0]
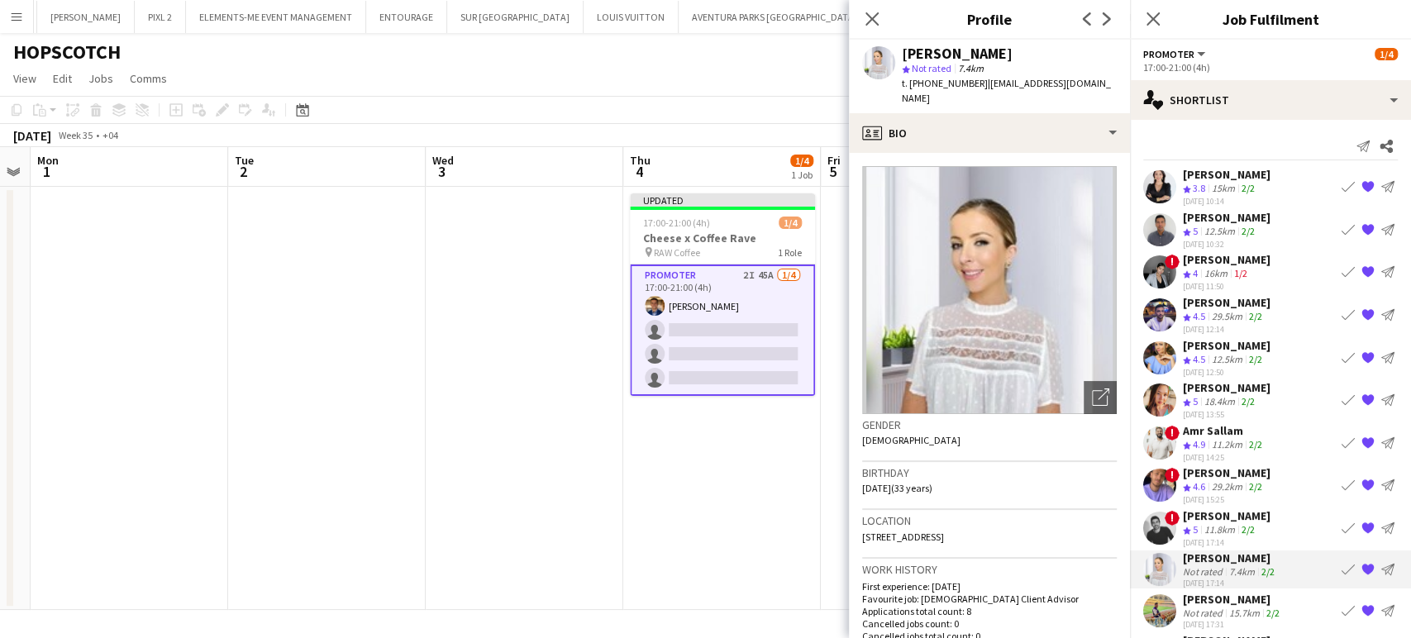
click at [1193, 256] on div "Hannah Lyn Vidal" at bounding box center [1227, 259] width 88 height 15
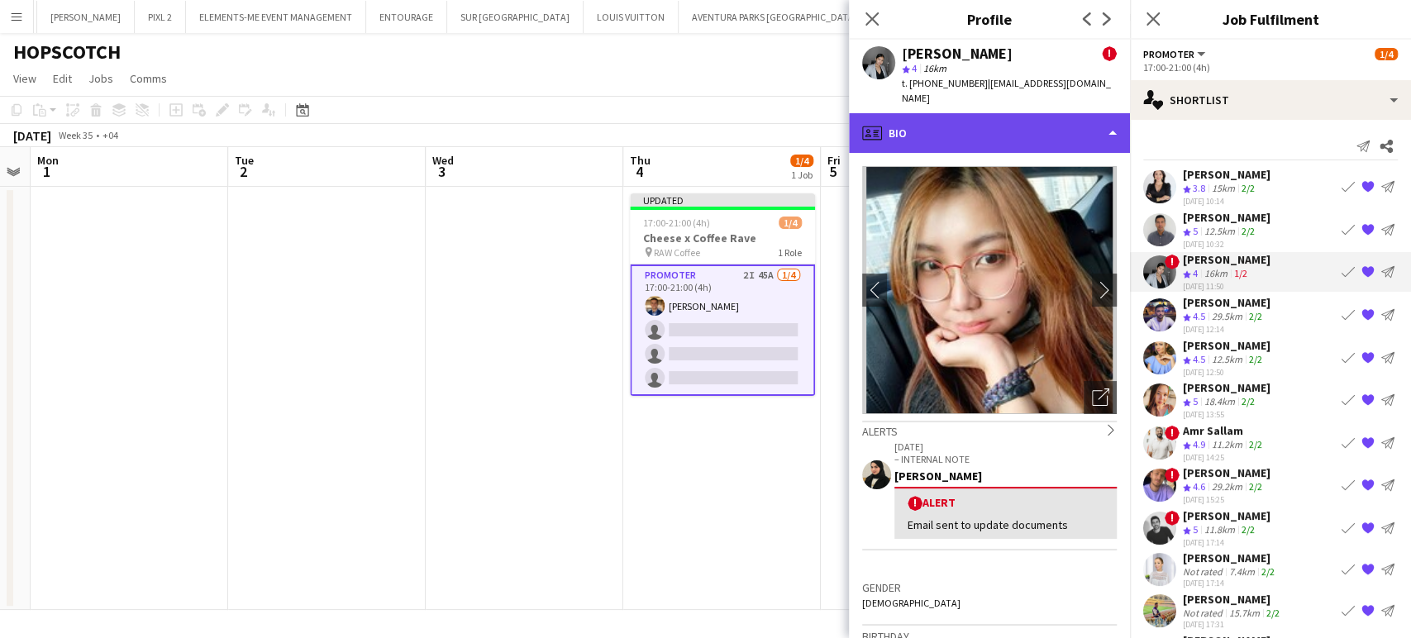
click at [1095, 115] on div "profile Bio" at bounding box center [989, 133] width 281 height 40
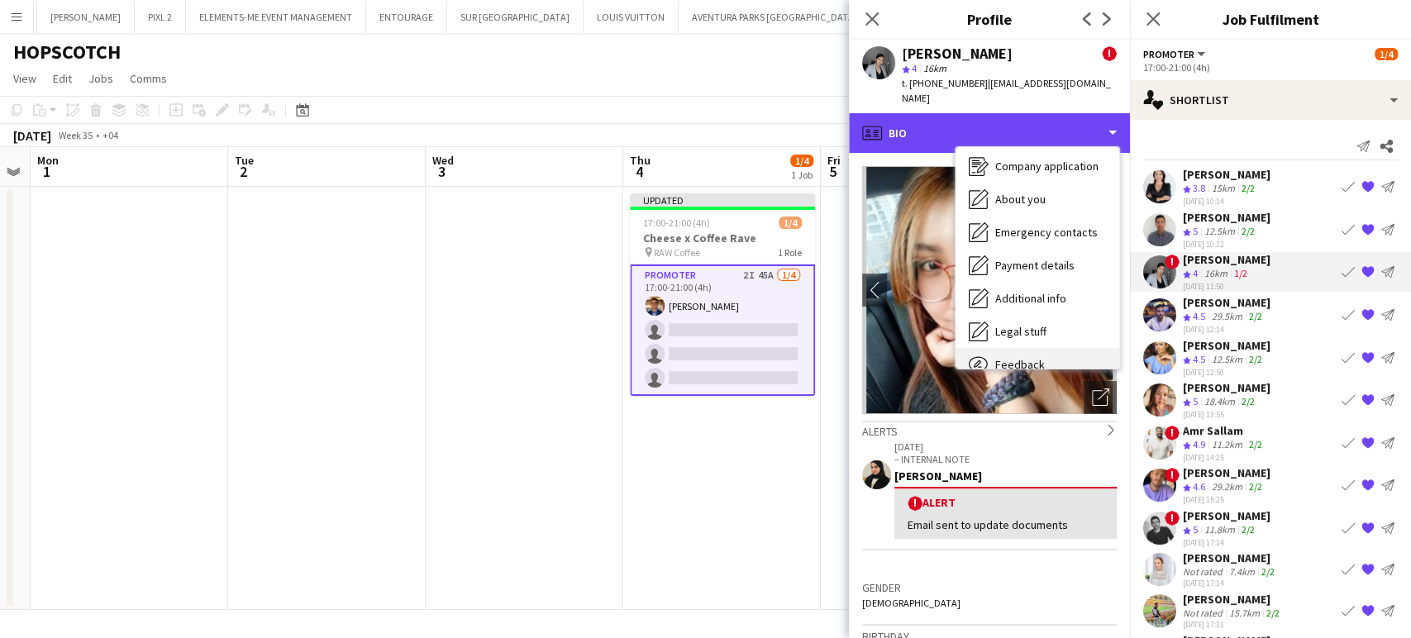
scroll to position [122, 0]
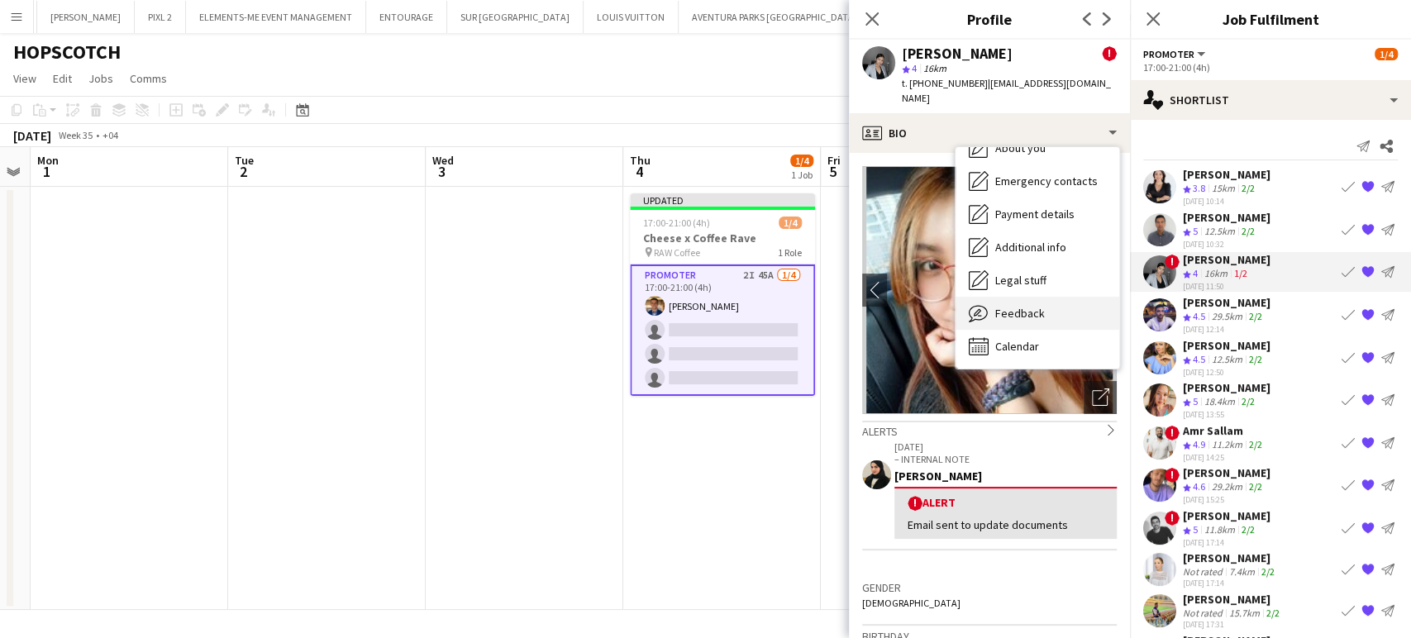
click at [1036, 306] on span "Feedback" at bounding box center [1020, 313] width 50 height 15
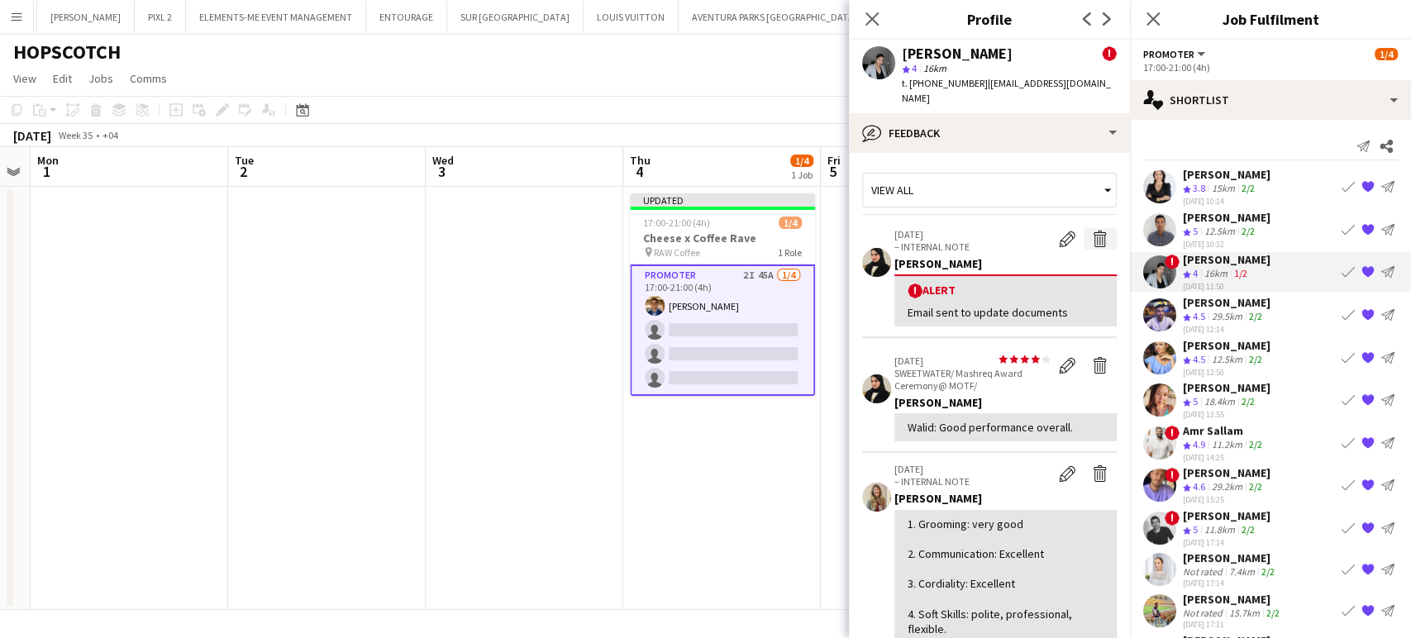
click at [1092, 231] on app-icon "Delete alert" at bounding box center [1100, 239] width 17 height 17
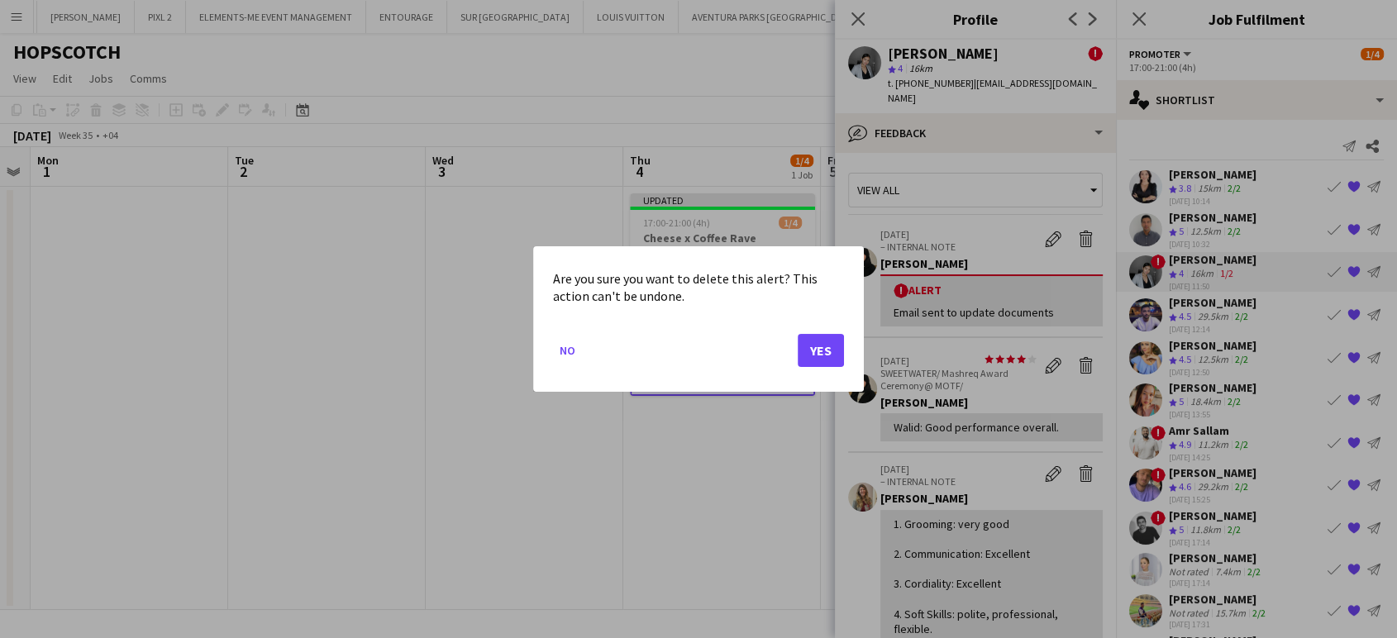
click at [809, 332] on mat-dialog-actions "No Yes" at bounding box center [698, 357] width 291 height 70
click at [819, 351] on button "Yes" at bounding box center [821, 350] width 46 height 33
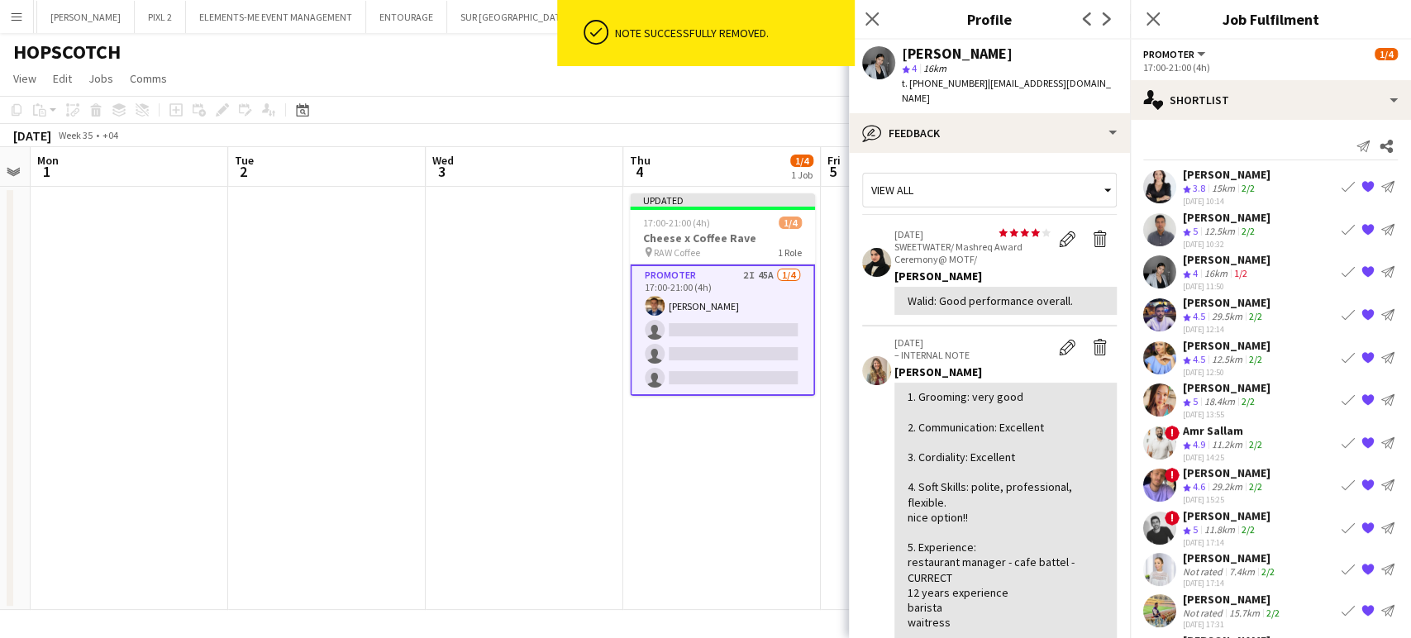
click at [1205, 299] on div "Omar Layth" at bounding box center [1227, 302] width 88 height 15
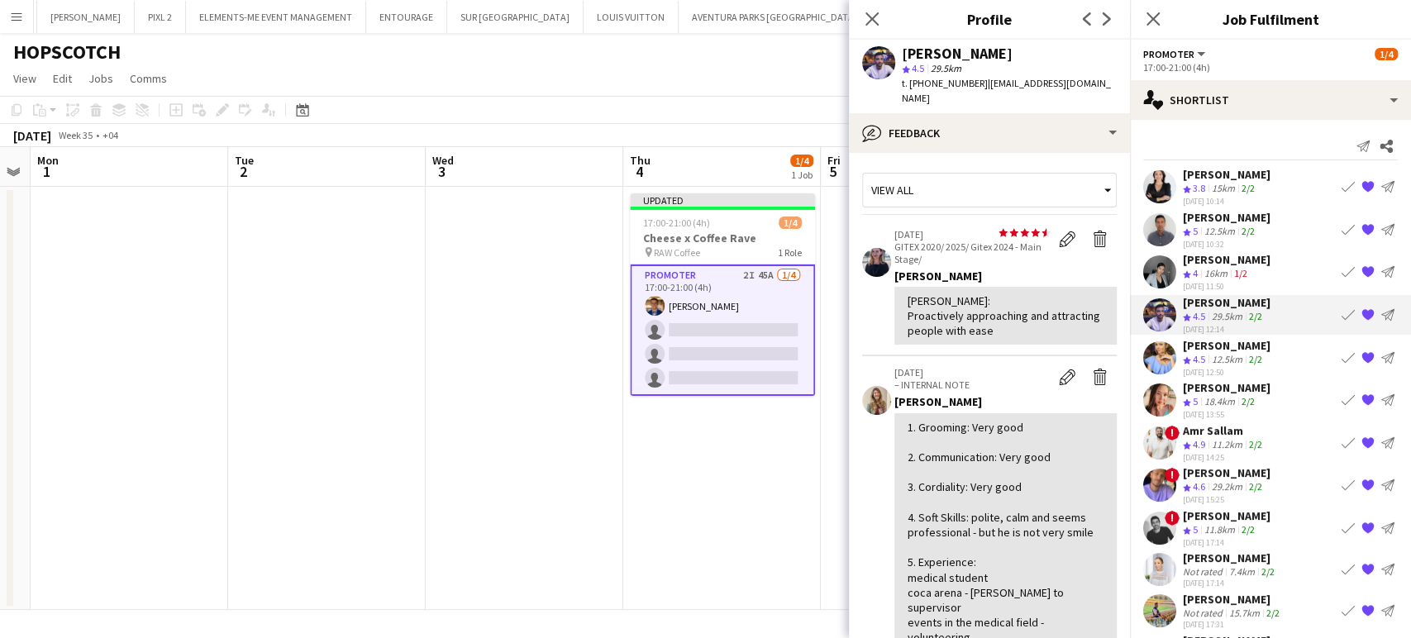
click at [1362, 311] on app-icon "{{ spriteTitle }}" at bounding box center [1368, 314] width 13 height 13
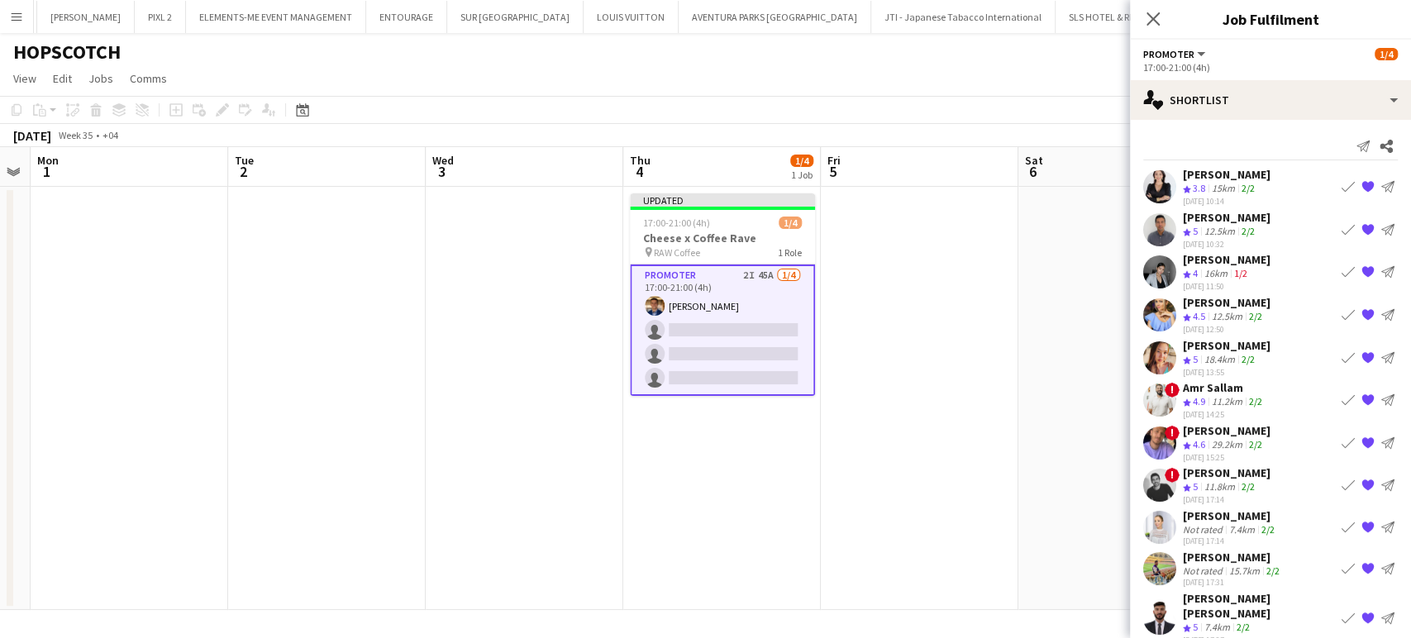
click at [949, 451] on app-date-cell at bounding box center [920, 398] width 198 height 423
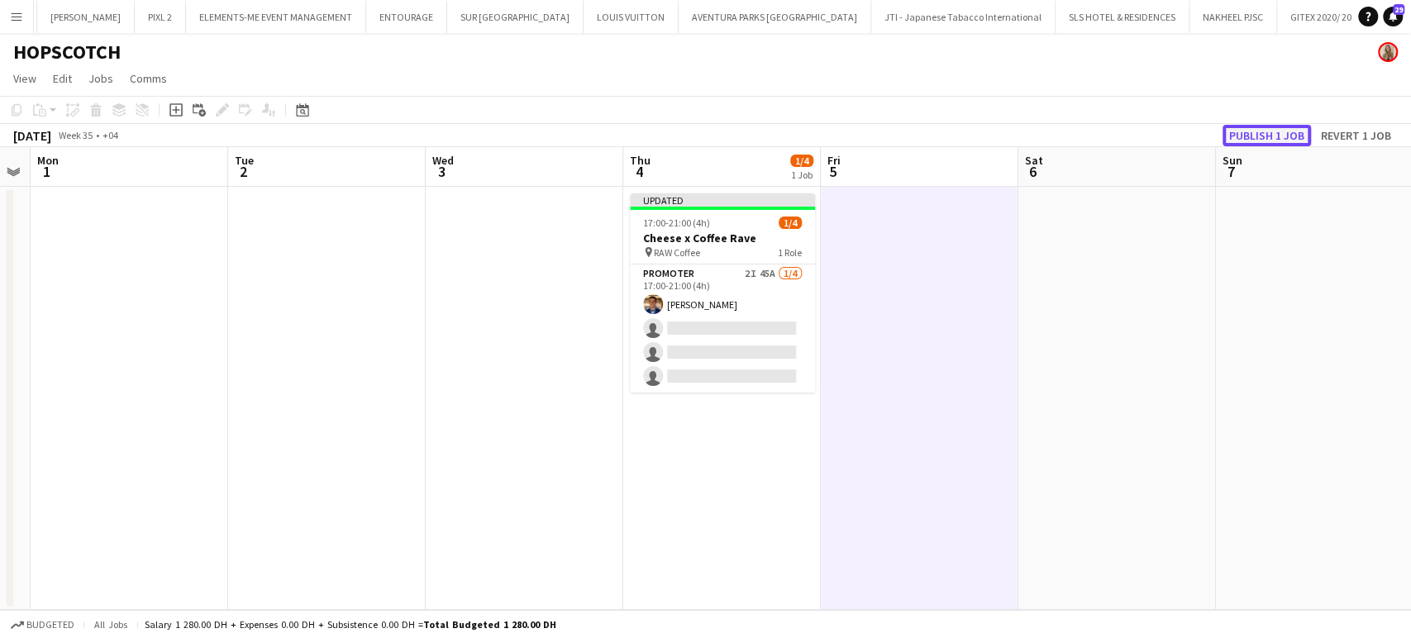
click at [1273, 129] on button "Publish 1 job" at bounding box center [1267, 135] width 88 height 21
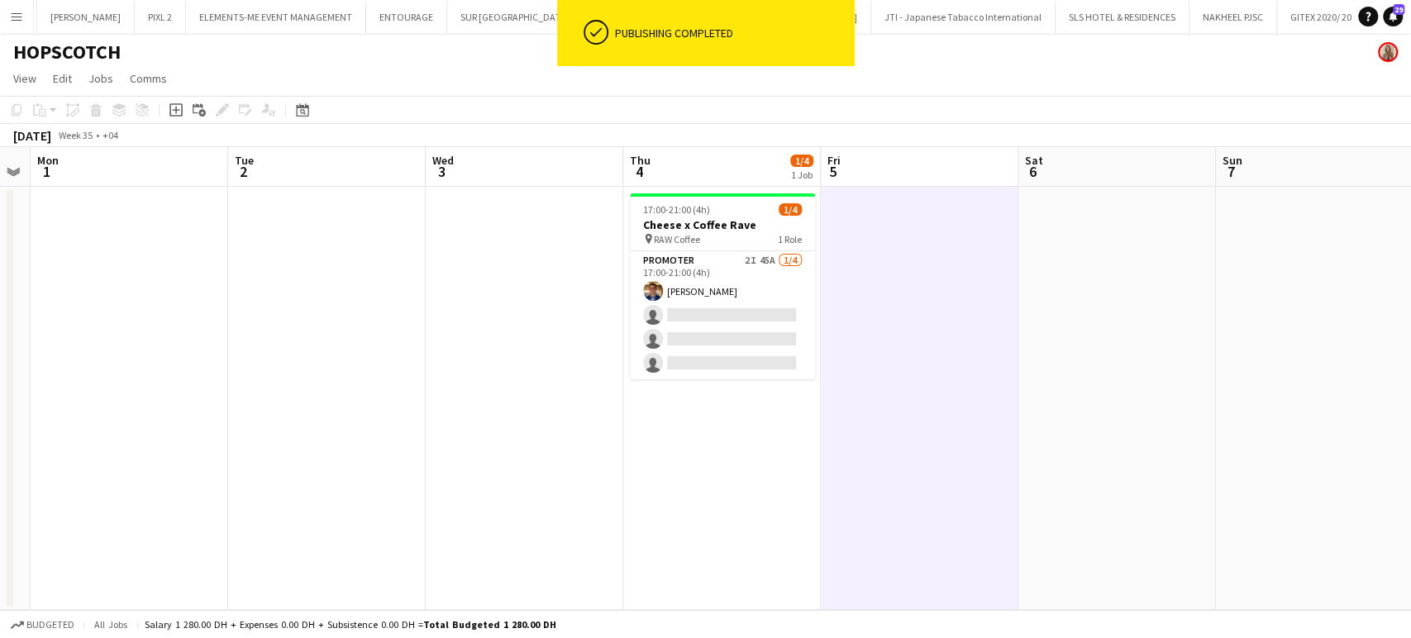
click at [948, 377] on app-date-cell at bounding box center [920, 398] width 198 height 423
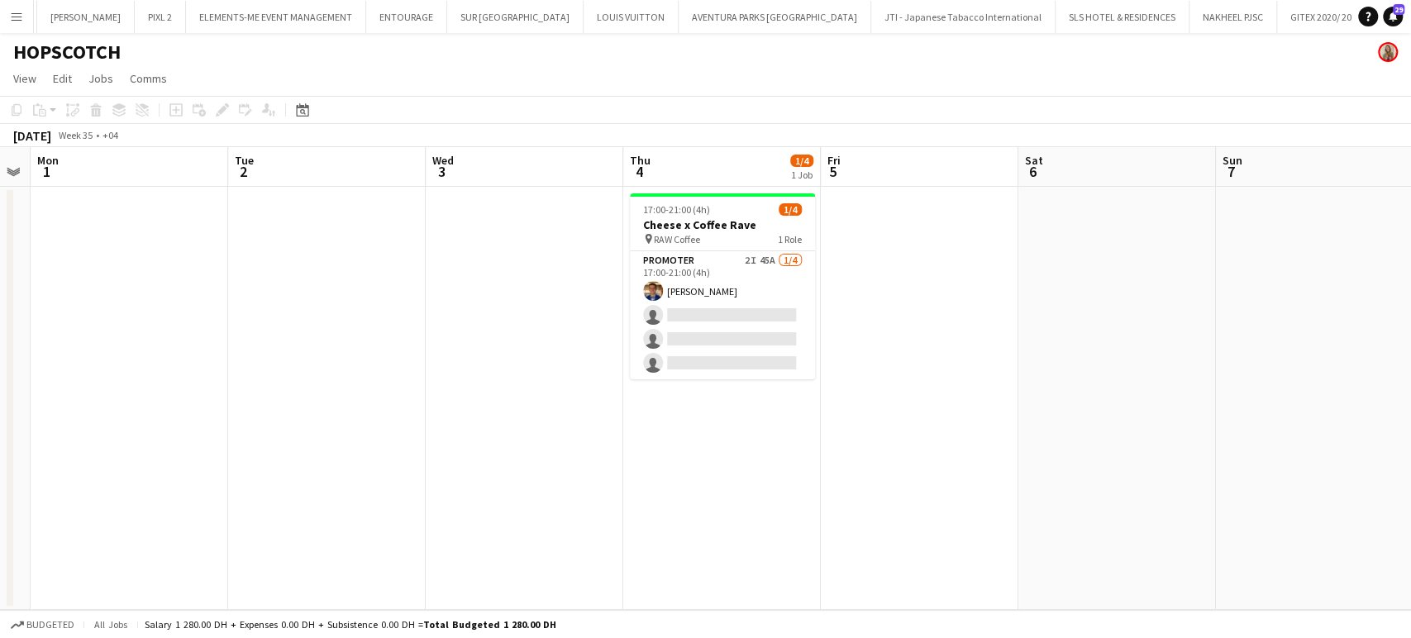
click at [1376, 12] on button "JETEX Close" at bounding box center [1402, 17] width 53 height 32
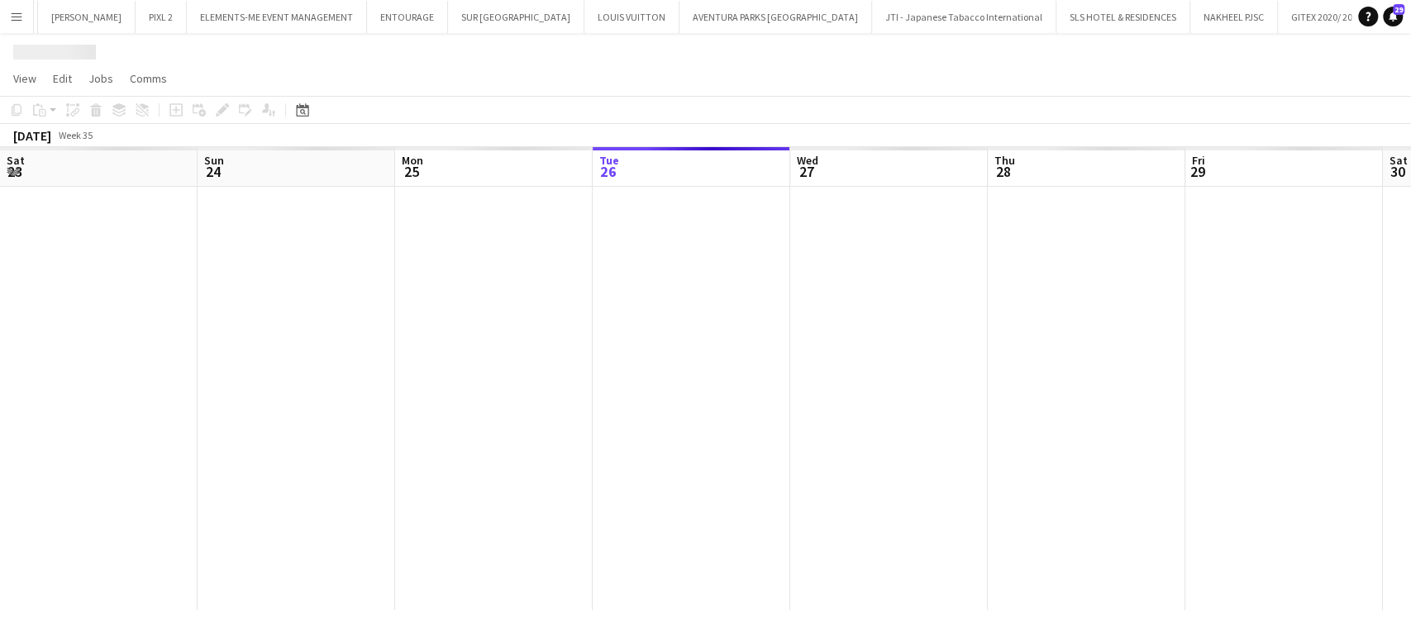
scroll to position [0, 395]
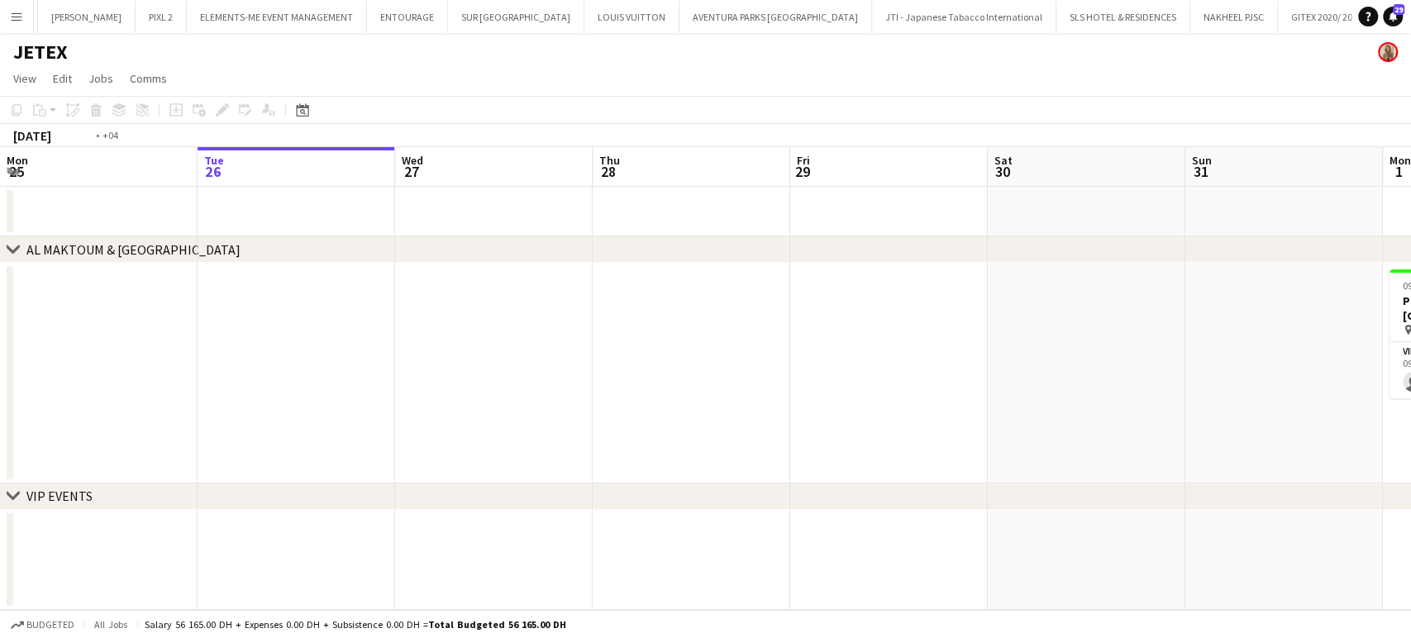
drag, startPoint x: 812, startPoint y: 353, endPoint x: 851, endPoint y: 345, distance: 39.7
click at [813, 353] on app-date-cell at bounding box center [889, 373] width 198 height 221
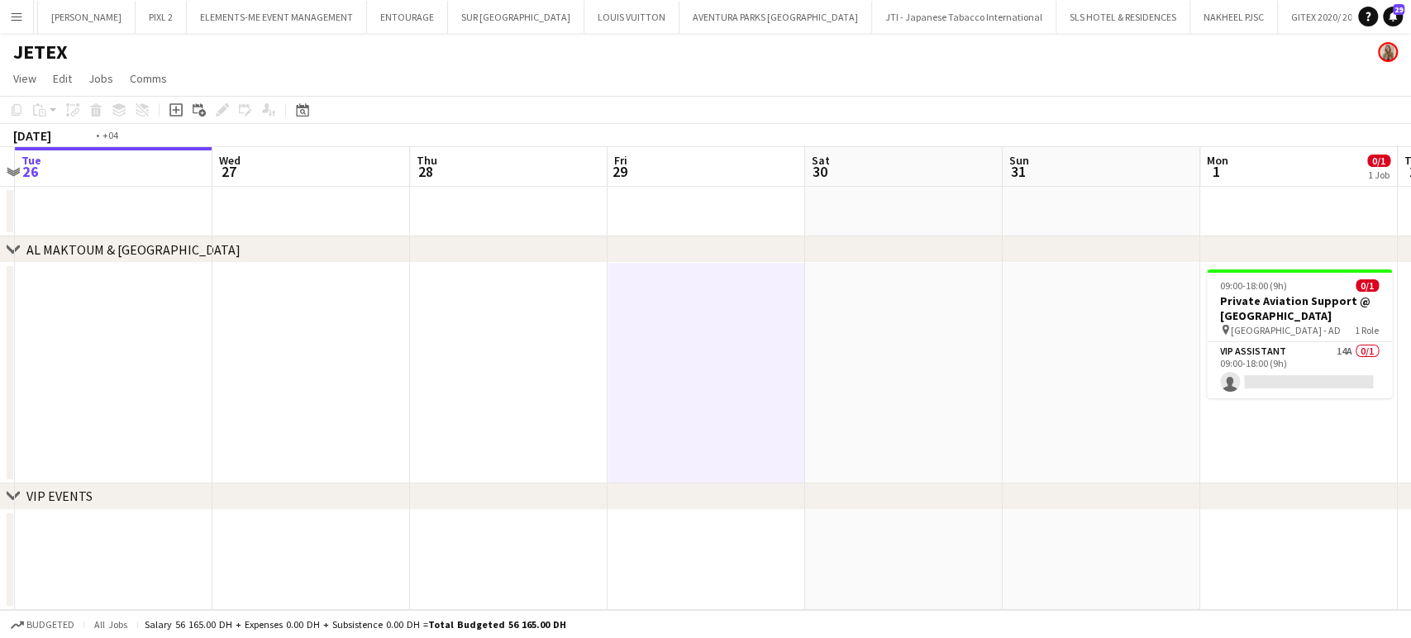
drag, startPoint x: 1100, startPoint y: 349, endPoint x: 427, endPoint y: 351, distance: 673.0
click at [429, 350] on app-calendar-viewport "Sat 23 Sun 24 Mon 25 Tue 26 Wed 27 Thu 28 Fri 29 Sat 30 Sun 31 Mon 1 0/1 1 Job …" at bounding box center [705, 378] width 1411 height 463
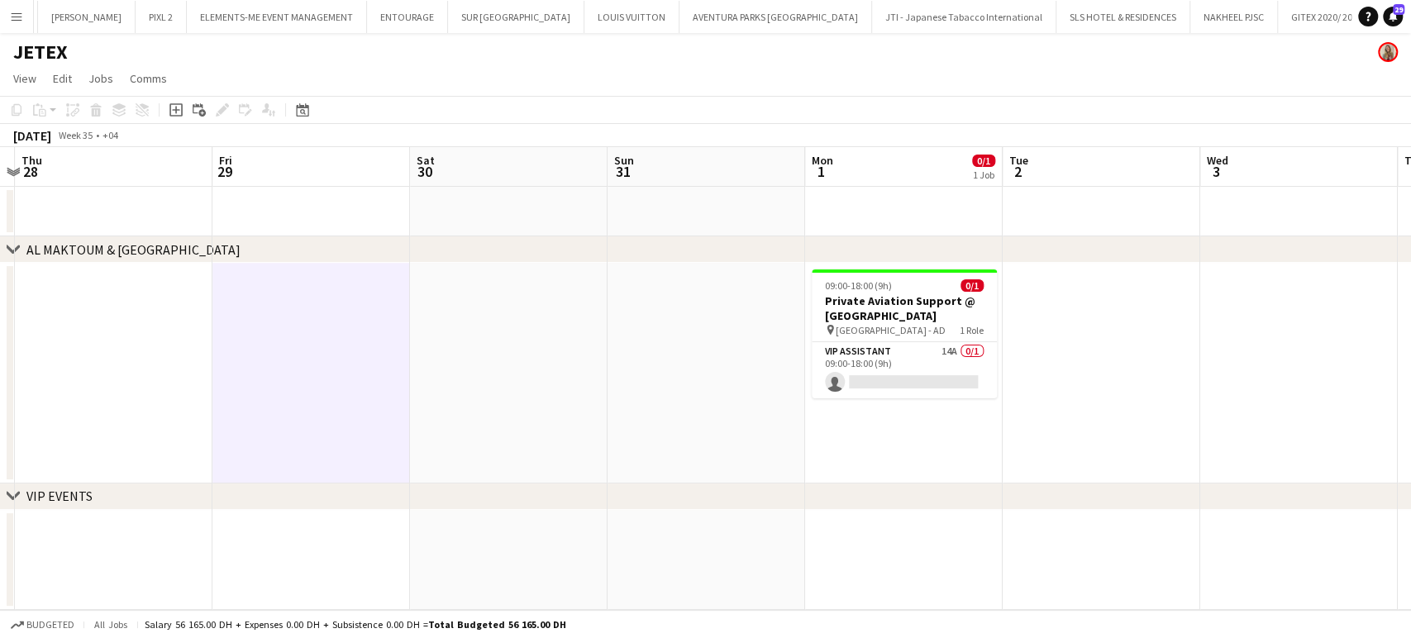
scroll to position [0, 671]
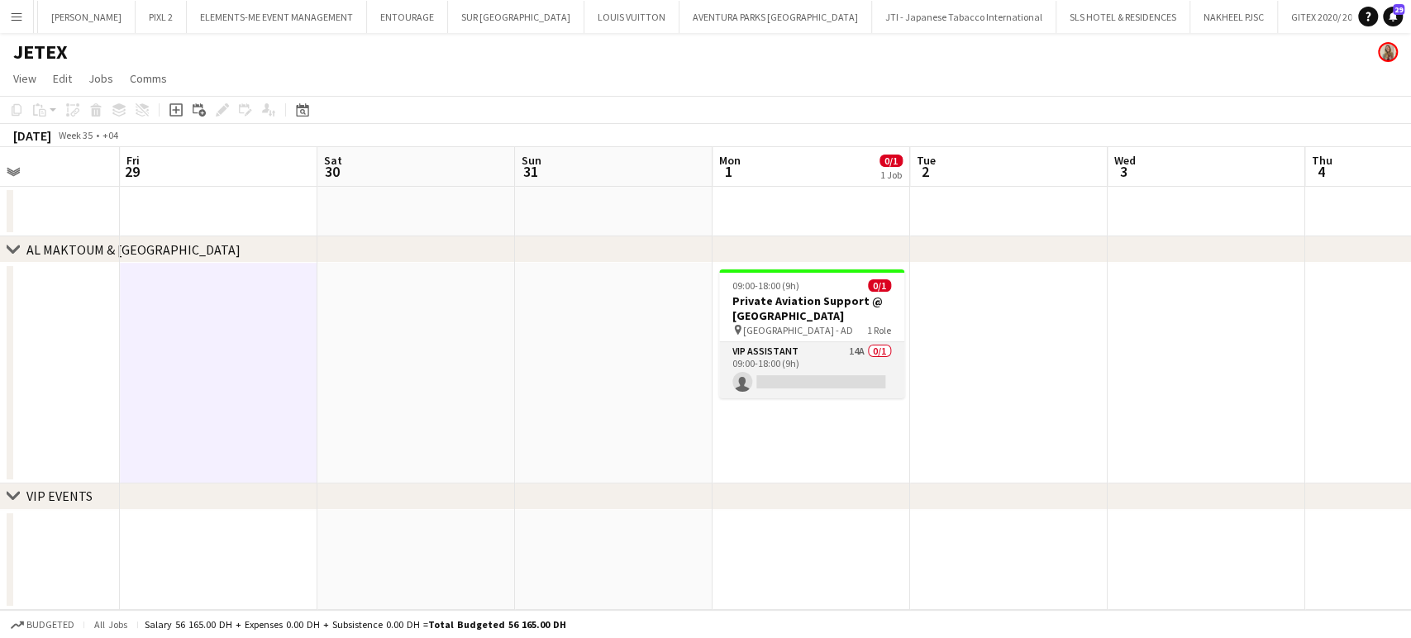
click at [853, 364] on app-card-role "VIP Assistant 14A 0/1 09:00-18:00 (9h) single-neutral-actions" at bounding box center [811, 370] width 185 height 56
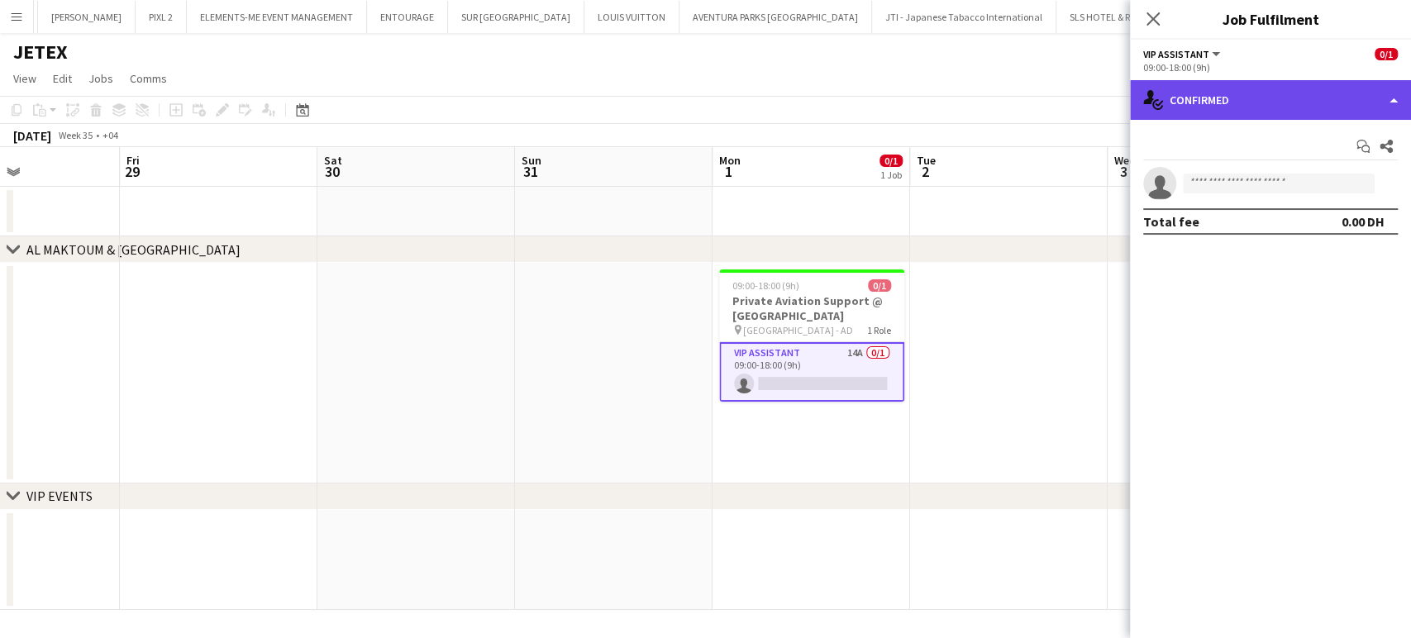
click at [1378, 92] on div "single-neutral-actions-check-2 Confirmed" at bounding box center [1270, 100] width 281 height 40
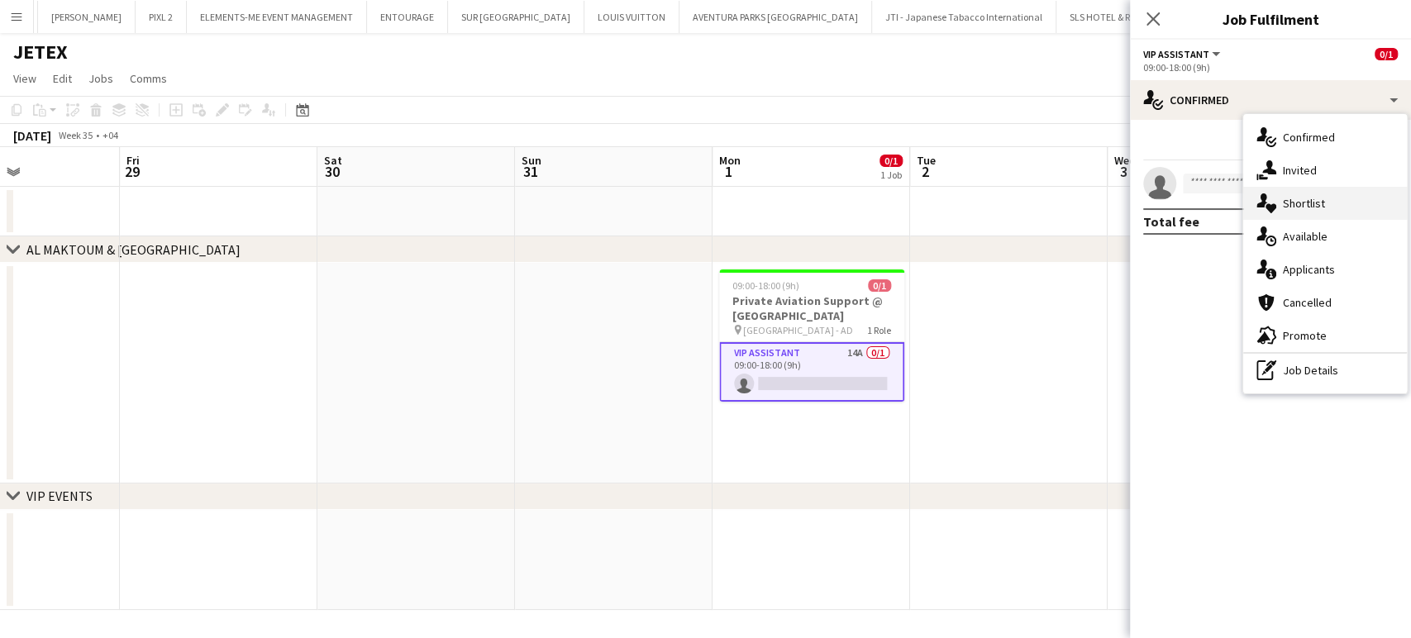
click at [1313, 209] on div "single-neutral-actions-heart Shortlist" at bounding box center [1325, 203] width 164 height 33
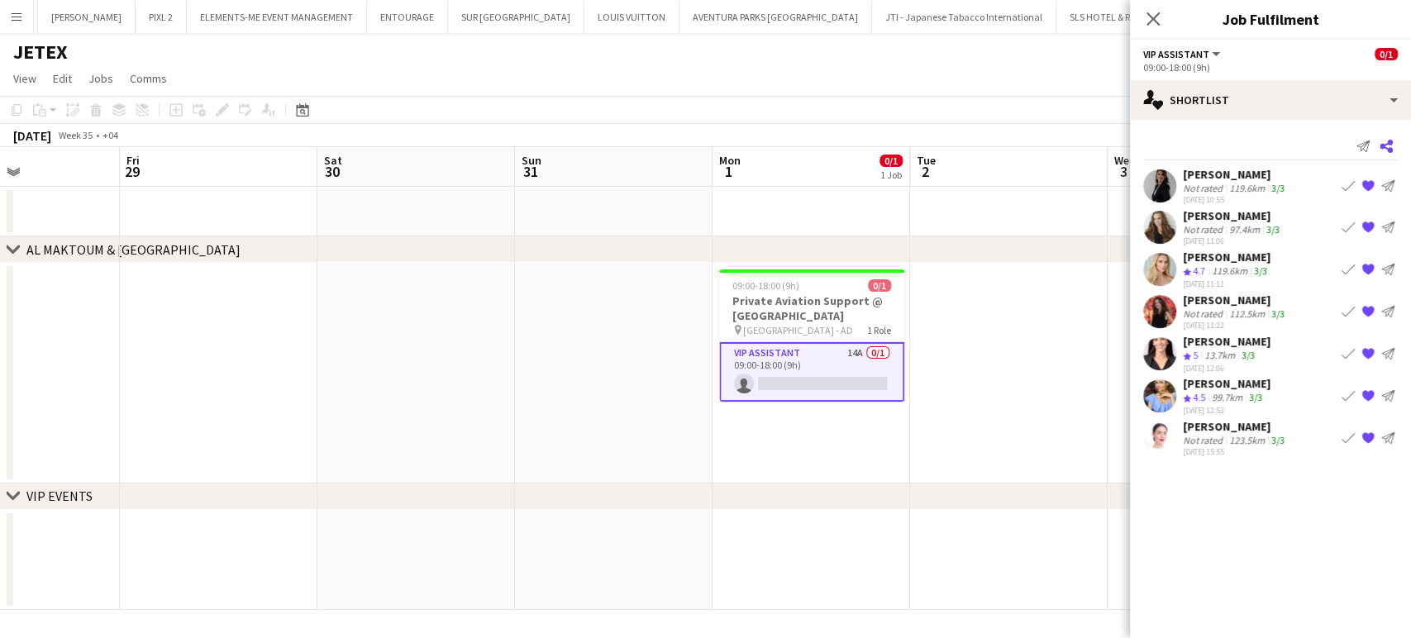
click at [1386, 146] on icon "Share" at bounding box center [1386, 146] width 13 height 13
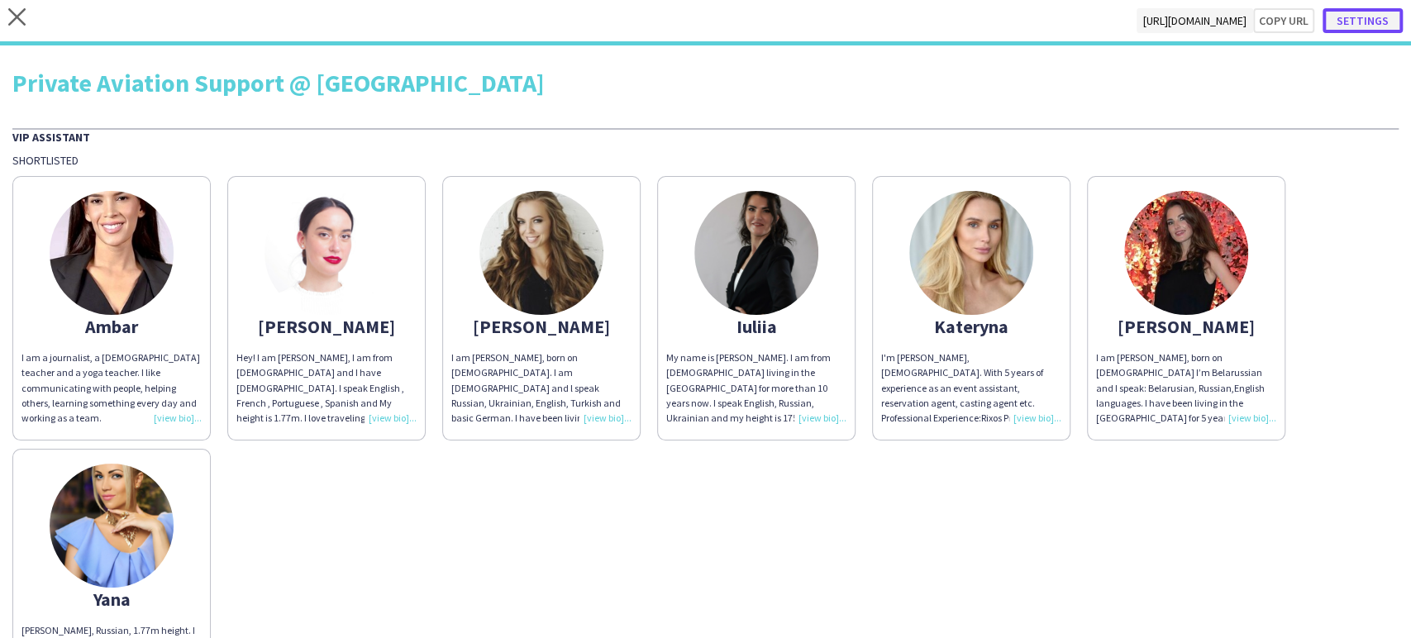
click at [1351, 20] on button "Settings" at bounding box center [1363, 20] width 80 height 25
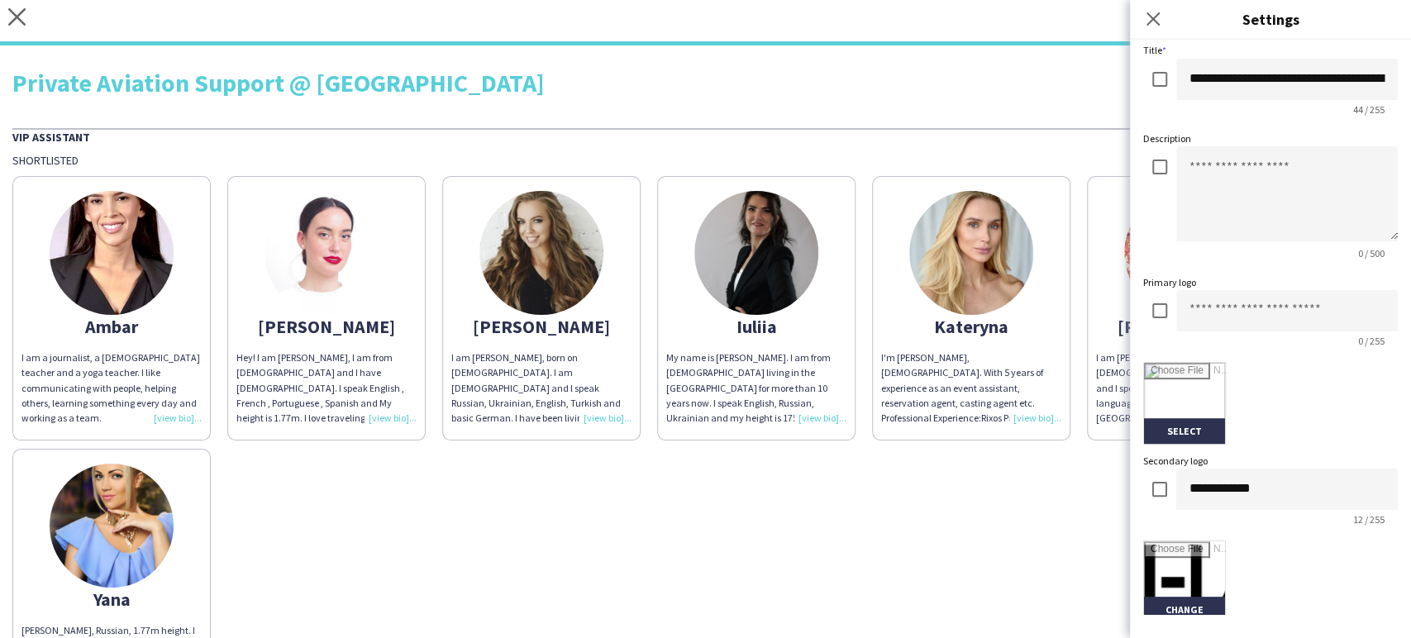
scroll to position [184, 0]
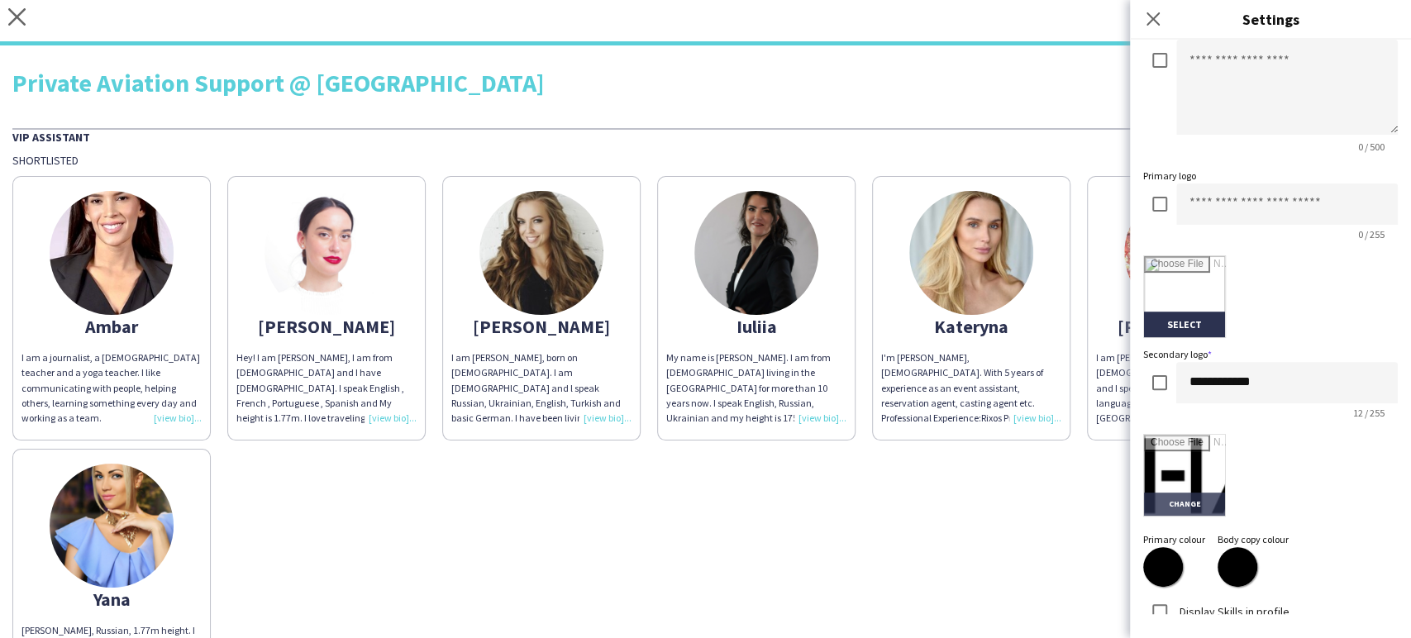
click at [1181, 481] on input "file" at bounding box center [1184, 475] width 81 height 81
type input "**********"
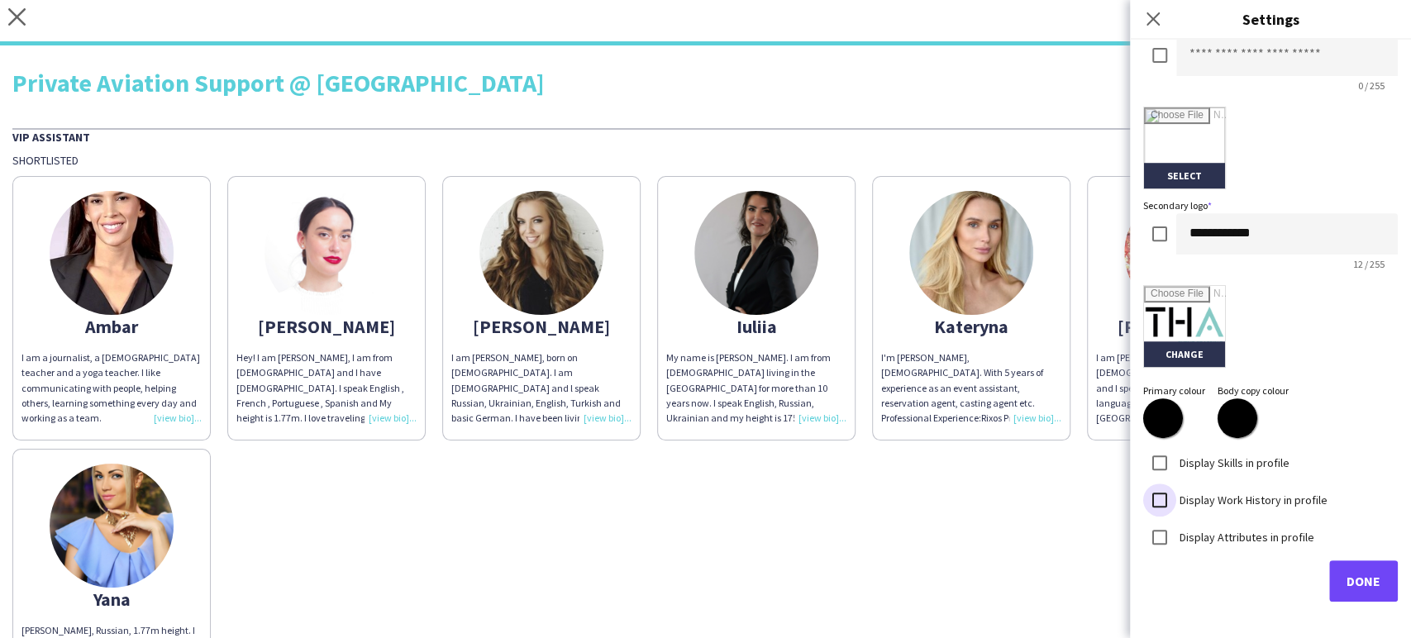
scroll to position [57, 0]
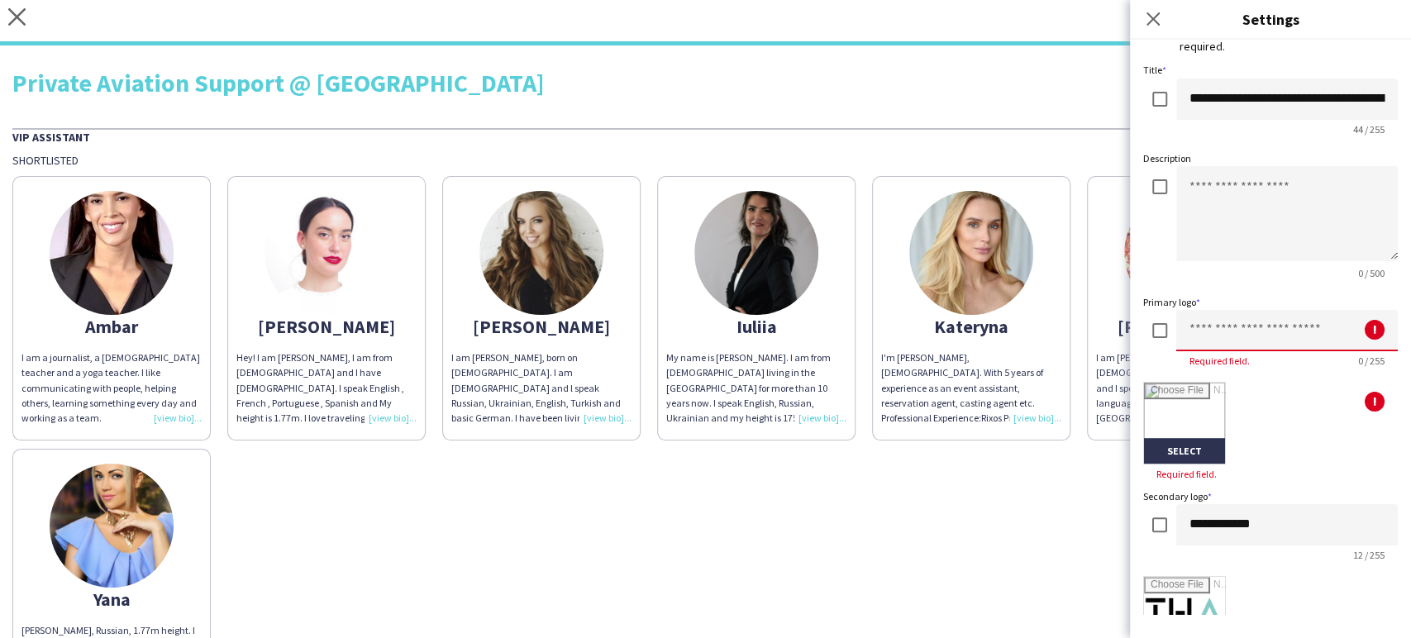
click at [1203, 324] on input at bounding box center [1288, 330] width 222 height 41
type input "*****"
click at [1178, 425] on input "file" at bounding box center [1184, 423] width 81 height 81
type input "**********"
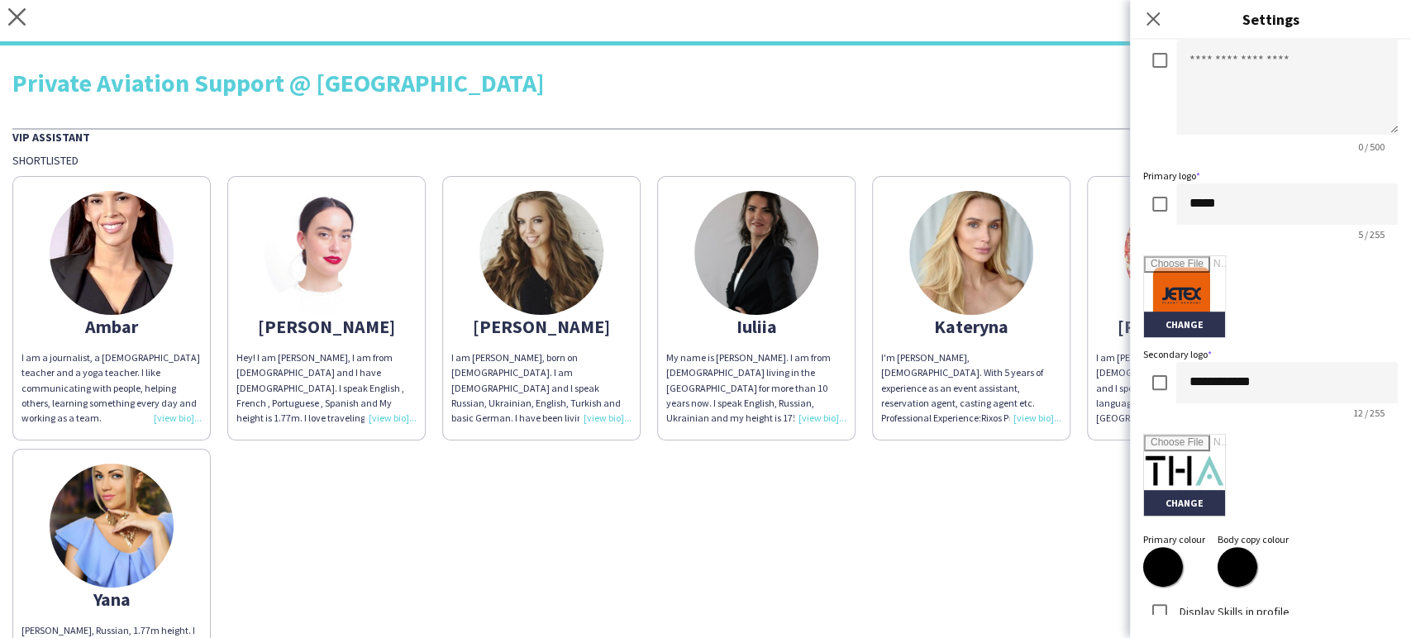
scroll to position [332, 0]
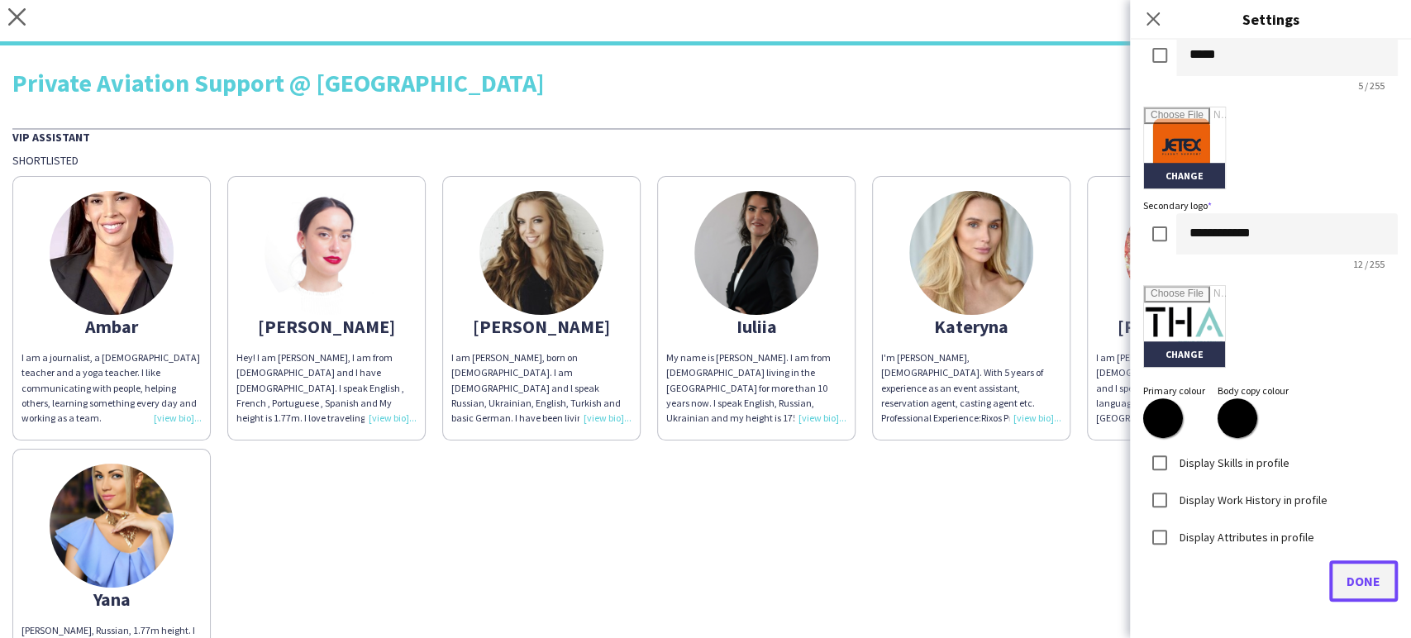
click at [1362, 580] on span "Done" at bounding box center [1364, 581] width 34 height 17
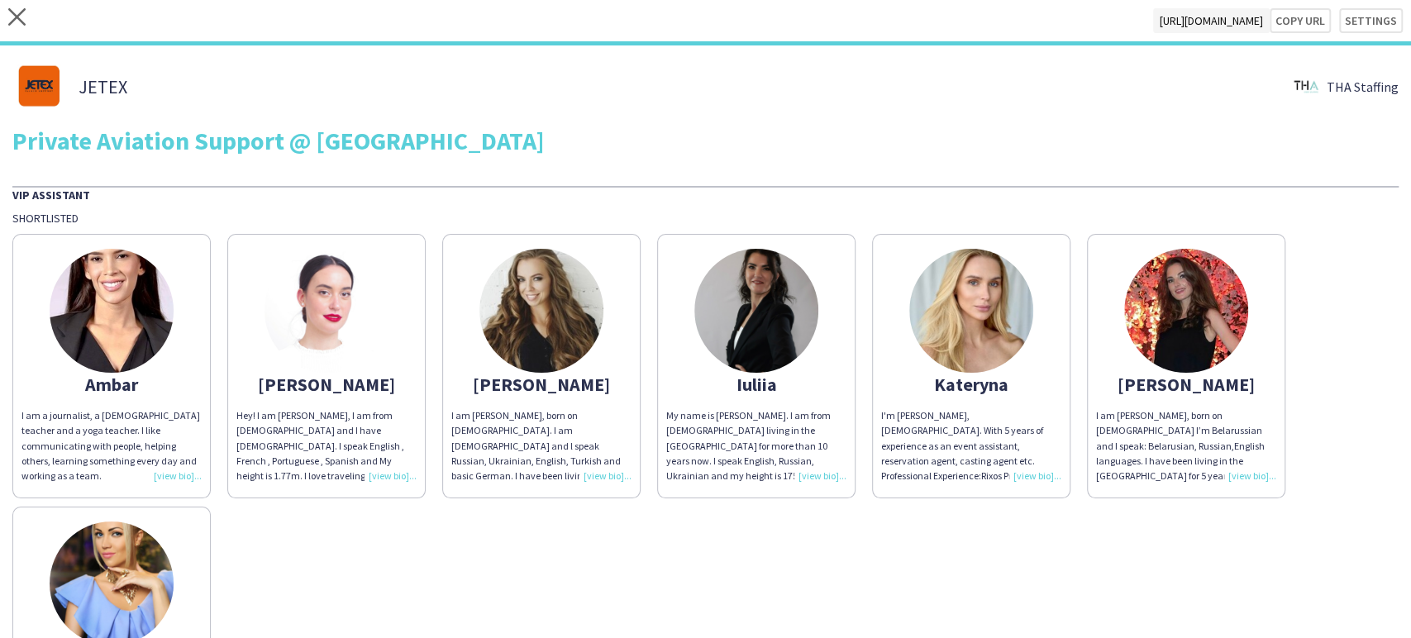
click at [315, 271] on img at bounding box center [327, 311] width 124 height 124
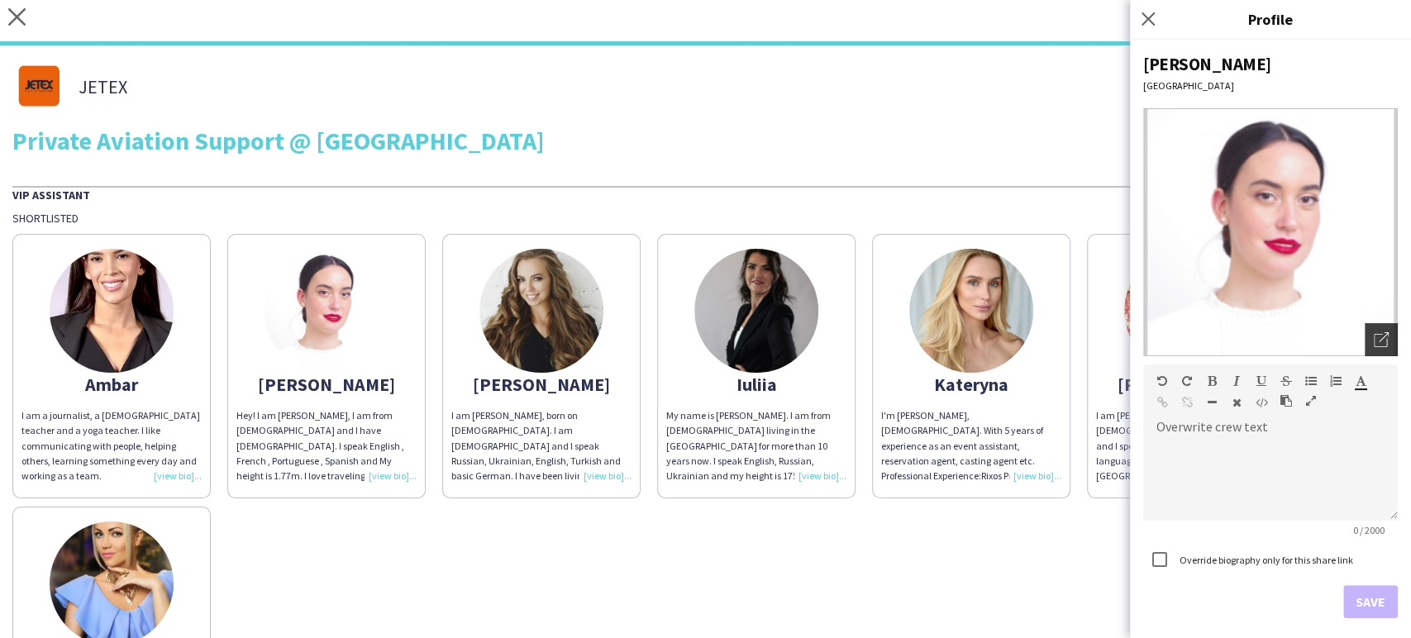
click at [1374, 341] on icon "Open photos pop-in" at bounding box center [1381, 339] width 15 height 15
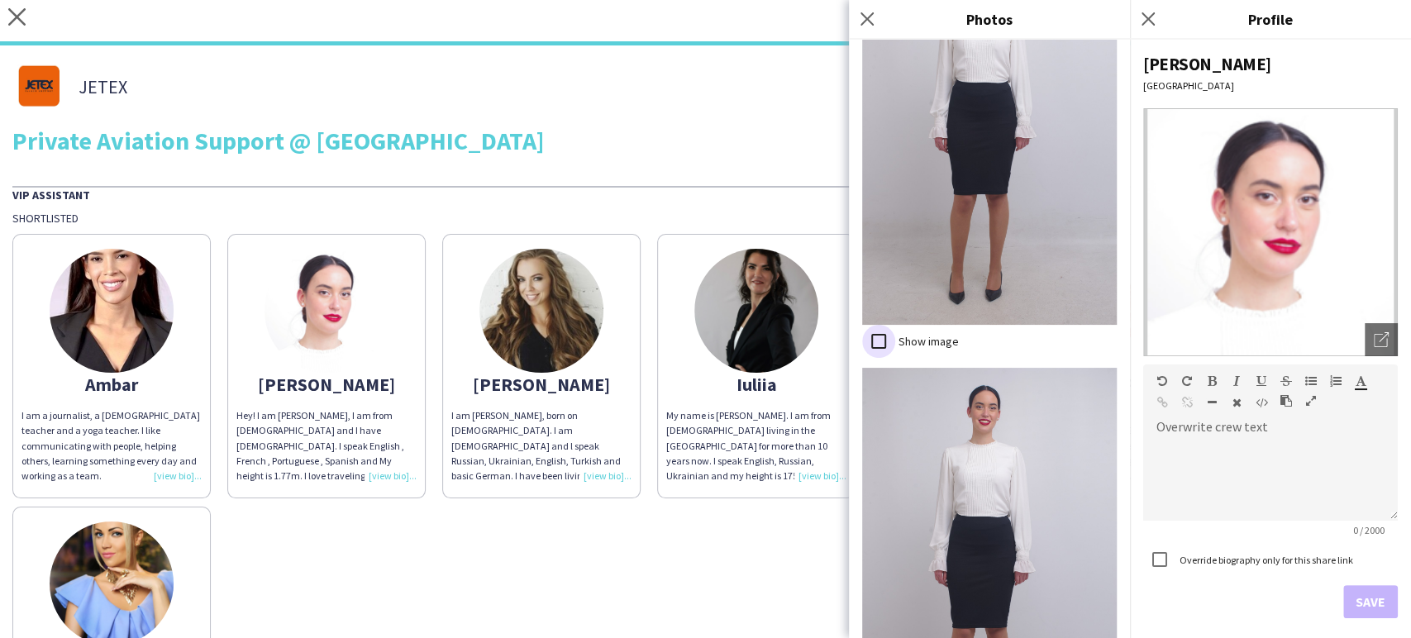
scroll to position [731, 0]
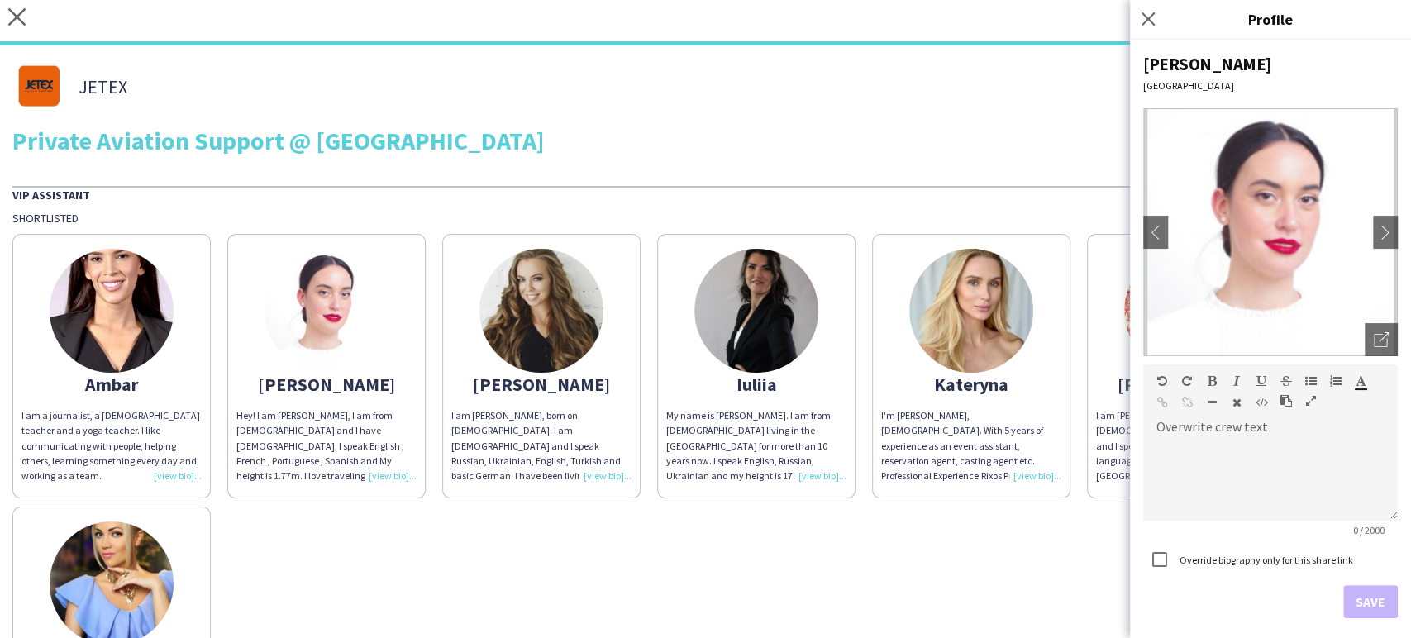
click at [538, 303] on img at bounding box center [542, 311] width 124 height 124
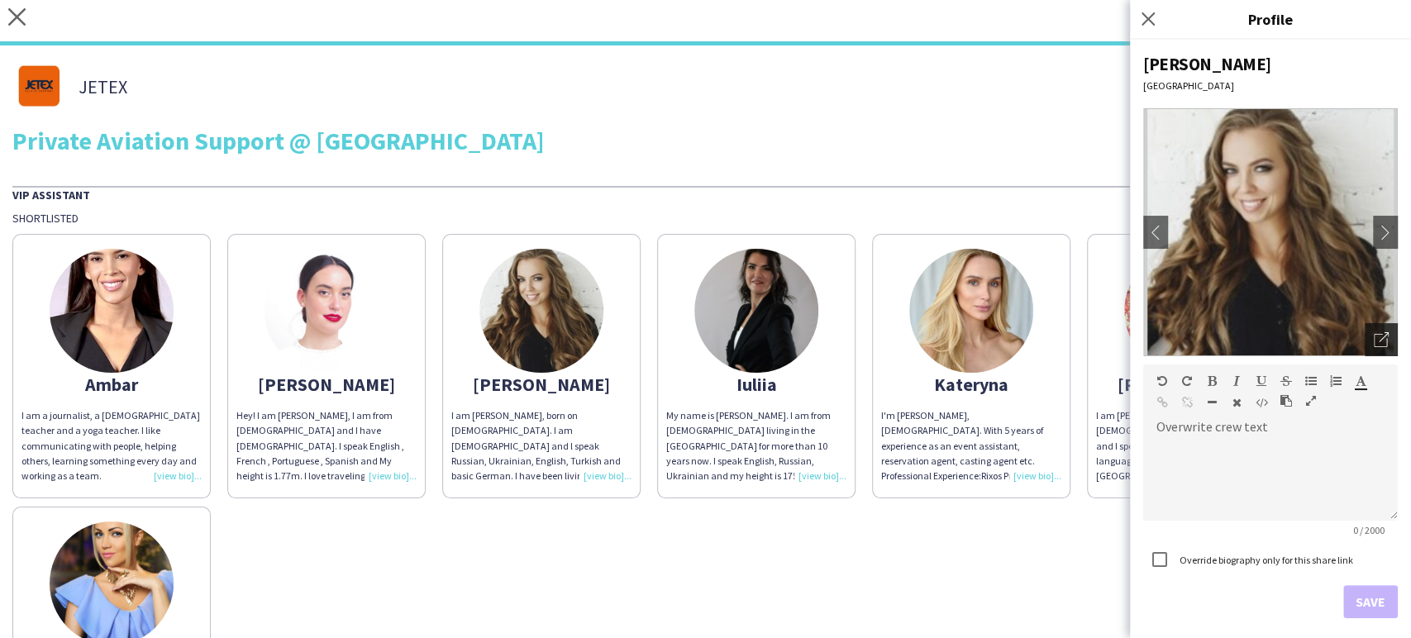
click at [1374, 342] on icon "Open photos pop-in" at bounding box center [1381, 339] width 15 height 15
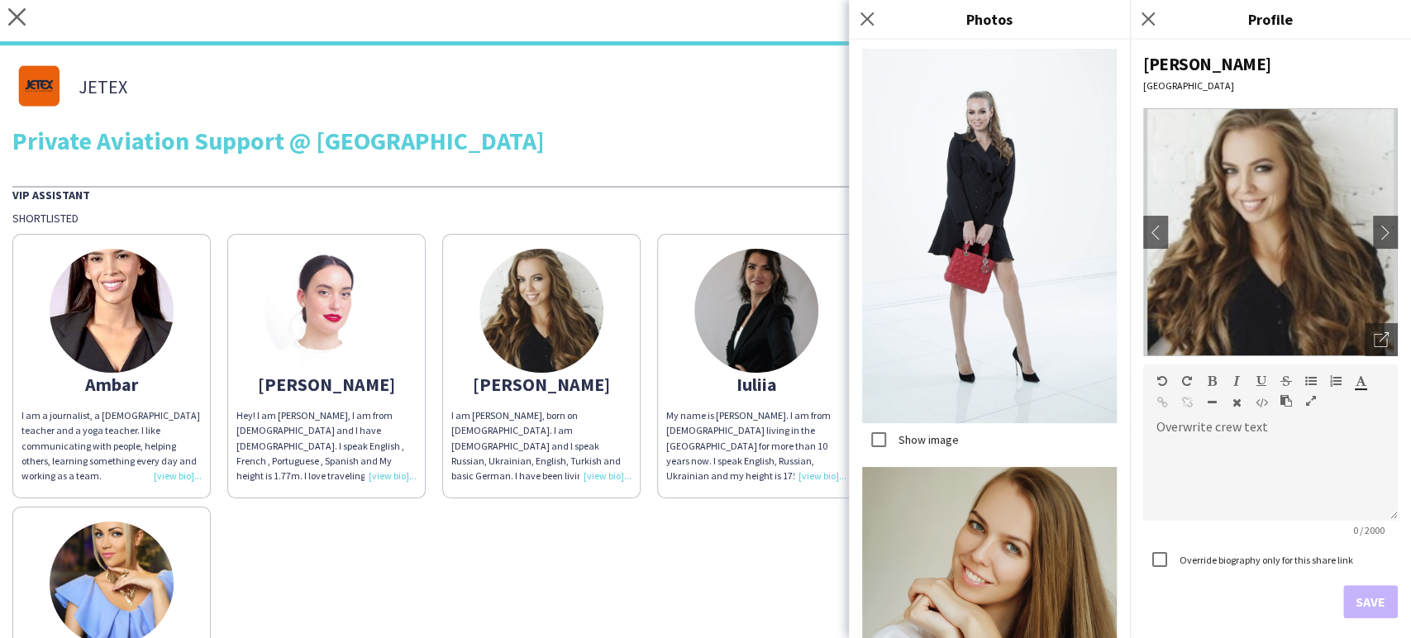
scroll to position [3936, 0]
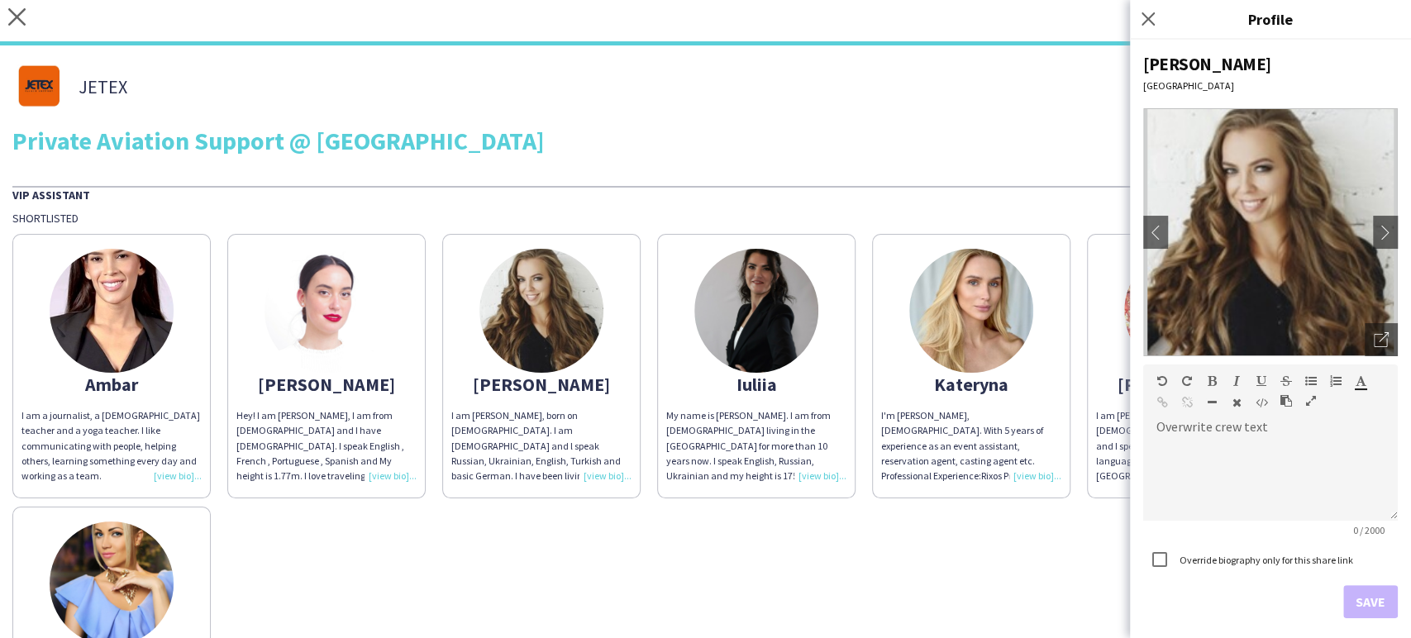
click at [766, 304] on img at bounding box center [757, 311] width 124 height 124
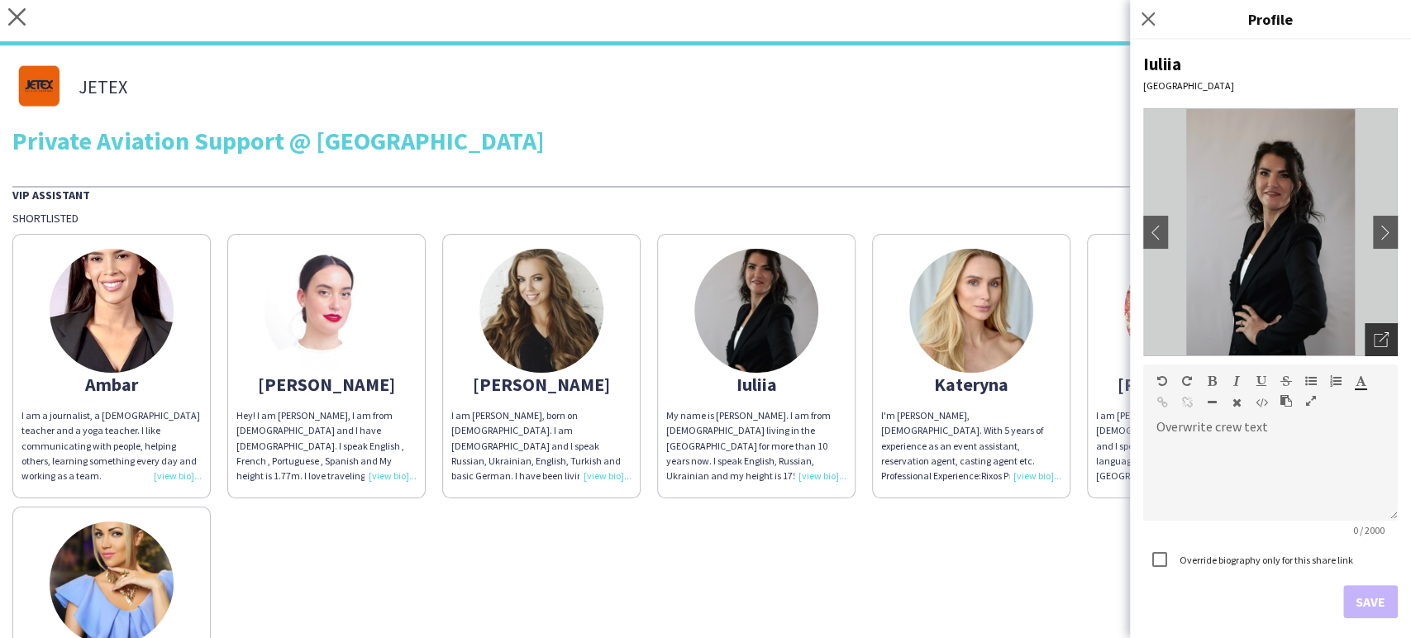
click at [1365, 329] on div "Open photos pop-in" at bounding box center [1381, 339] width 33 height 33
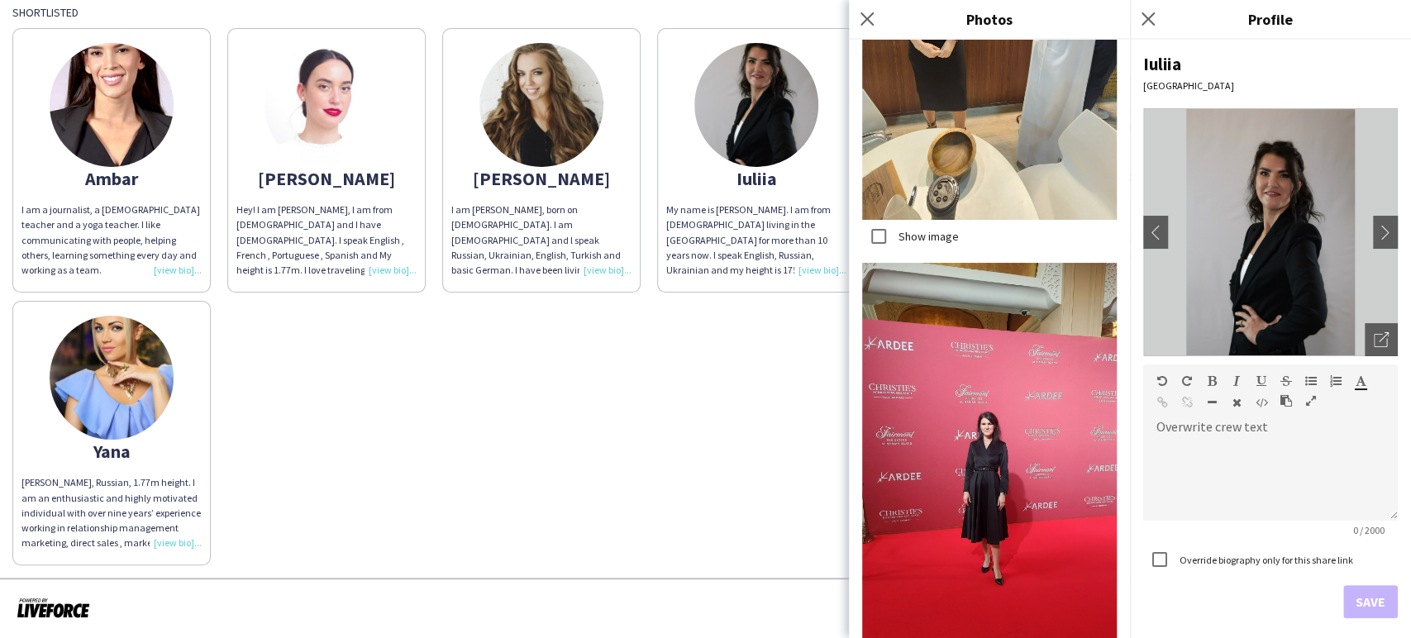
scroll to position [1834, 0]
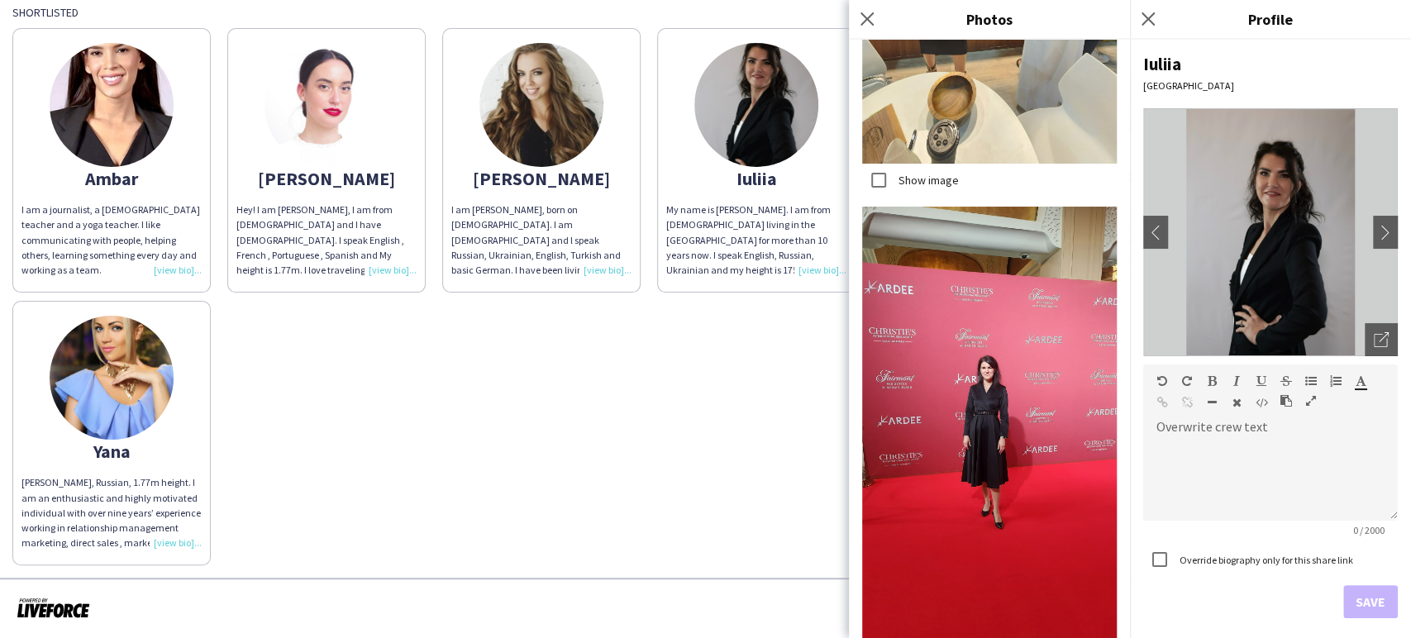
click at [731, 495] on div "Ambar I am a journalist, a Spanish teacher and a yoga teacher. I like communica…" at bounding box center [705, 293] width 1387 height 546
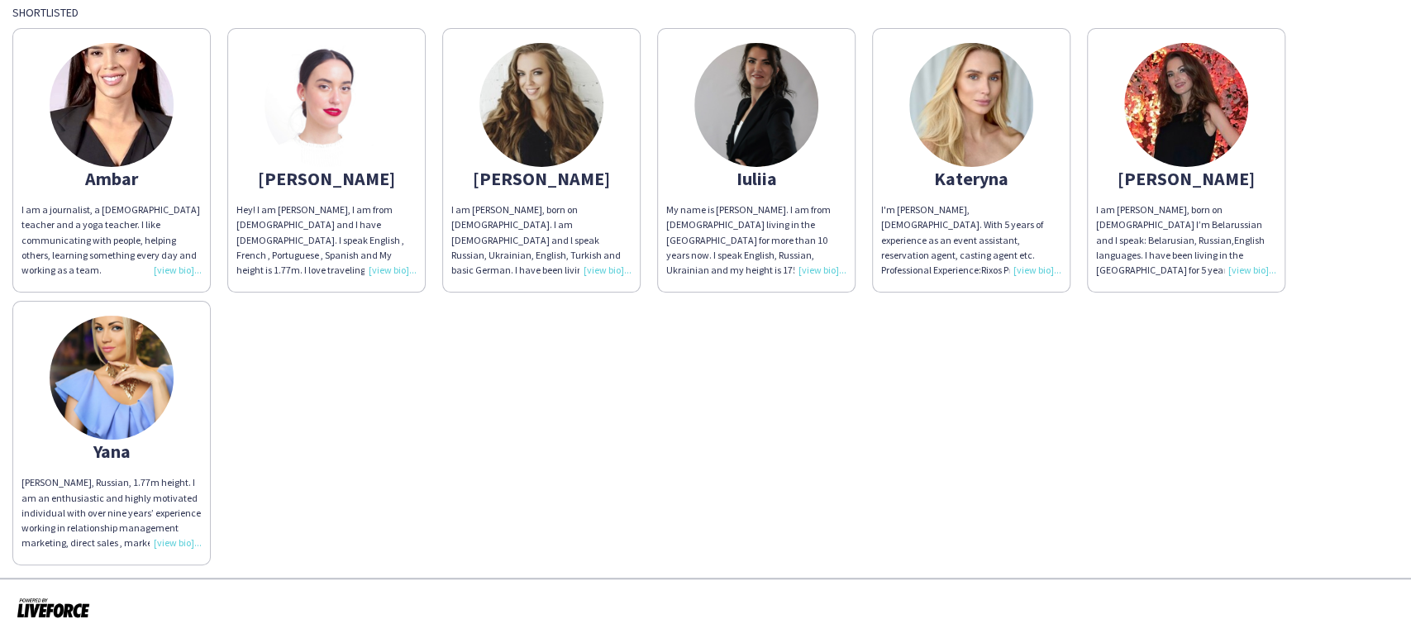
click at [972, 91] on img at bounding box center [971, 105] width 124 height 124
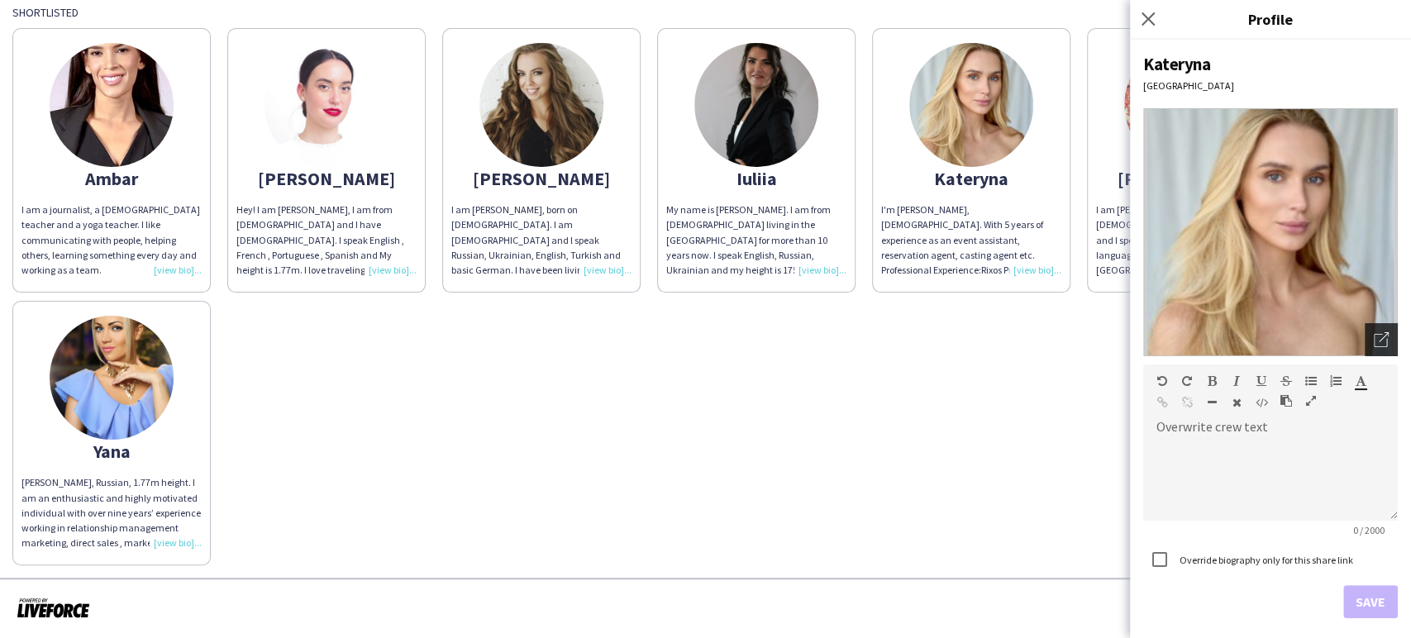
click at [1366, 330] on div "Open photos pop-in" at bounding box center [1381, 339] width 33 height 33
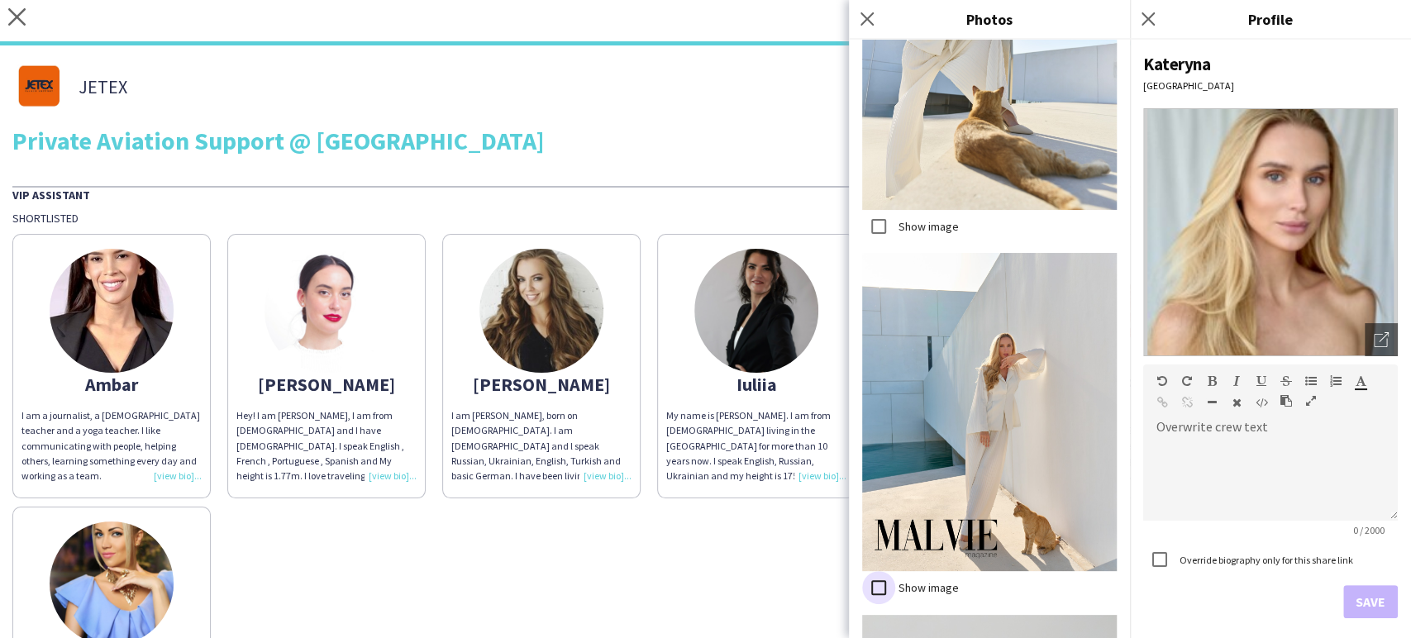
scroll to position [5189, 0]
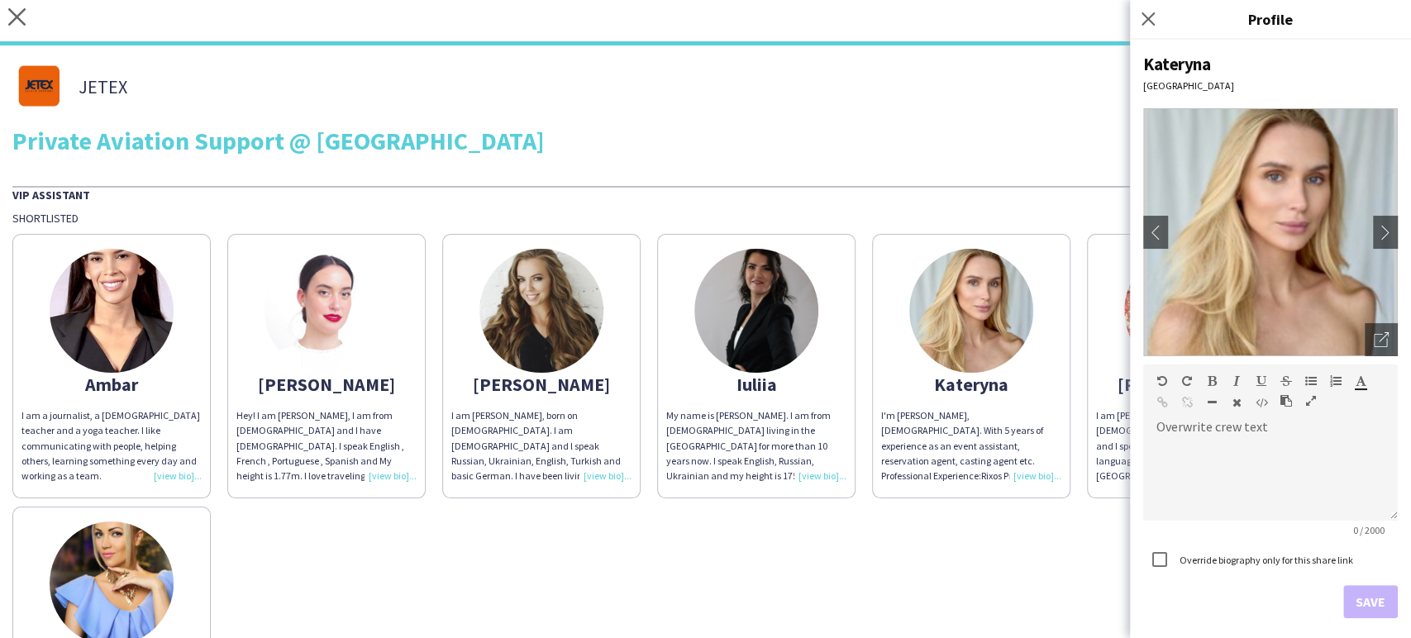
scroll to position [184, 0]
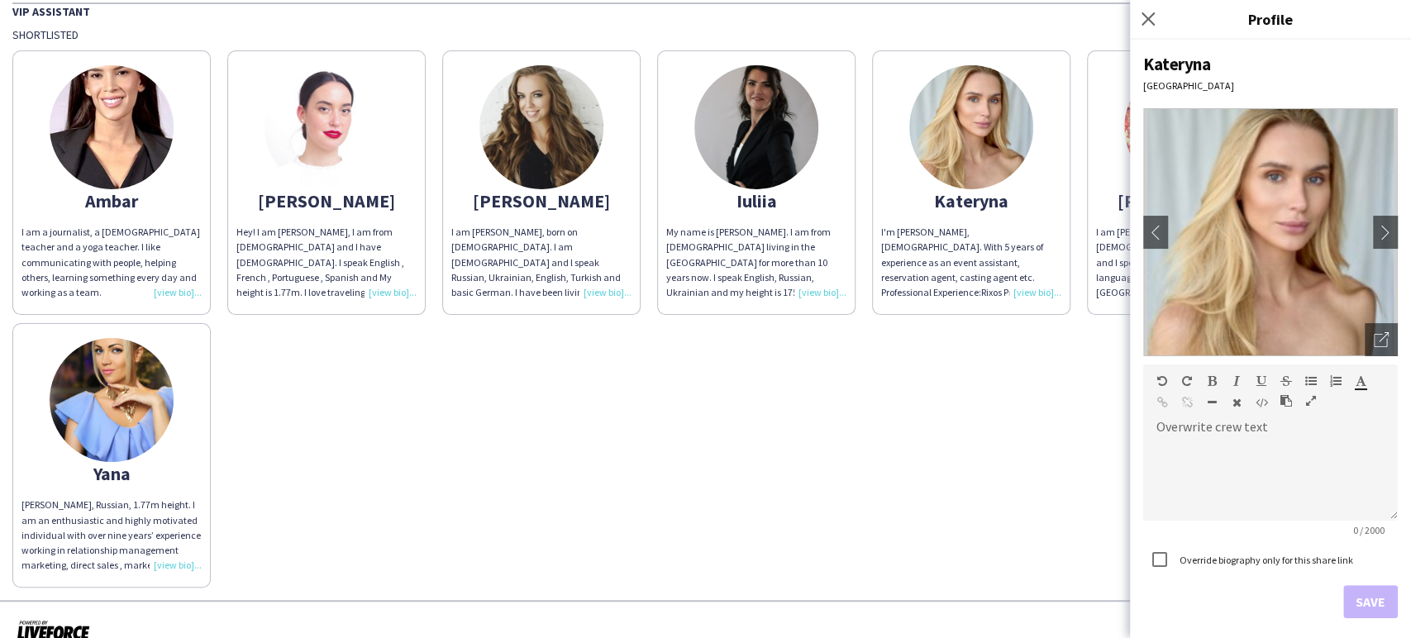
click at [126, 431] on img at bounding box center [112, 400] width 124 height 124
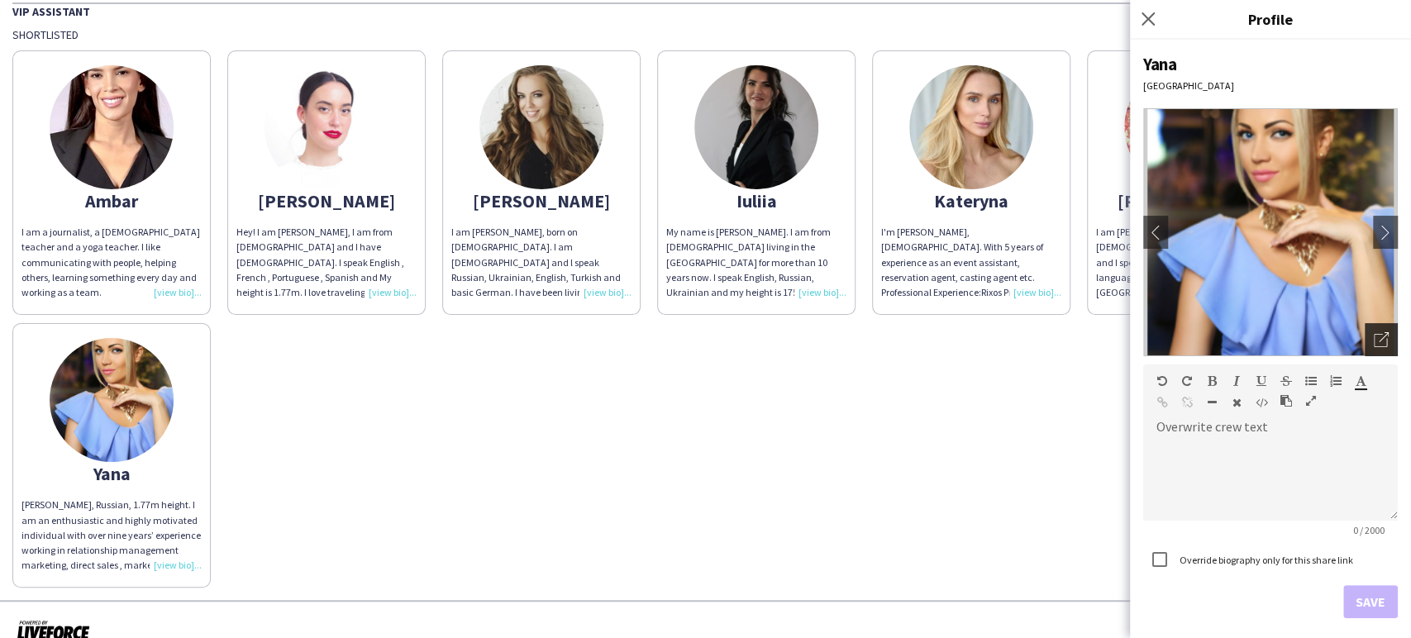
click at [1374, 340] on icon at bounding box center [1380, 340] width 13 height 13
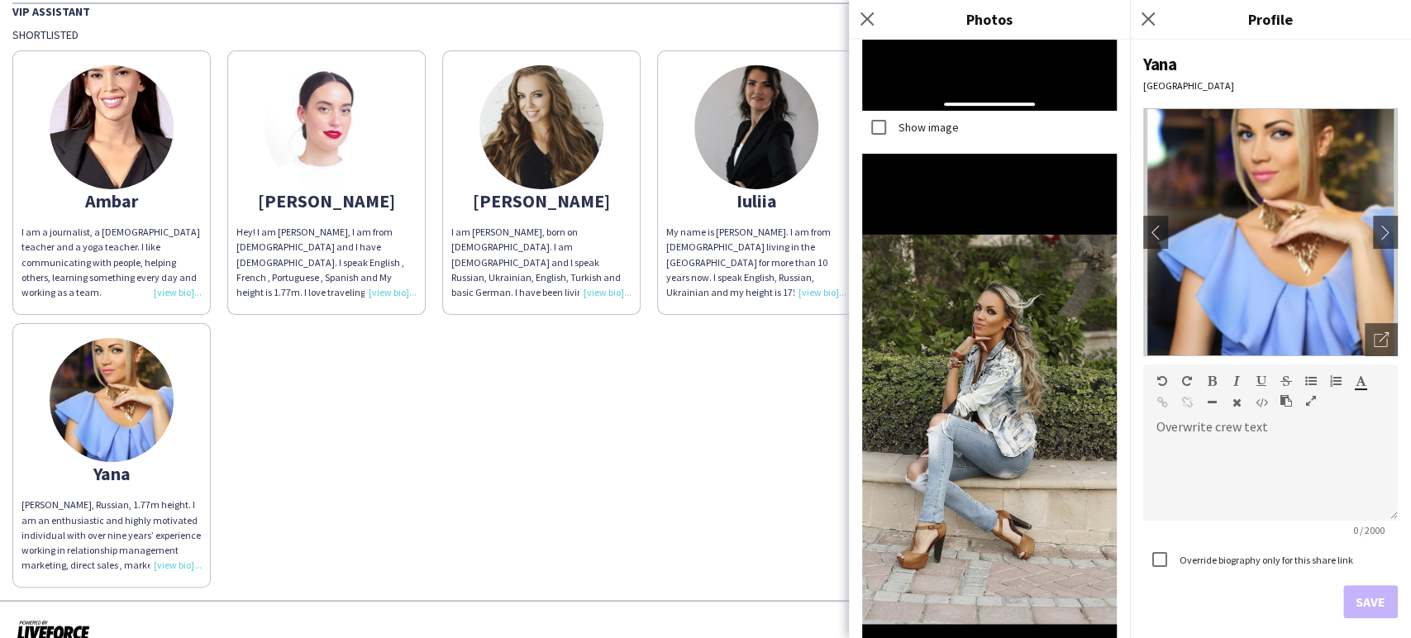
scroll to position [8989, 0]
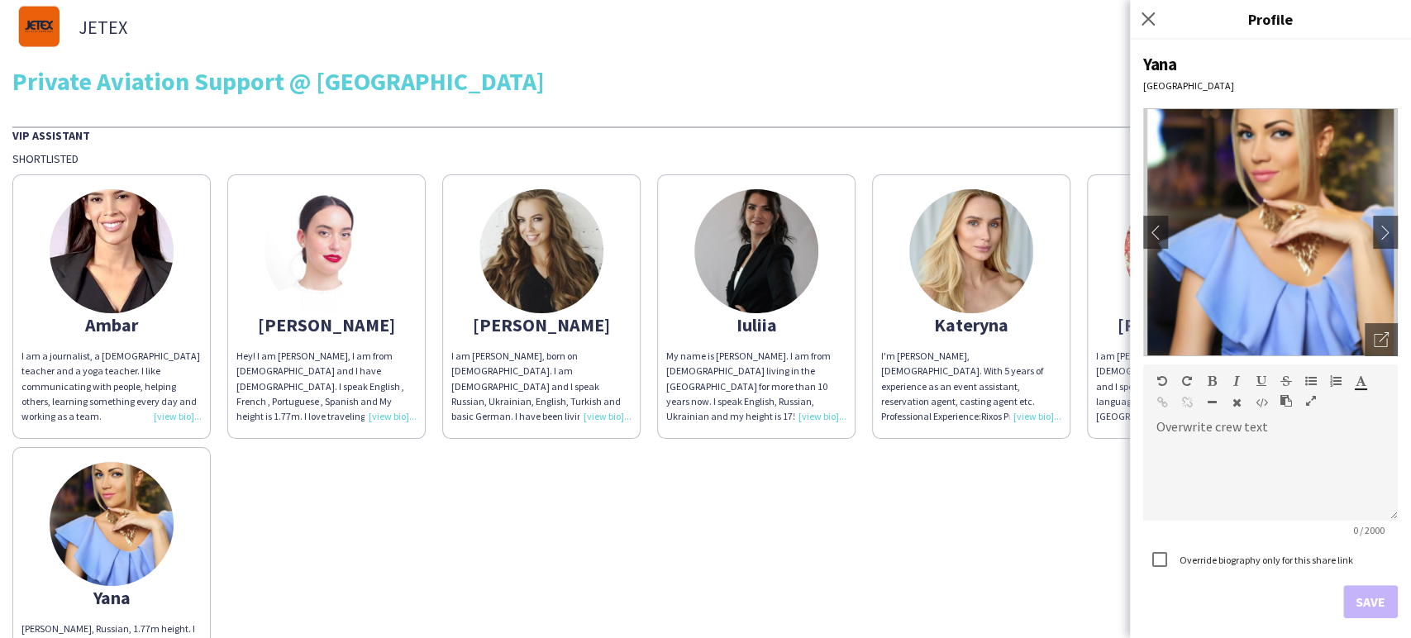
scroll to position [0, 0]
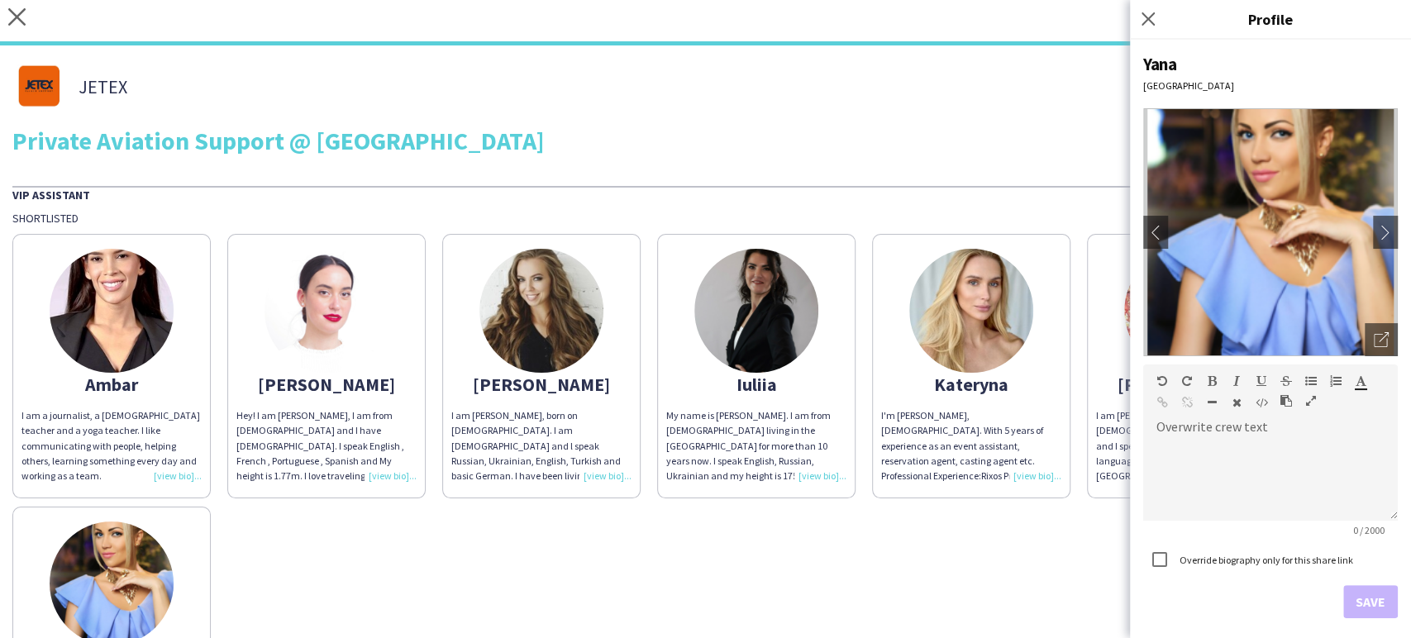
click at [678, 82] on div "JETEX THA Staffing" at bounding box center [705, 87] width 1387 height 58
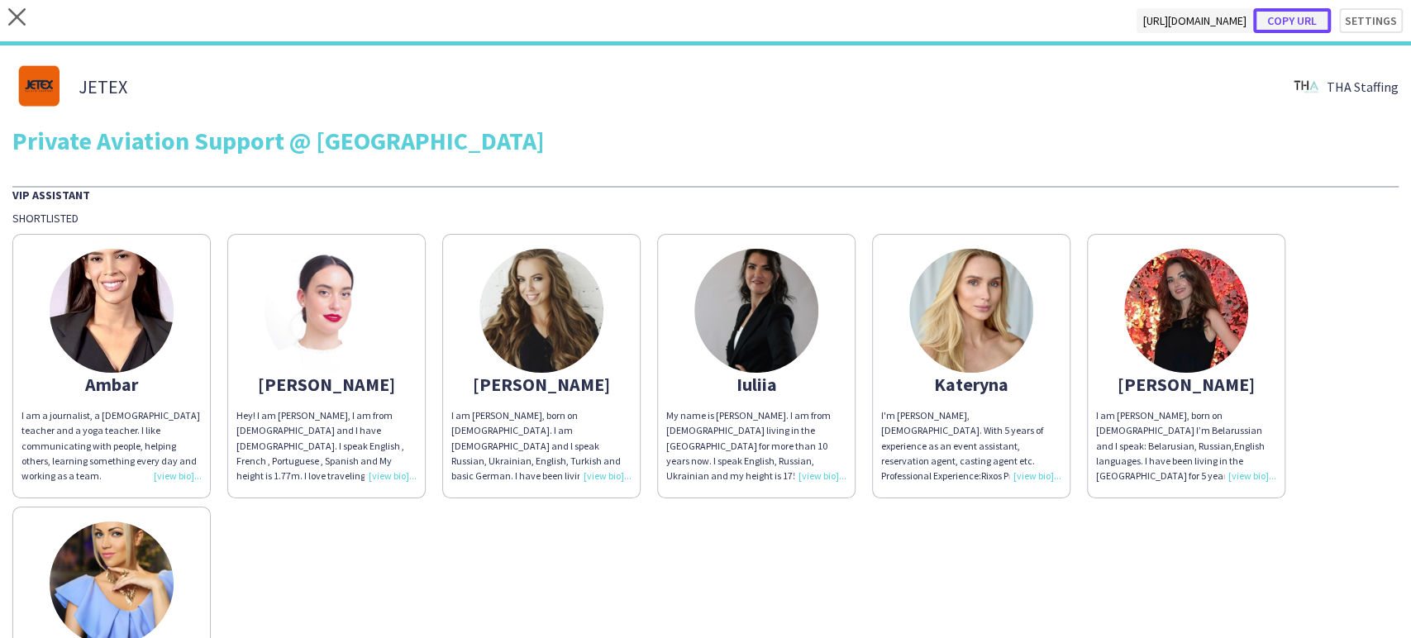
click at [1303, 17] on button "Copy url" at bounding box center [1292, 20] width 78 height 25
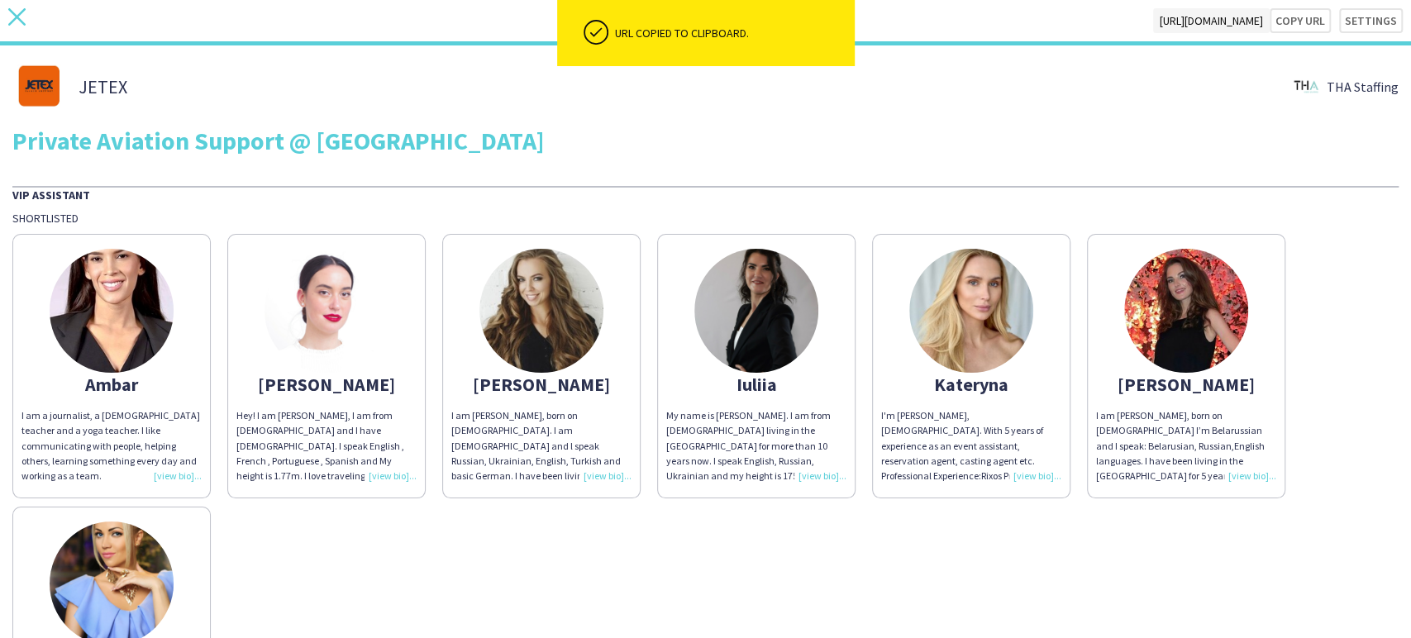
click at [21, 12] on icon at bounding box center [16, 16] width 17 height 17
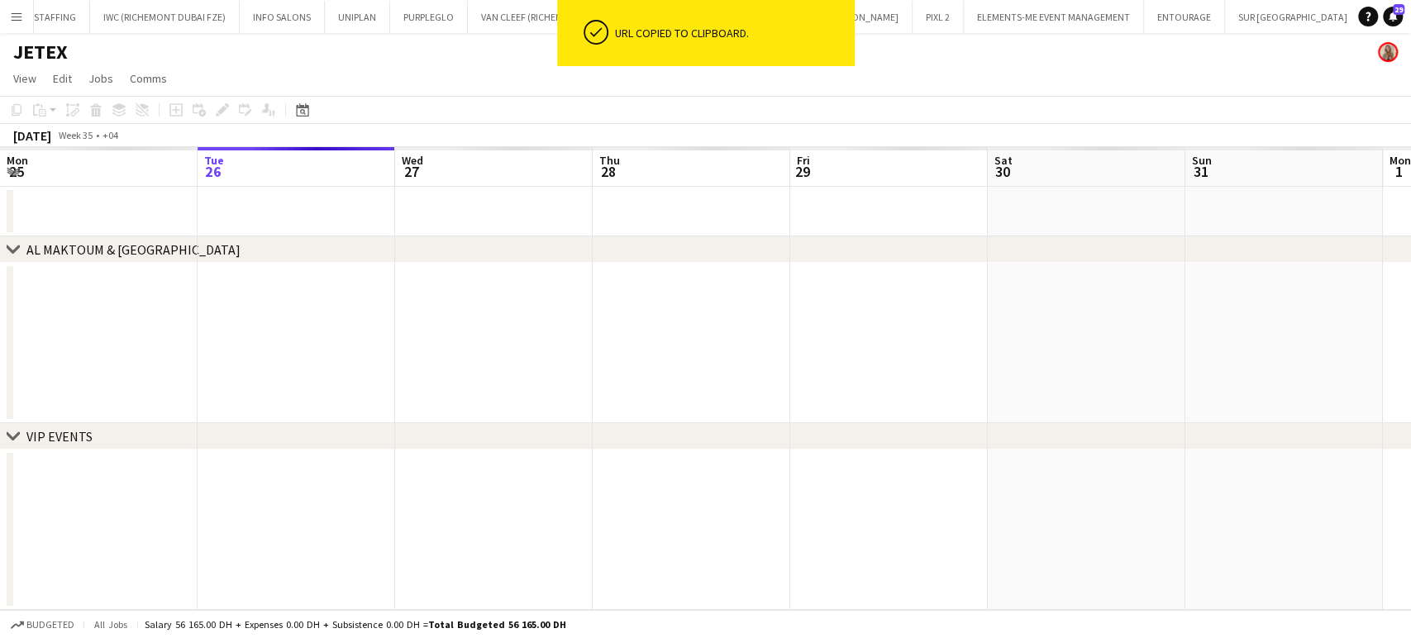
scroll to position [0, 504]
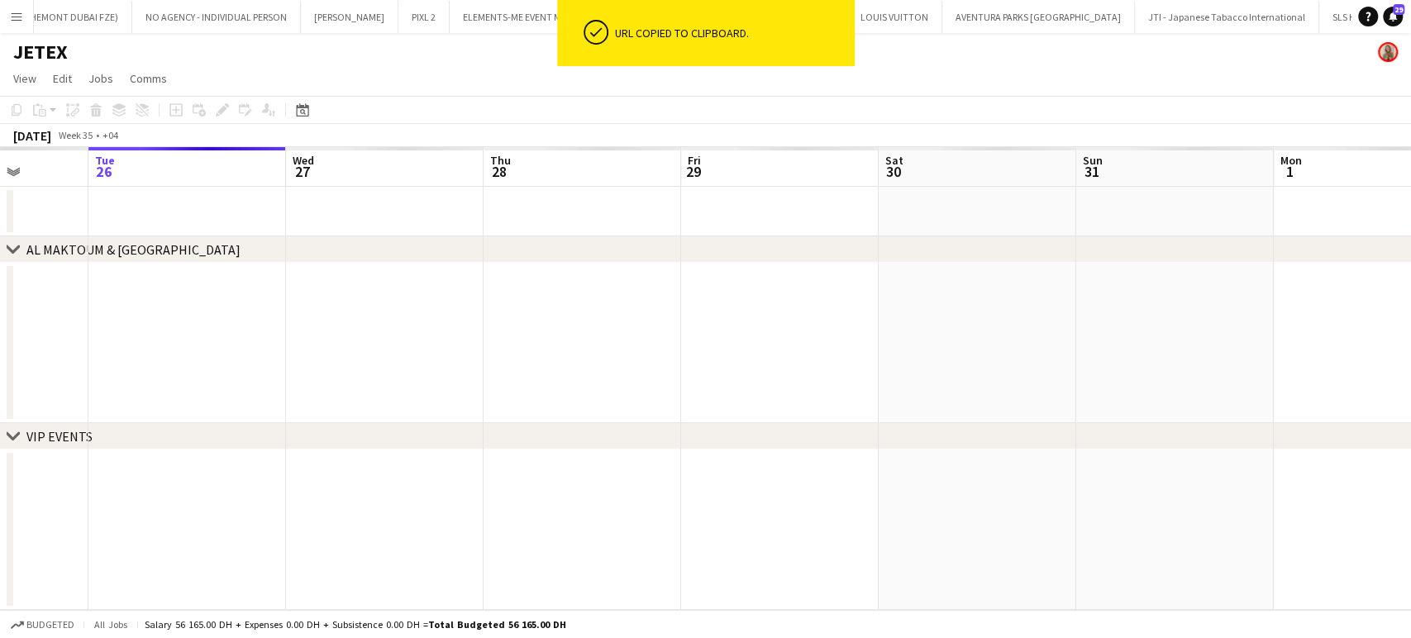
drag, startPoint x: 516, startPoint y: 257, endPoint x: 403, endPoint y: 235, distance: 114.6
click at [411, 244] on div "chevron-right AL MAKTOUM & Al BATEEN AIRPORT chevron-right VIP EVENTS Sat 23 Su…" at bounding box center [705, 378] width 1411 height 463
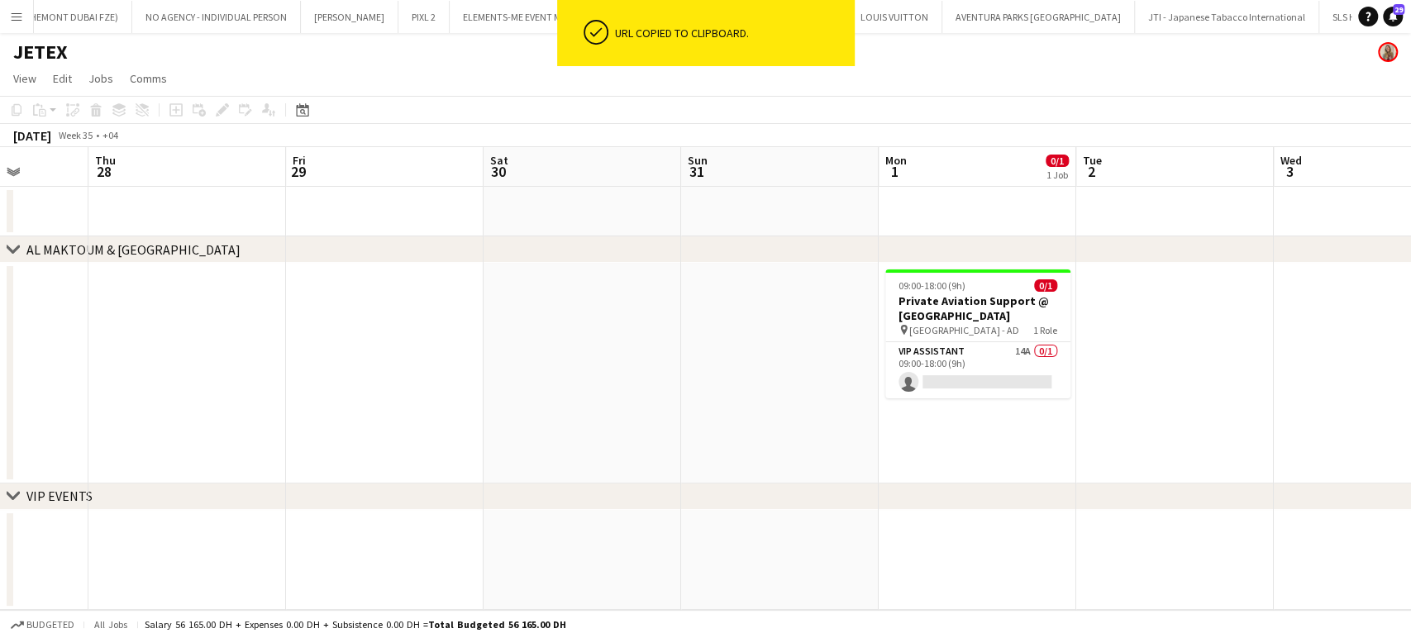
scroll to position [0, 2920]
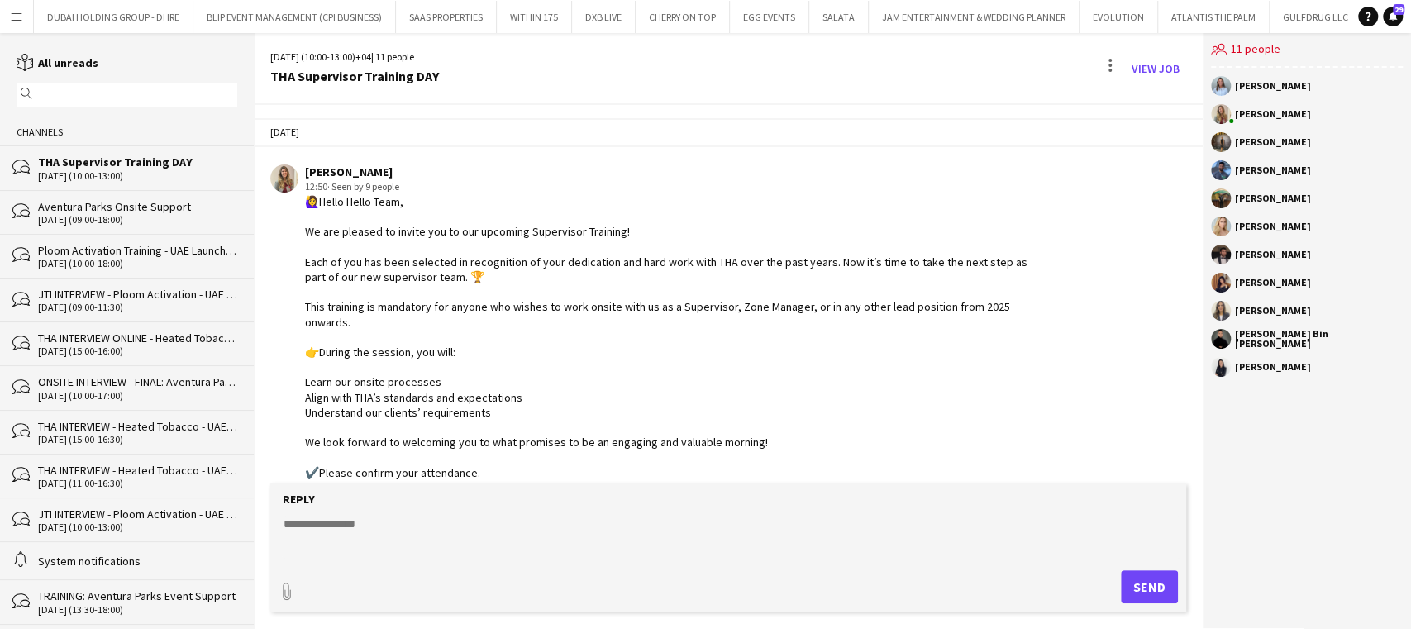
scroll to position [661, 0]
